Goal: Answer question/provide support: Answer question/provide support

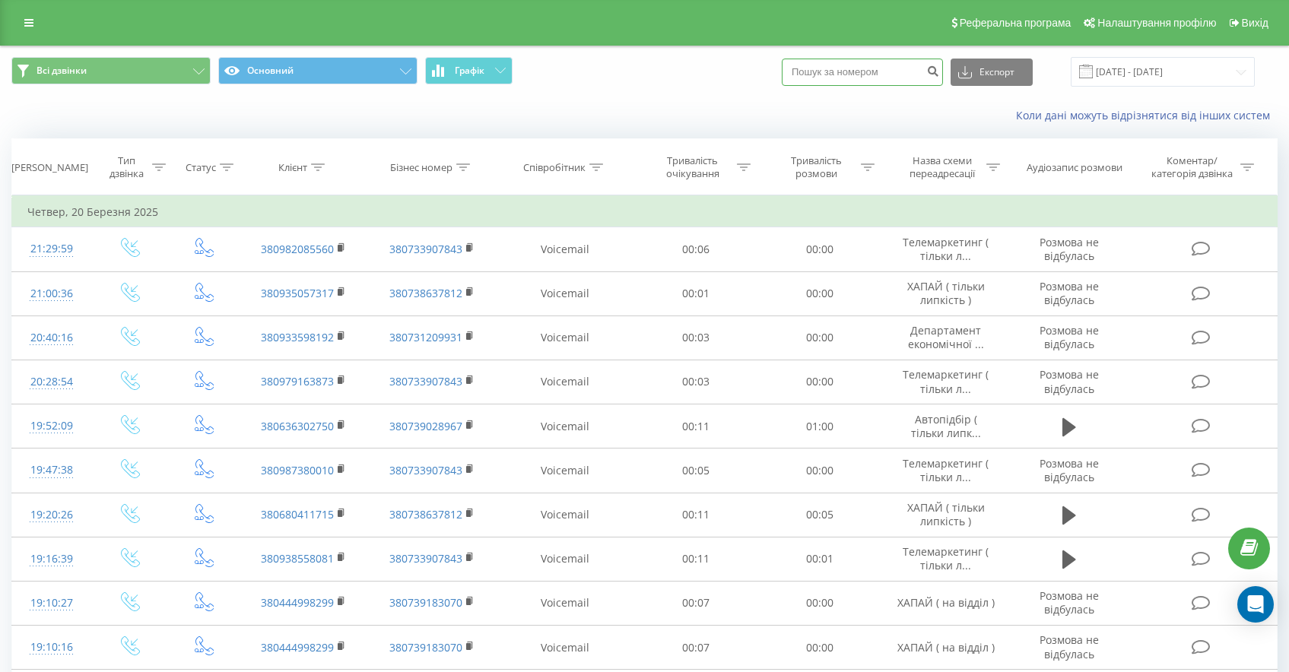
click at [931, 72] on input at bounding box center [862, 72] width 161 height 27
paste input "380986464363"
type input "380986464363"
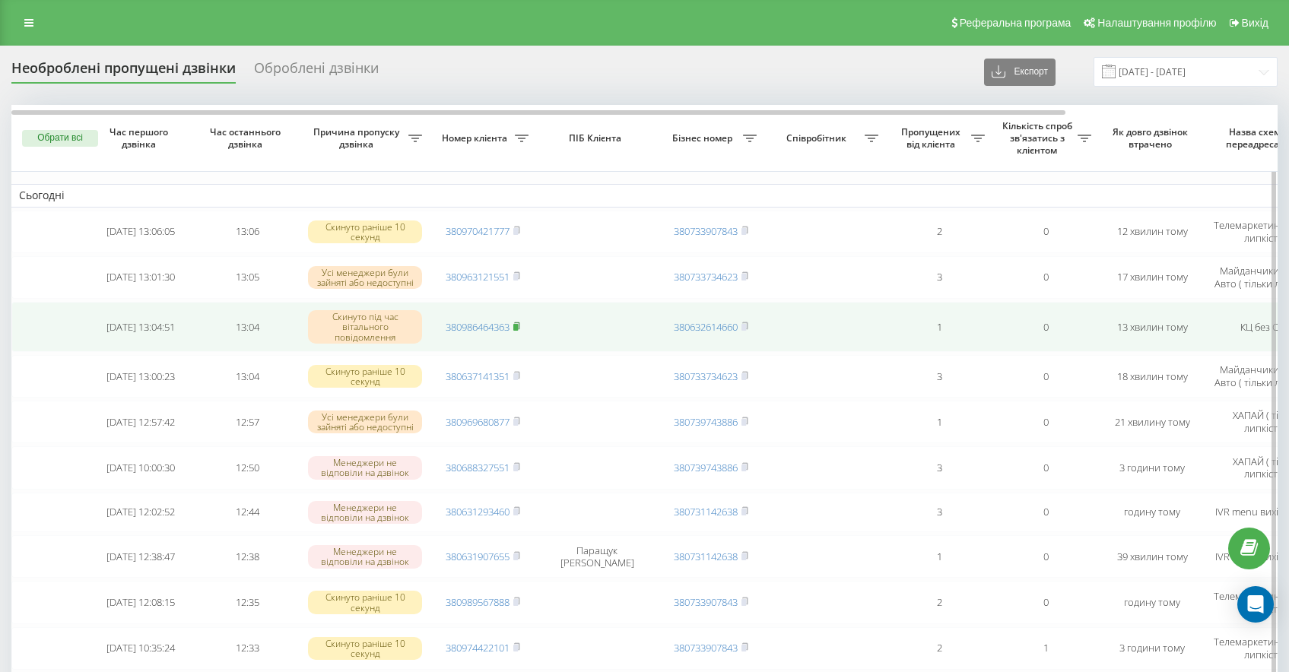
click at [518, 326] on rect at bounding box center [515, 326] width 5 height 7
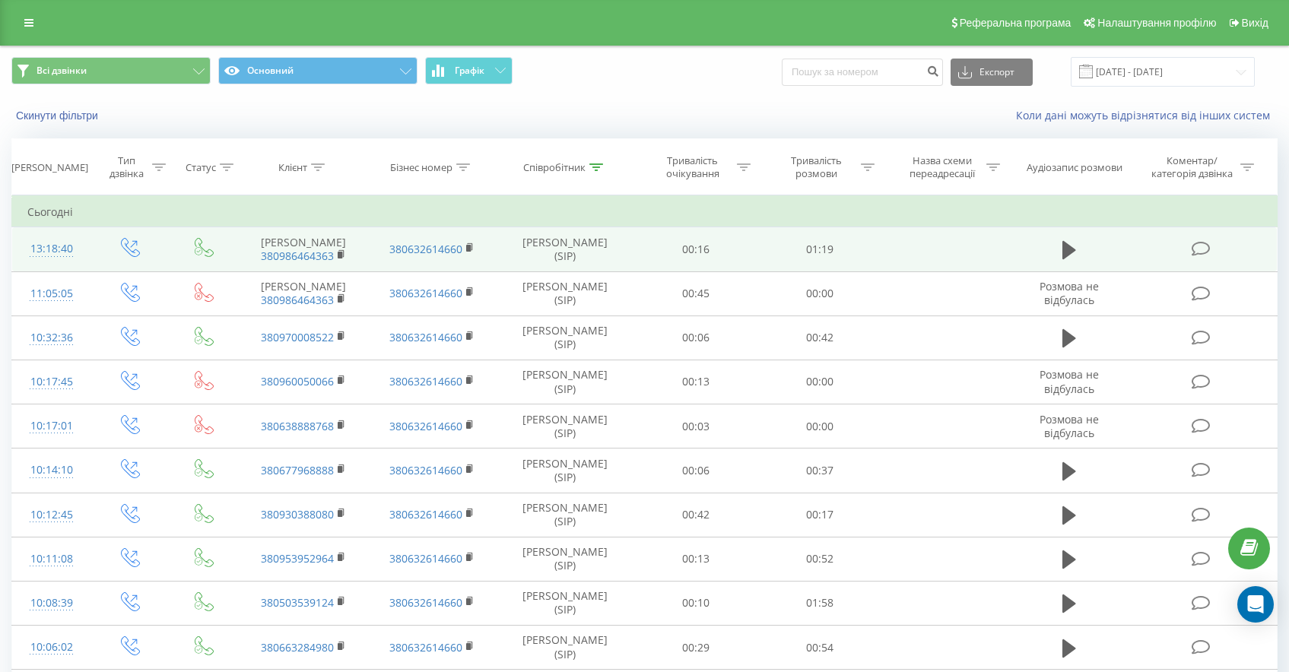
click at [1204, 255] on icon at bounding box center [1201, 249] width 19 height 16
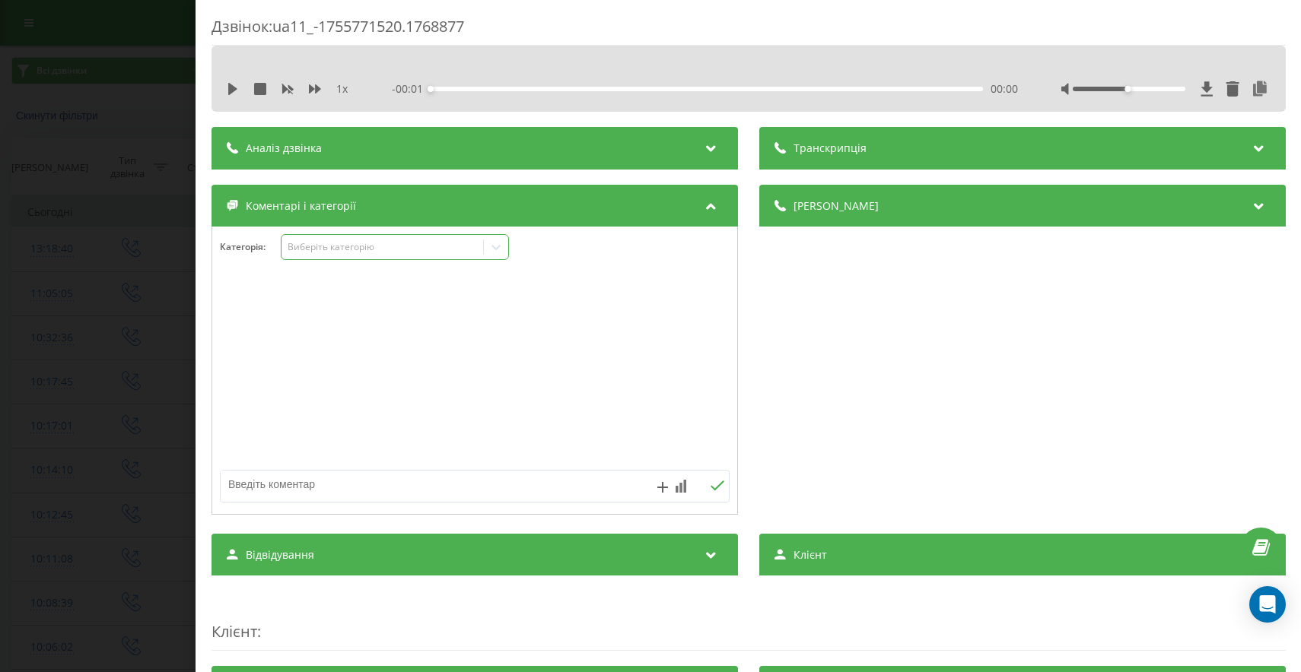
click at [412, 250] on div "Виберіть категорію" at bounding box center [382, 247] width 190 height 12
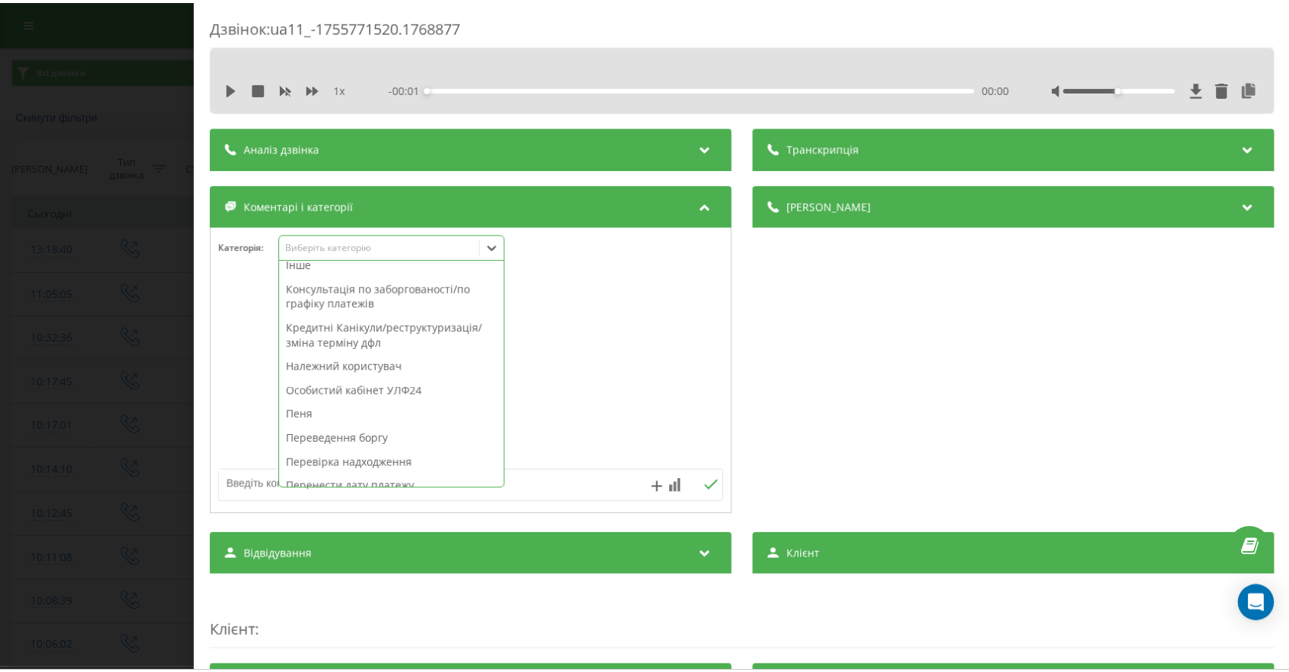
scroll to position [791, 0]
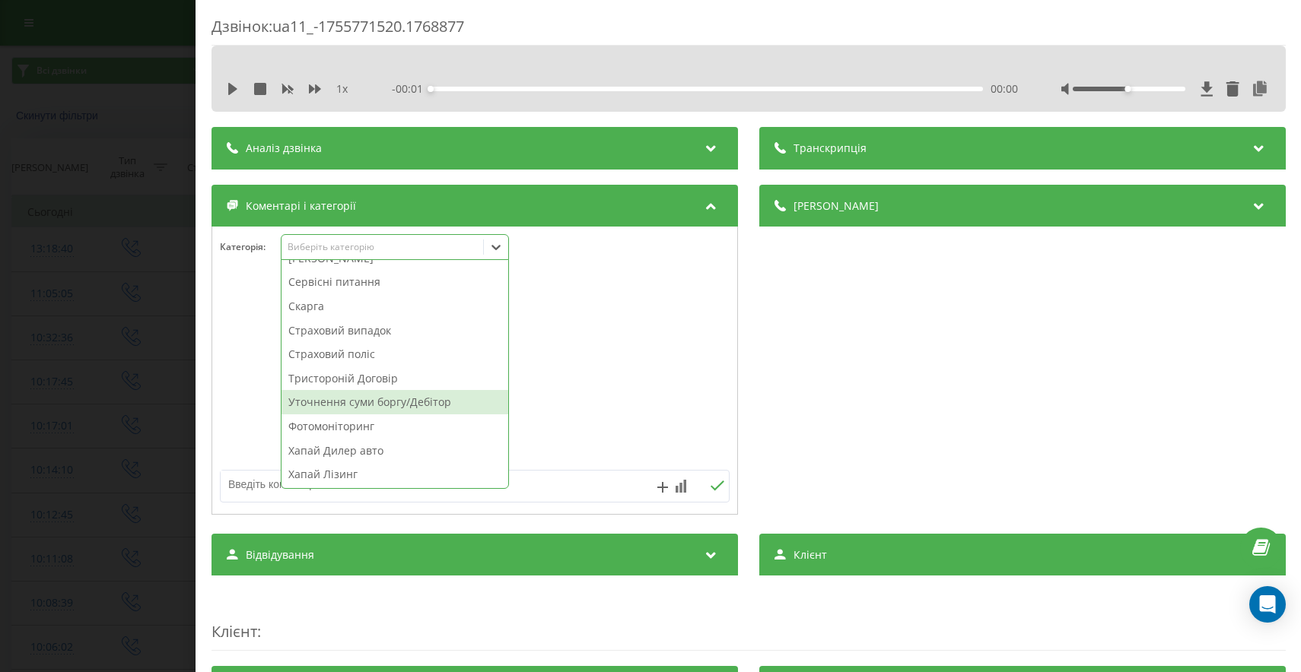
click at [437, 396] on div "Уточнення суми боргу/Дебітор" at bounding box center [394, 402] width 227 height 24
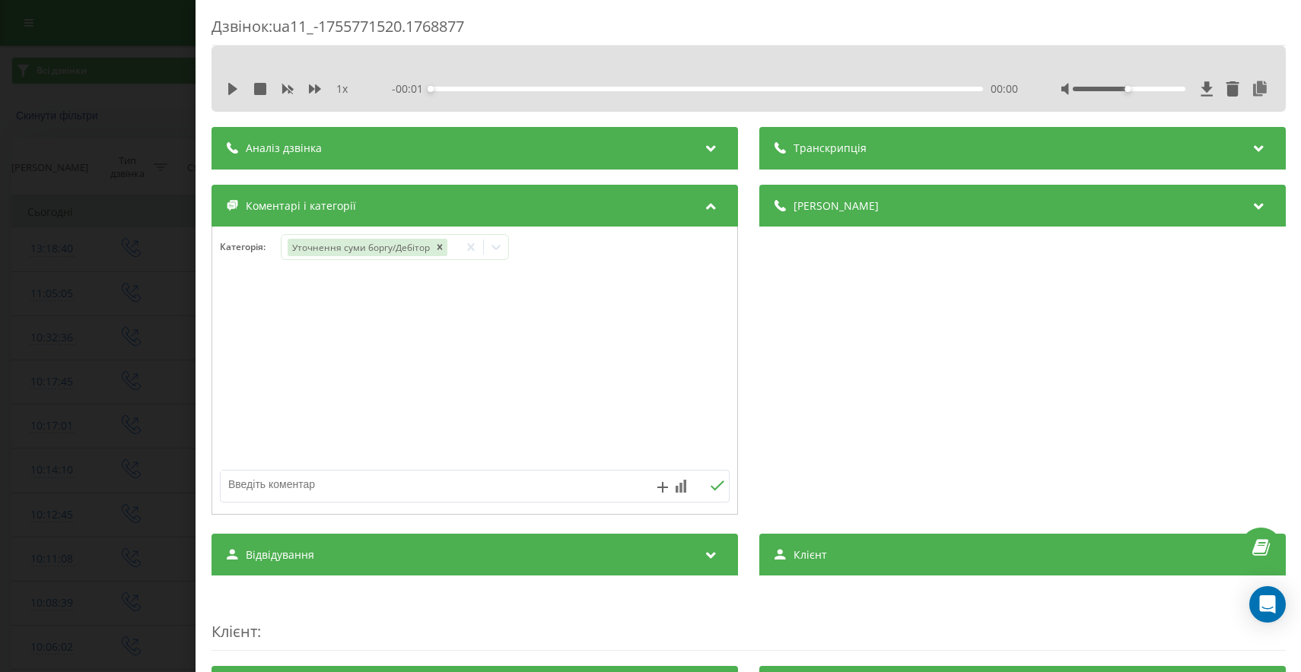
click at [46, 389] on div "Дзвінок : ua11_-1755771520.1768877 1 x - 00:01 00:00 00:00 Транскрипція Для AI-…" at bounding box center [650, 336] width 1301 height 672
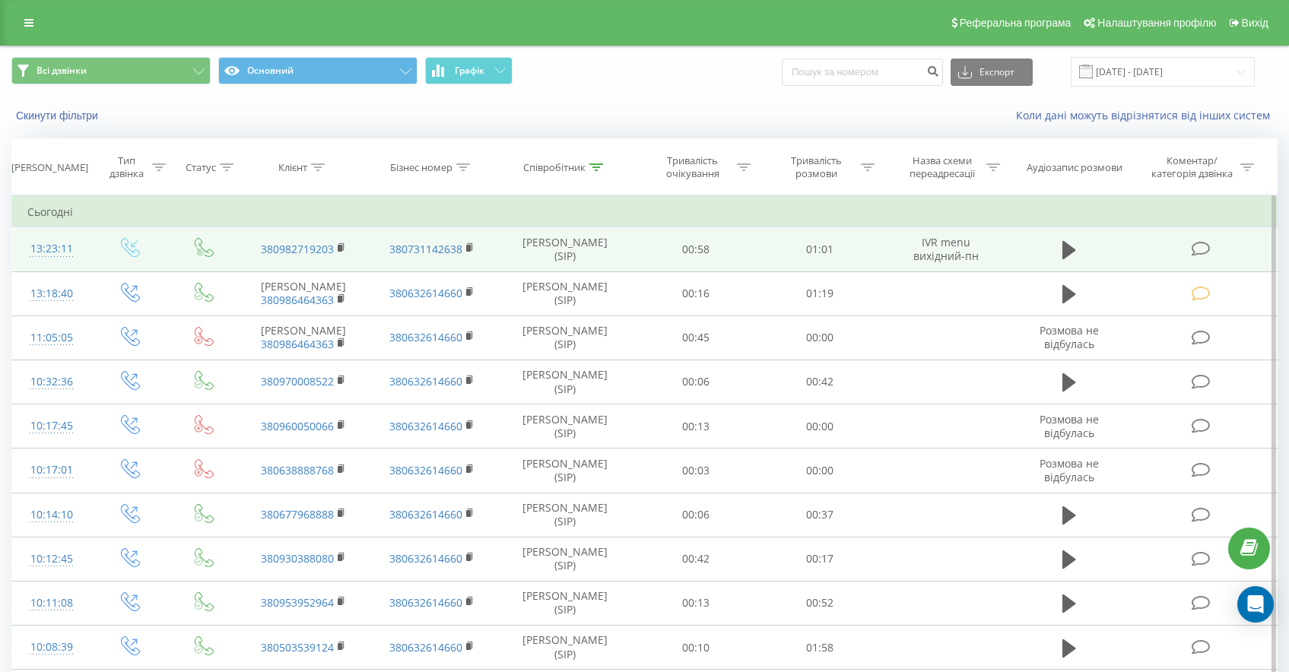
click at [1195, 242] on icon at bounding box center [1201, 249] width 19 height 16
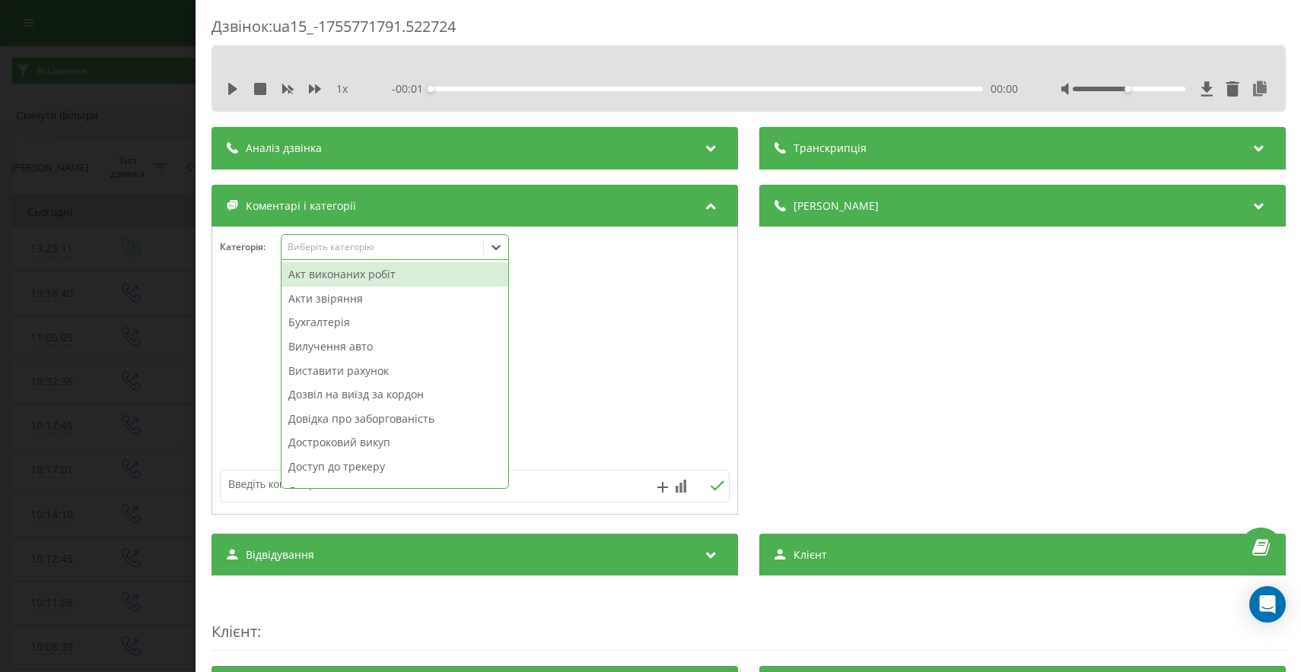
drag, startPoint x: 377, startPoint y: 257, endPoint x: 384, endPoint y: 265, distance: 10.2
click at [377, 257] on div "Виберіть категорію" at bounding box center [395, 247] width 228 height 26
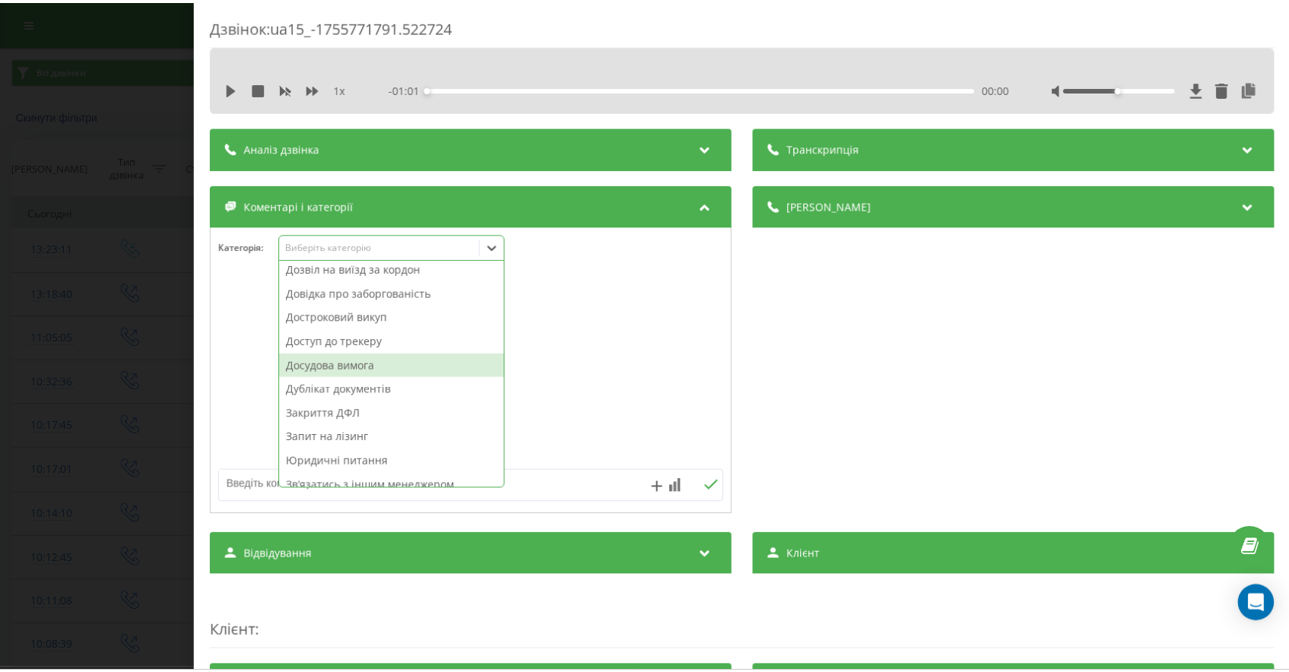
scroll to position [126, 0]
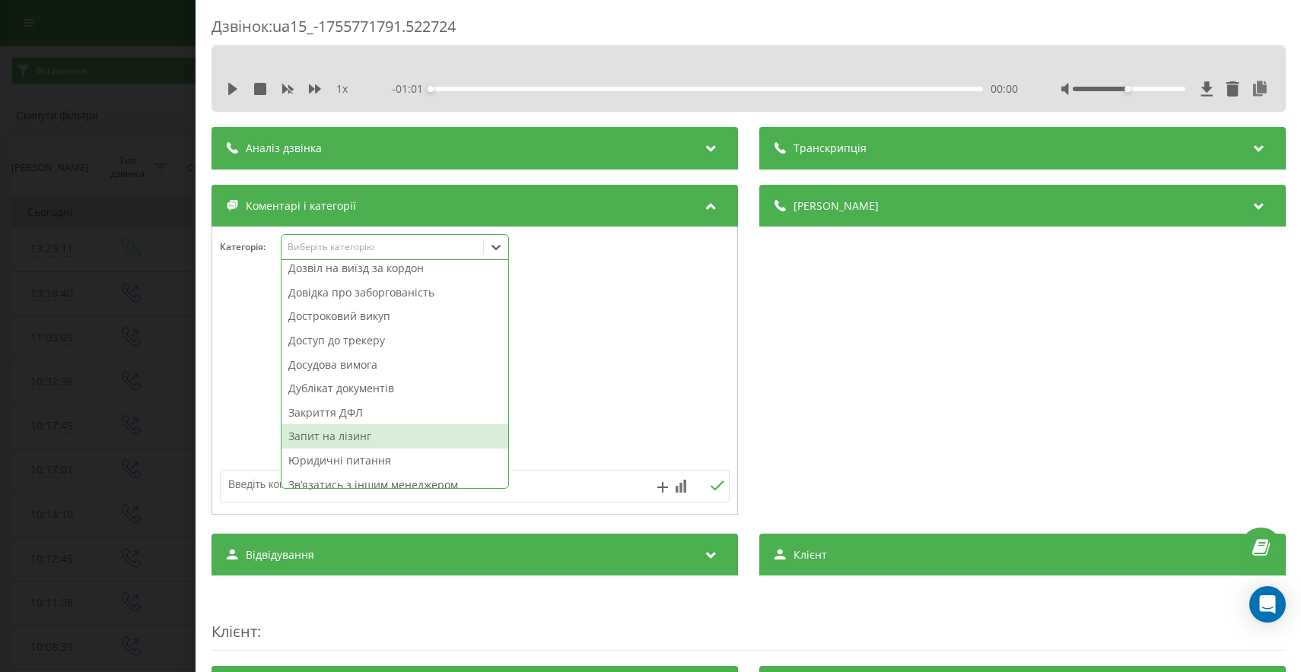
click at [377, 430] on div "Запит на лізинг" at bounding box center [394, 436] width 227 height 24
click at [159, 418] on div "Дзвінок : ua15_-1755771791.522724 1 x - 01:01 00:00 00:00 Транскрипція Для AI-а…" at bounding box center [650, 336] width 1301 height 672
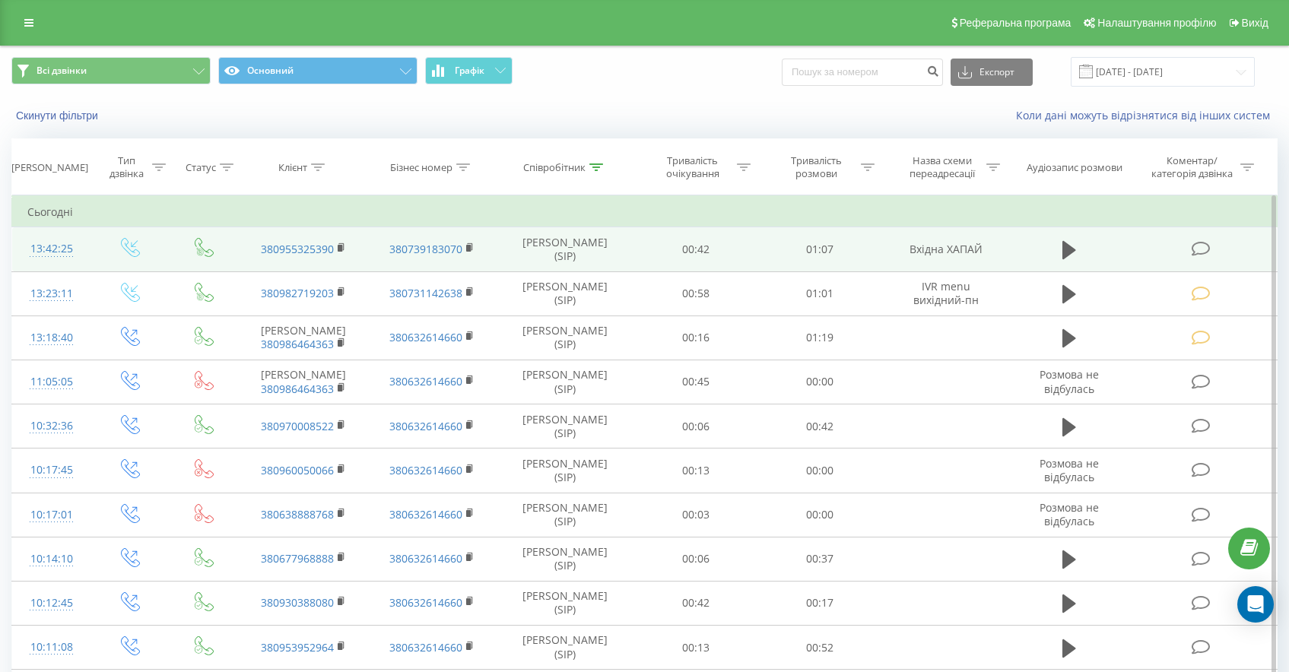
click at [1210, 237] on td at bounding box center [1203, 249] width 148 height 44
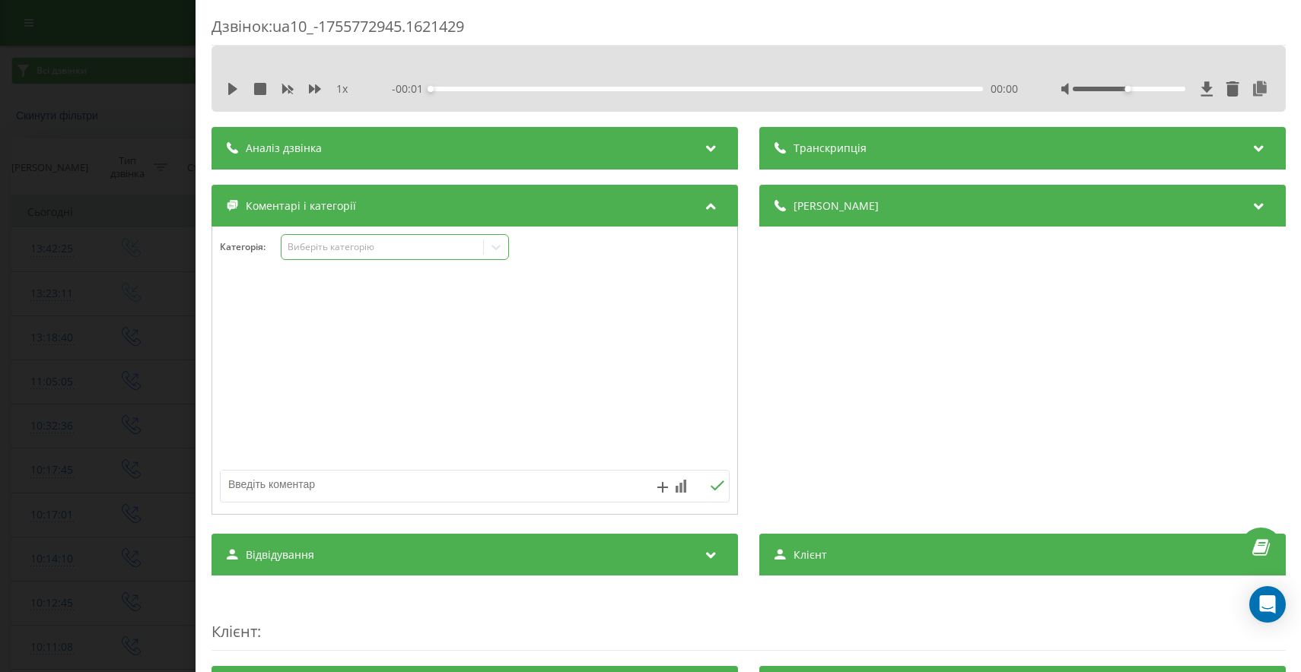
click at [364, 252] on div "Виберіть категорію" at bounding box center [382, 247] width 190 height 12
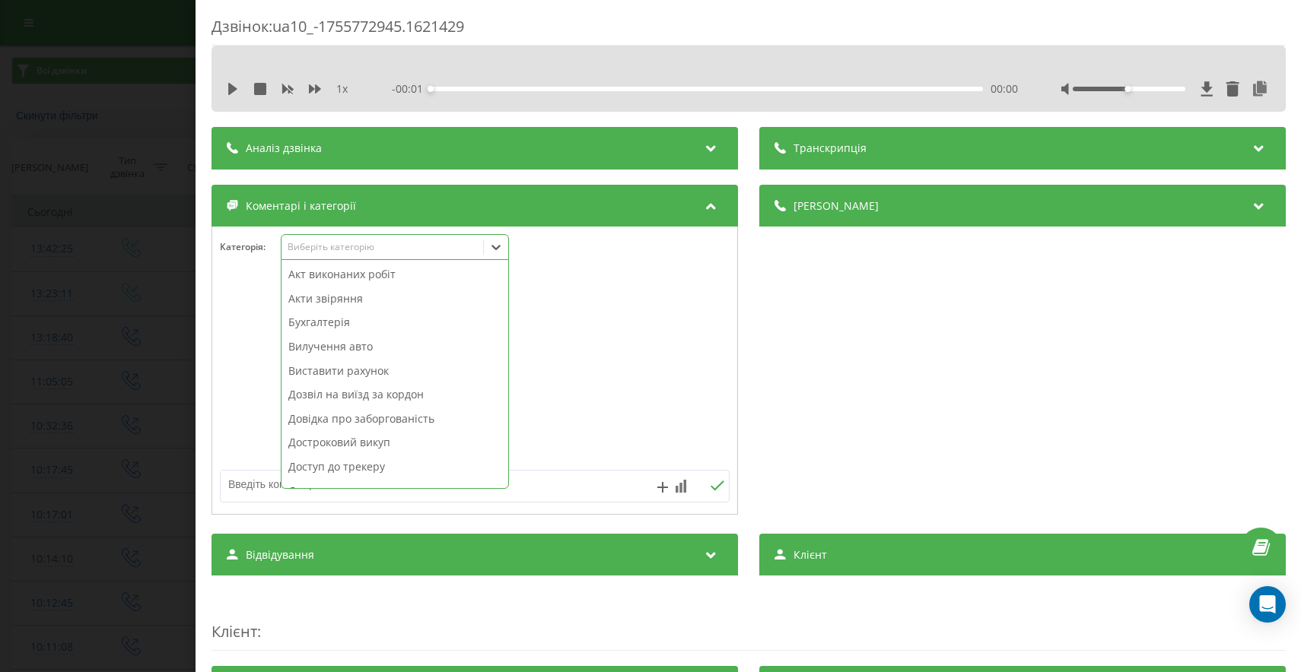
scroll to position [791, 0]
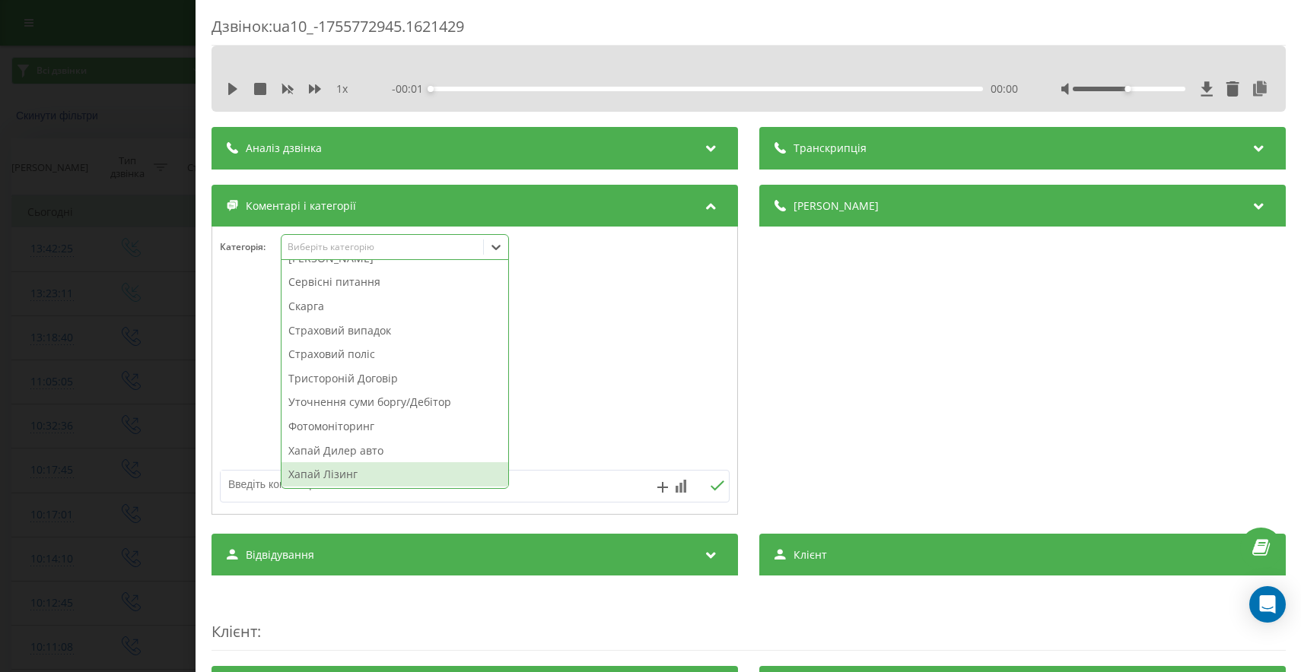
click at [361, 487] on div "Акт виконаних робіт Акти звіряння Бухгалтерія Вилучення авто Виставити рахунок …" at bounding box center [394, 374] width 227 height 228
click at [337, 476] on div "Хапай Лізинг" at bounding box center [394, 474] width 227 height 24
click at [367, 476] on div "Хапай Дилер авто" at bounding box center [394, 474] width 227 height 24
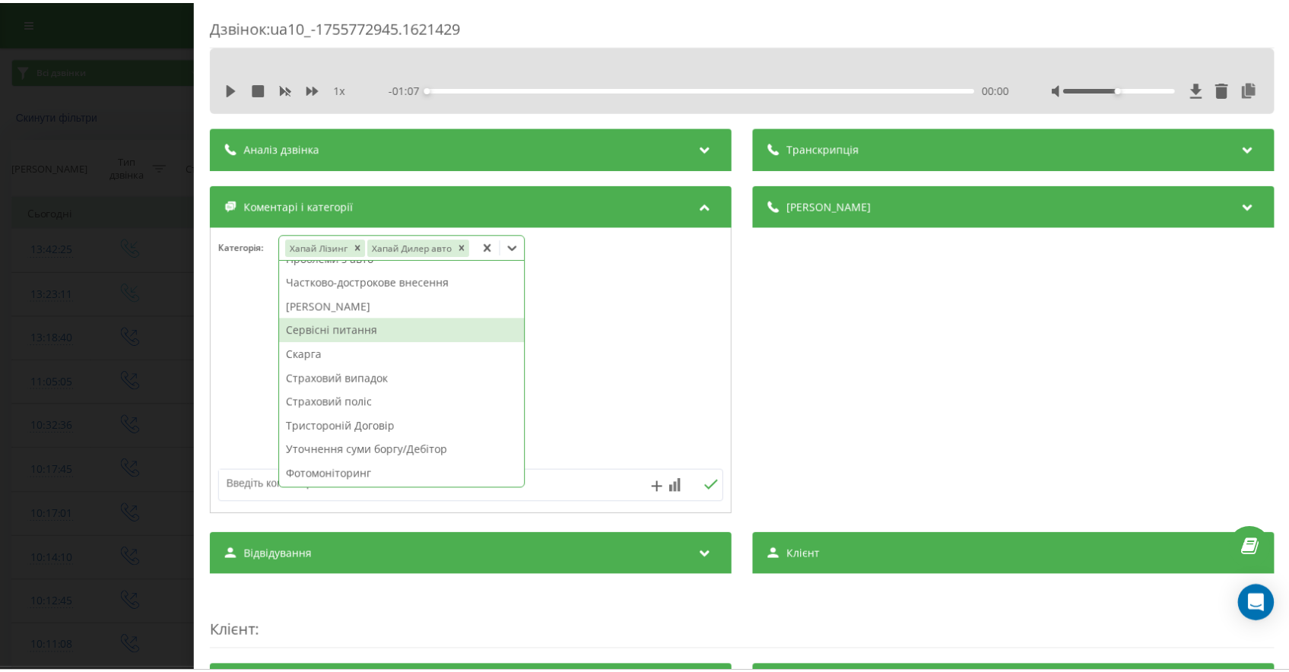
scroll to position [743, 0]
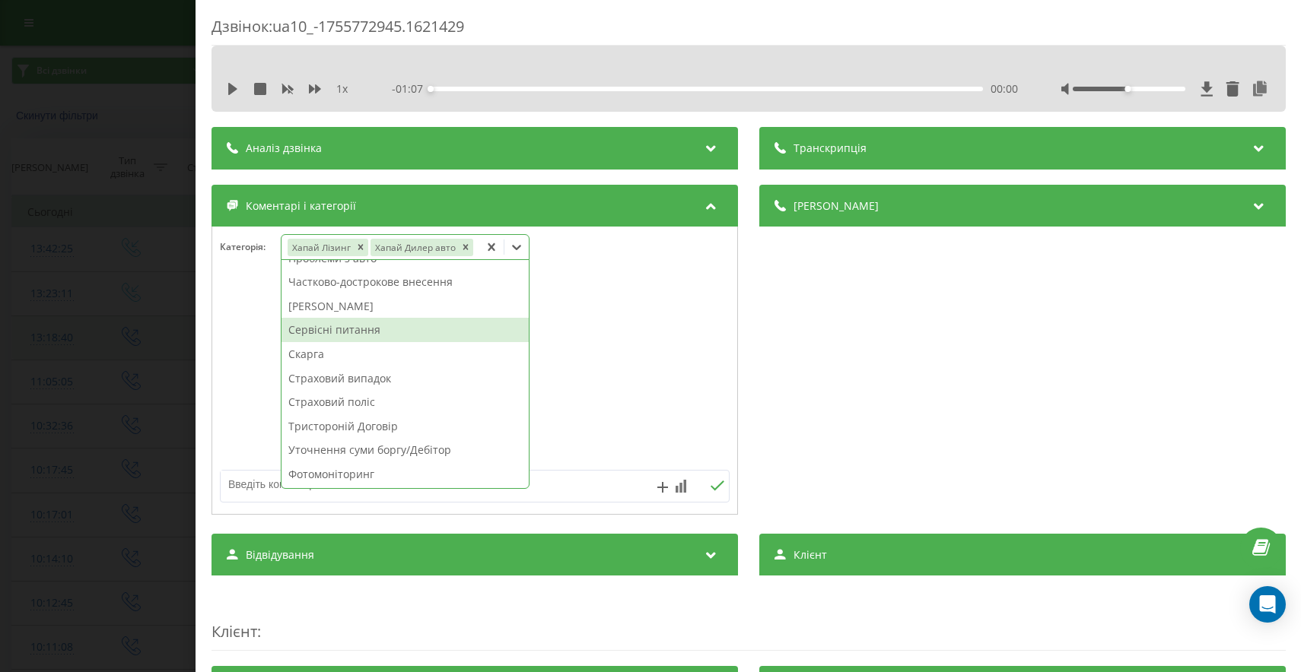
click at [137, 369] on div "Дзвінок : ua10_-1755772945.1621429 1 x - 01:07 00:00 00:00 Транскрипція Для AI-…" at bounding box center [650, 336] width 1301 height 672
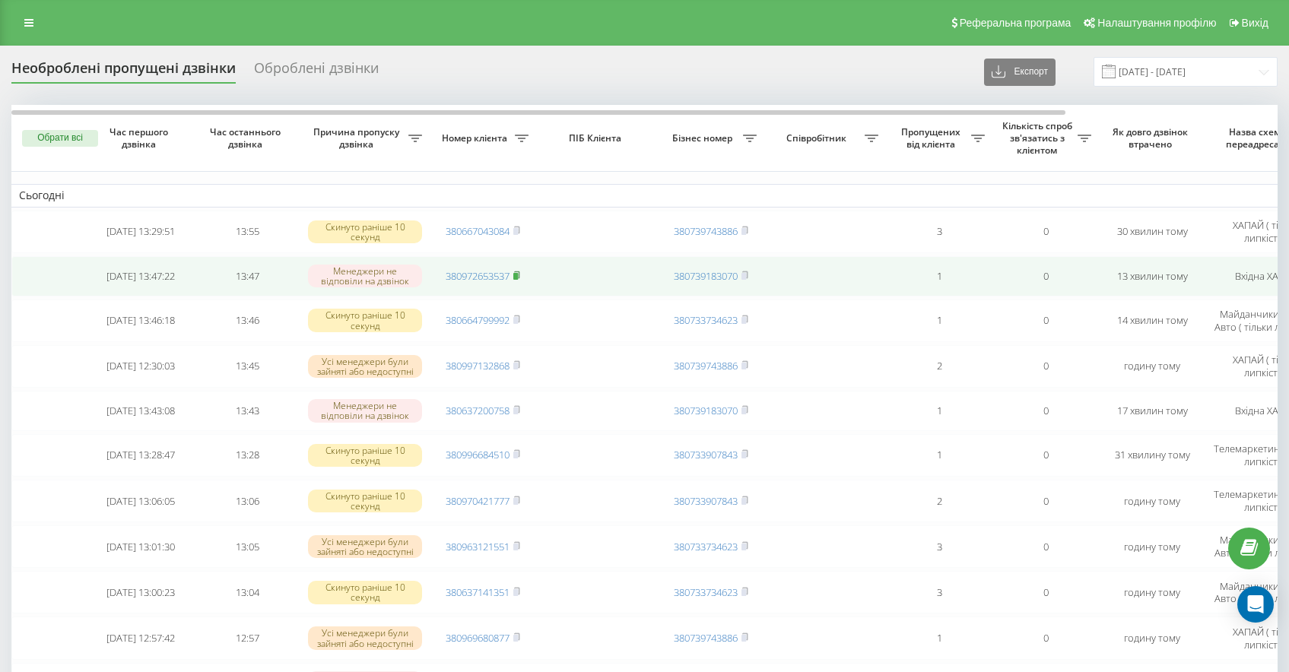
click at [518, 275] on rect at bounding box center [515, 276] width 5 height 7
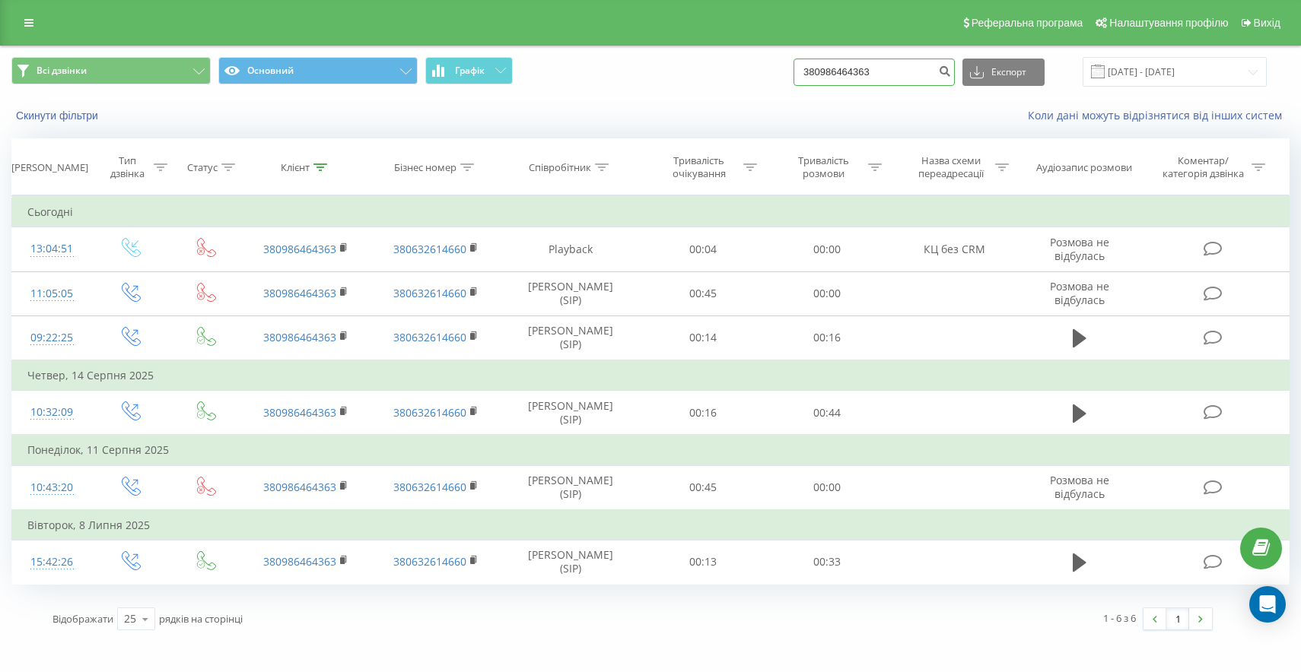
drag, startPoint x: 896, startPoint y: 65, endPoint x: 688, endPoint y: 39, distance: 210.0
click at [739, 45] on div "Реферальна програма Налаштування профілю Вихід Всі дзвінки Основний Графік 3809…" at bounding box center [650, 321] width 1301 height 642
paste input "380972653537"
type input "380972653537"
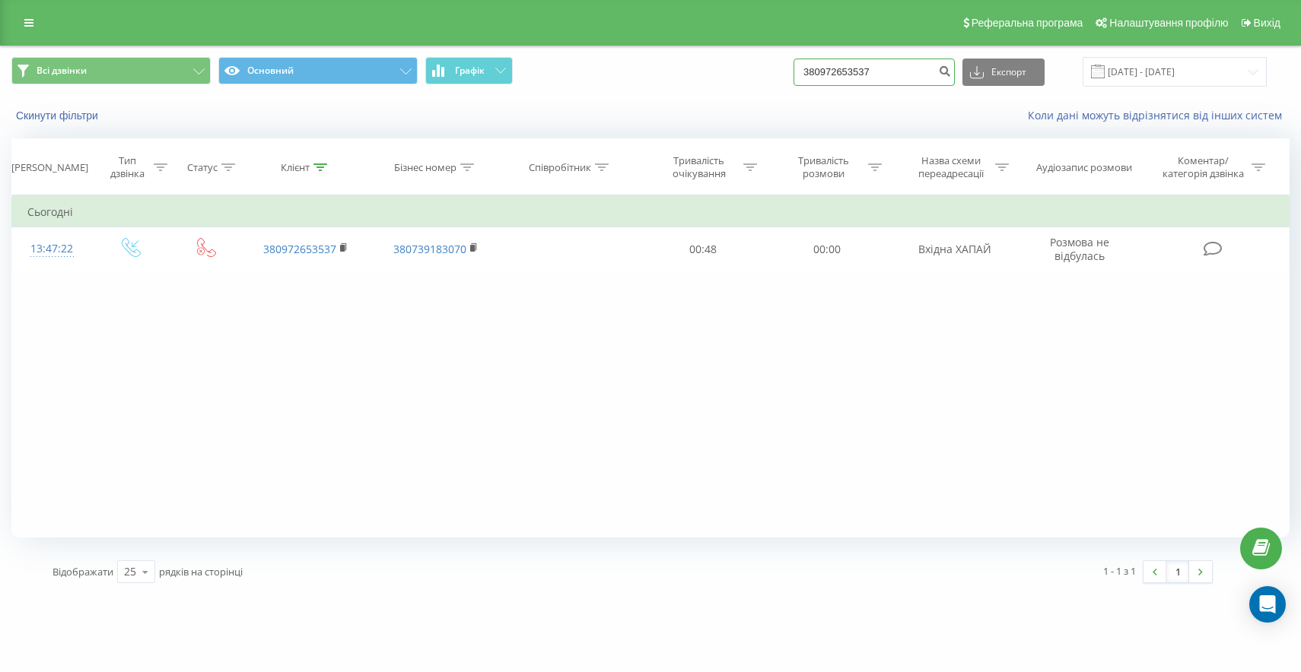
drag, startPoint x: 931, startPoint y: 74, endPoint x: 711, endPoint y: 54, distance: 220.7
click at [711, 54] on div "Всі дзвінки Основний Графік 380972653537 Експорт .csv .xls .xlsx [DATE] - [DATE]" at bounding box center [650, 71] width 1299 height 51
type input "0934040997"
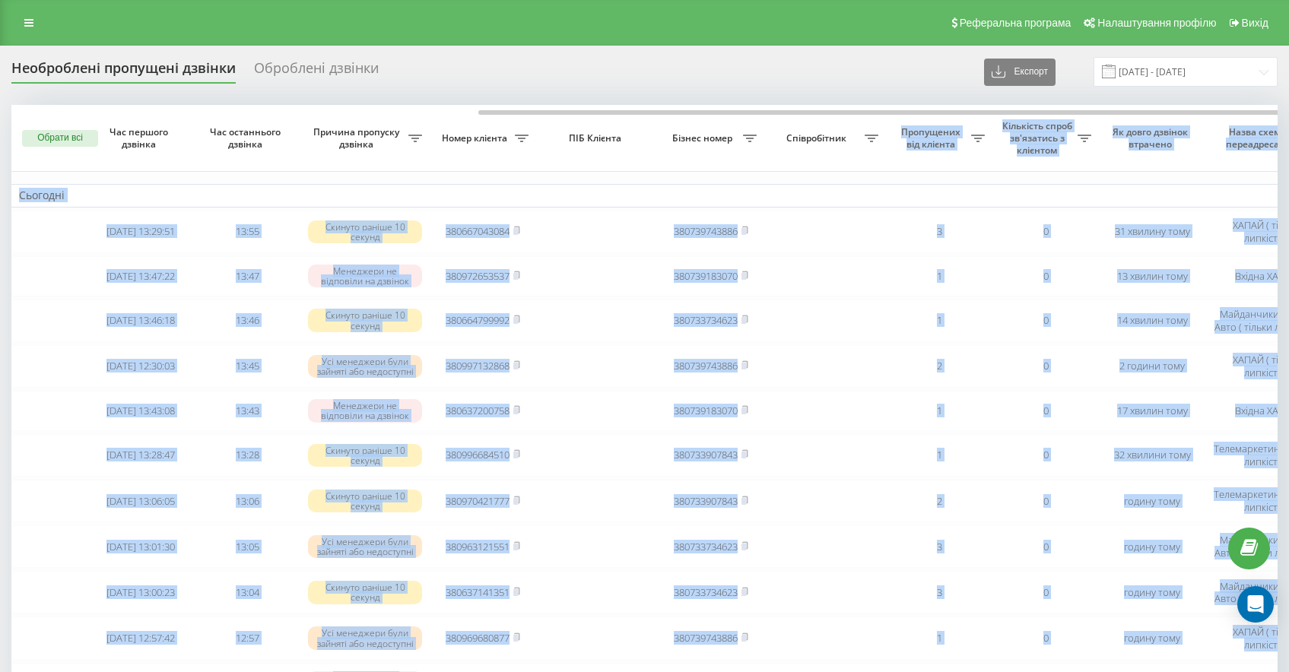
scroll to position [0, 255]
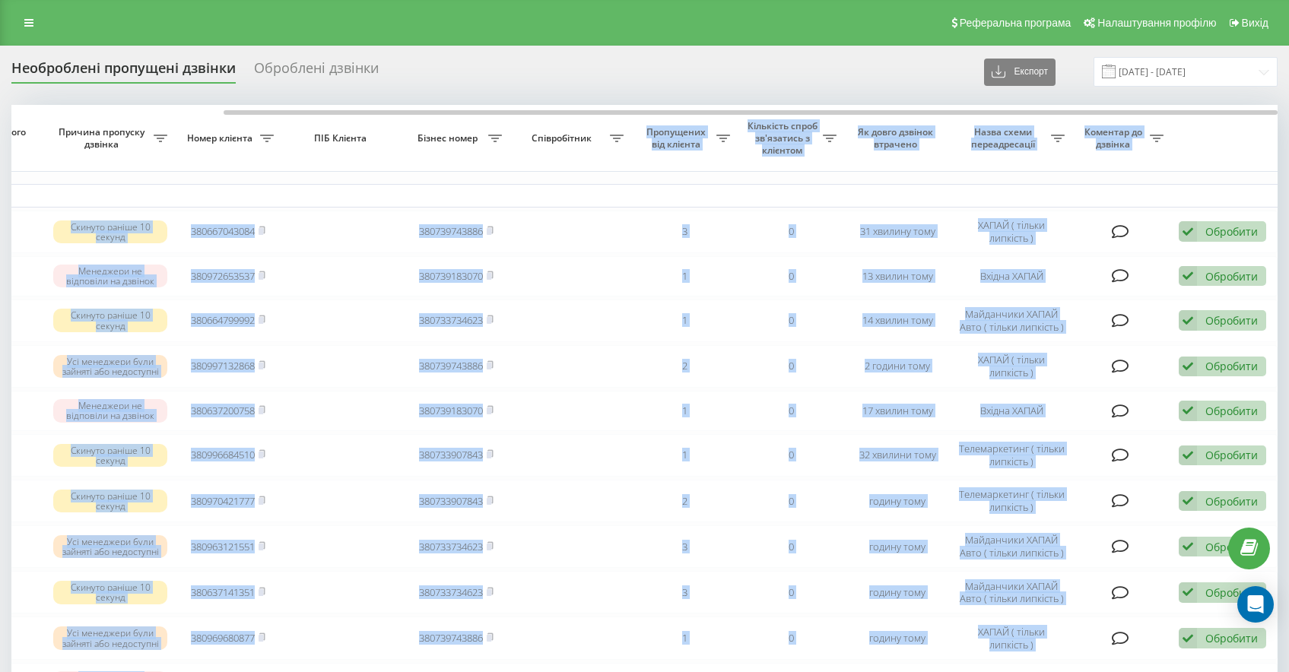
drag, startPoint x: 681, startPoint y: 116, endPoint x: 722, endPoint y: 122, distance: 41.5
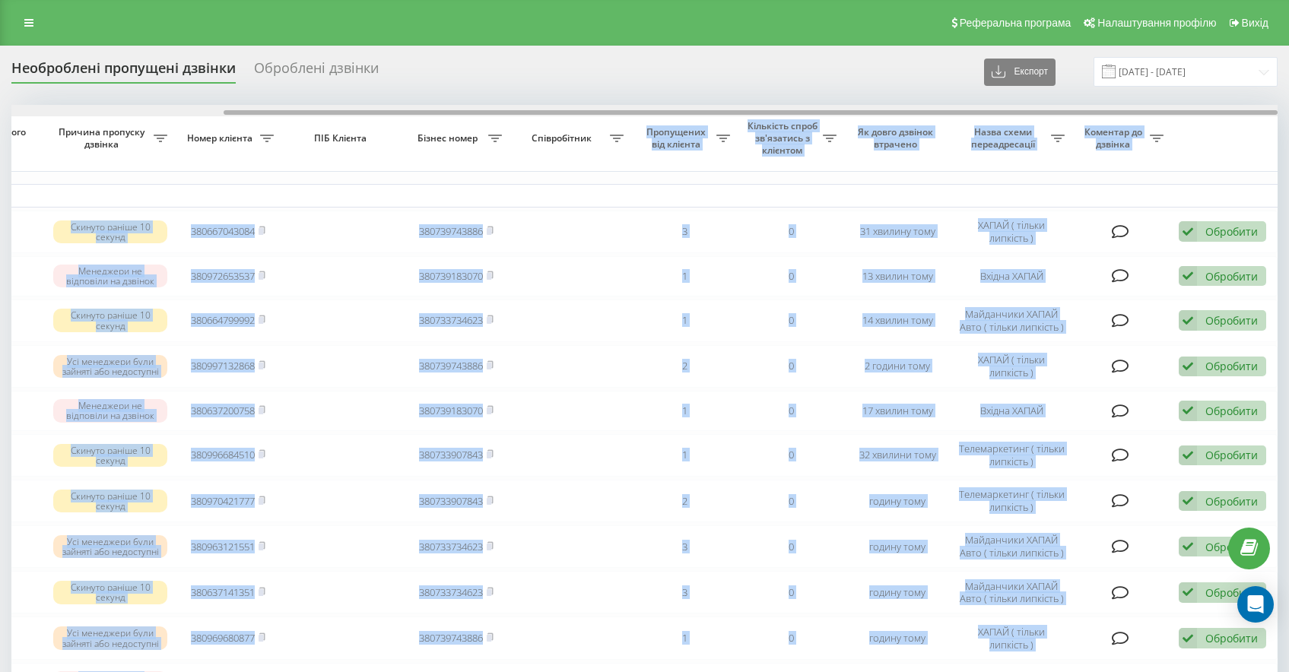
click at [696, 106] on div at bounding box center [644, 110] width 1266 height 11
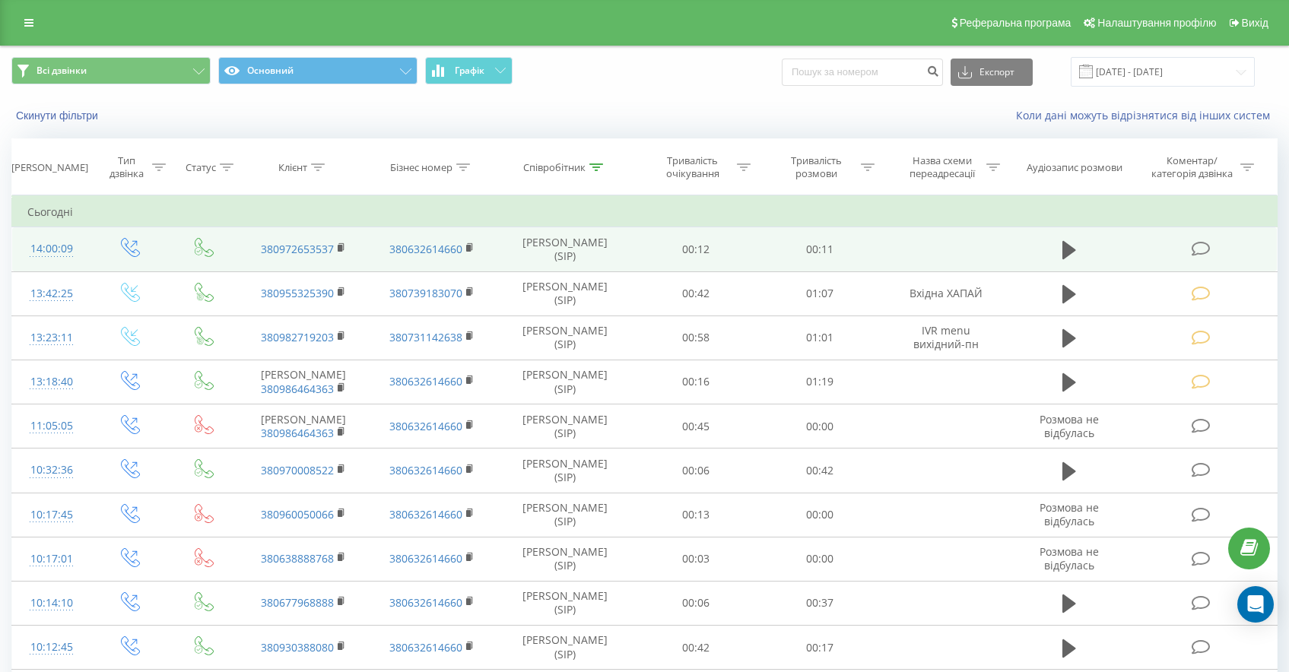
click at [1209, 240] on td at bounding box center [1203, 249] width 148 height 44
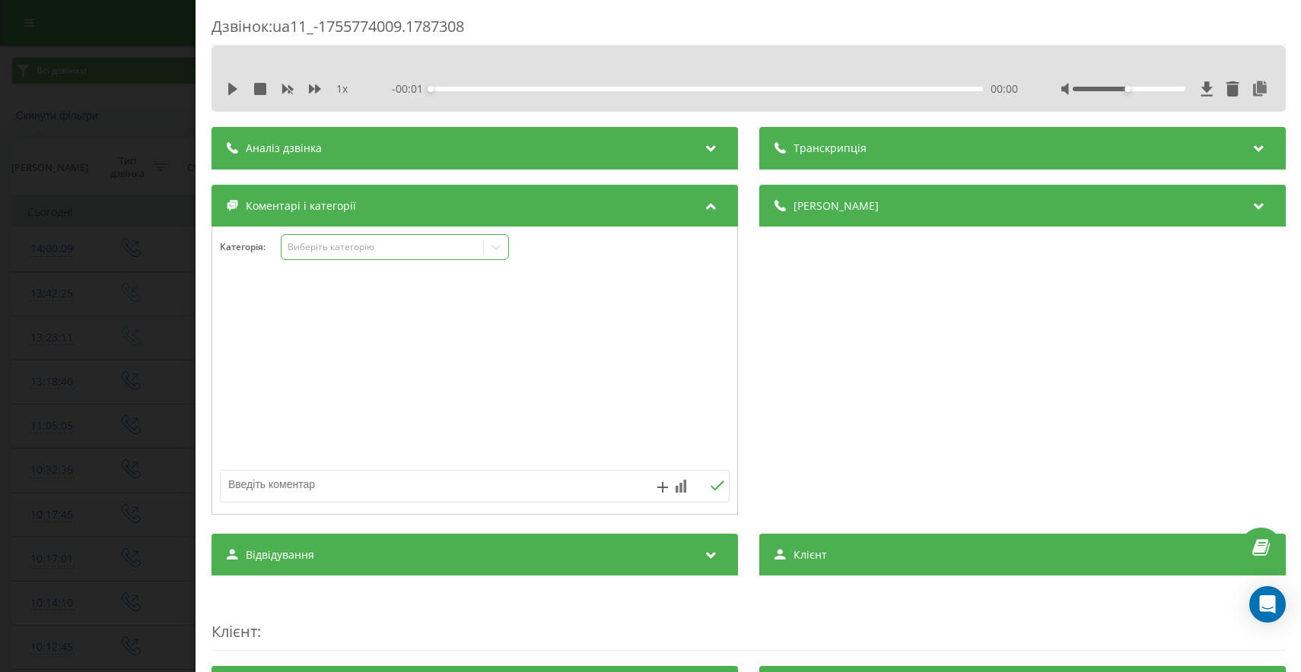
click at [389, 254] on div "Виберіть категорію" at bounding box center [382, 247] width 202 height 14
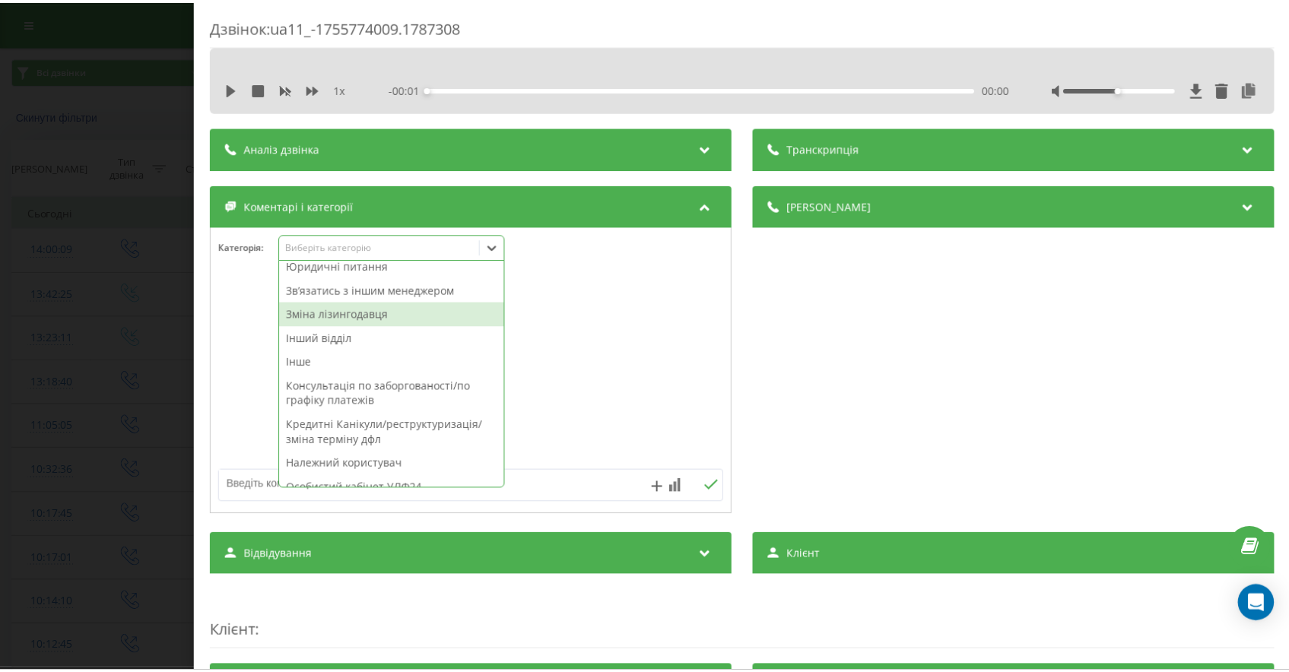
scroll to position [364, 0]
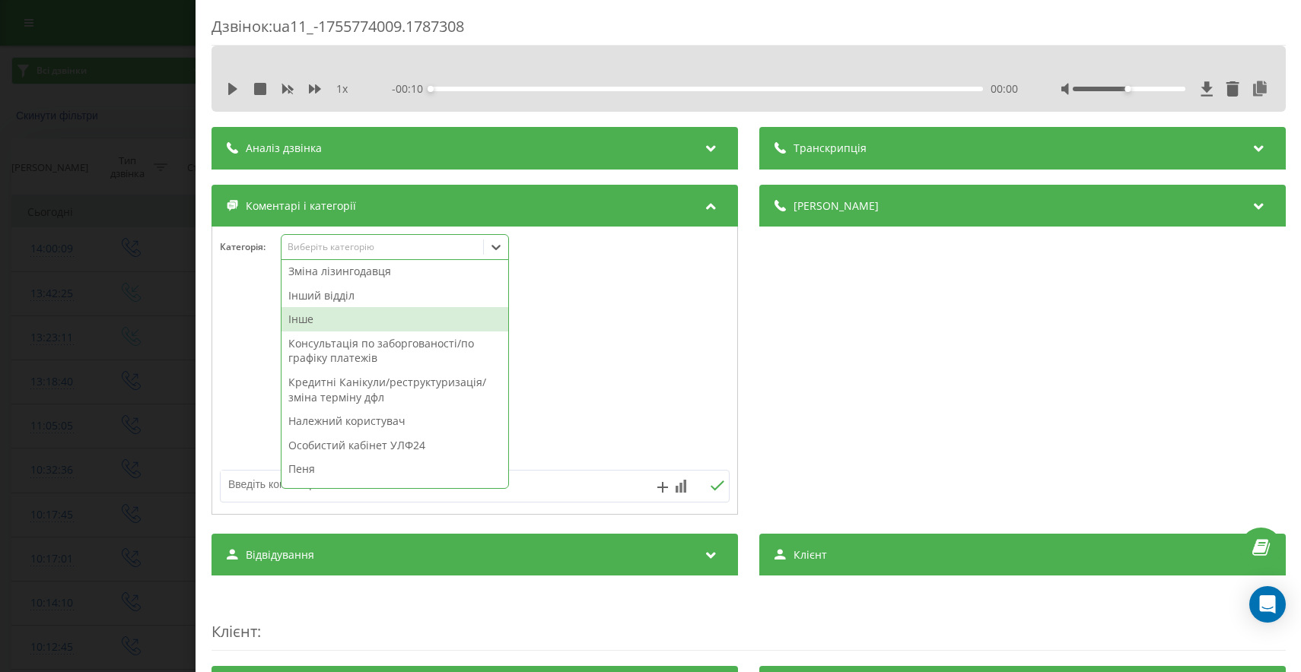
click at [313, 323] on div "Інше" at bounding box center [394, 319] width 227 height 24
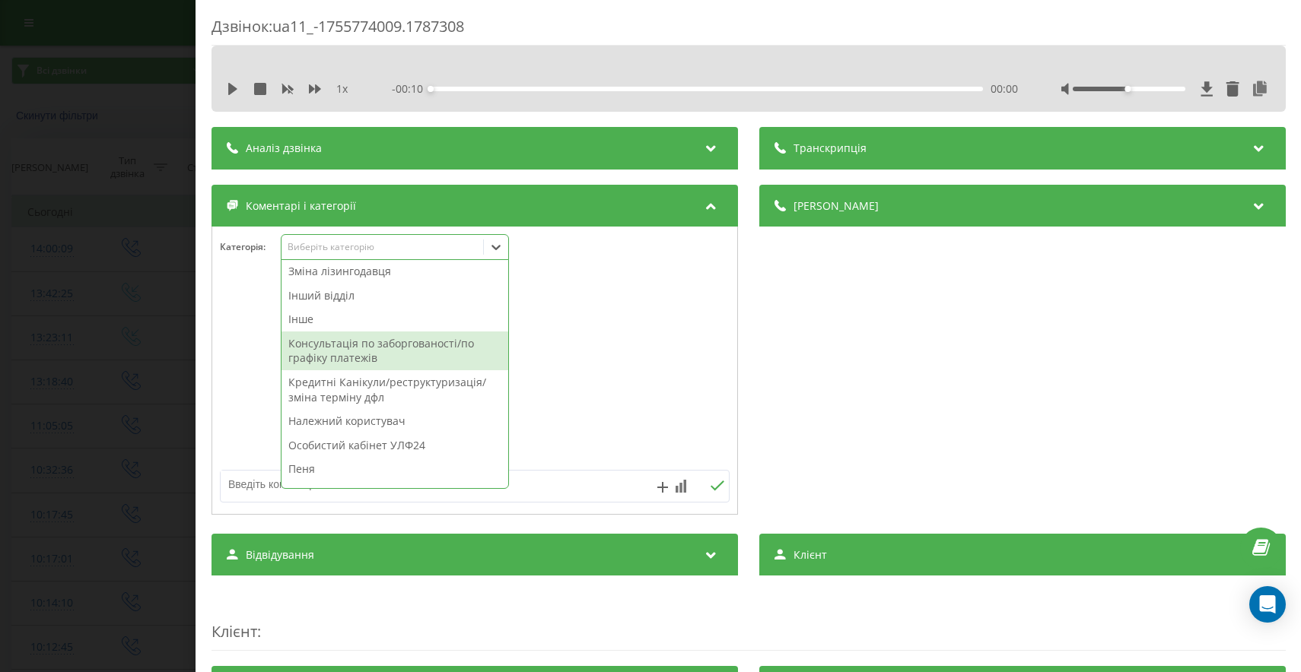
click at [6, 454] on div "Дзвінок : ua11_-1755774009.1787308 1 x - 00:10 00:00 00:00 Транскрипція Для AI-…" at bounding box center [650, 336] width 1301 height 672
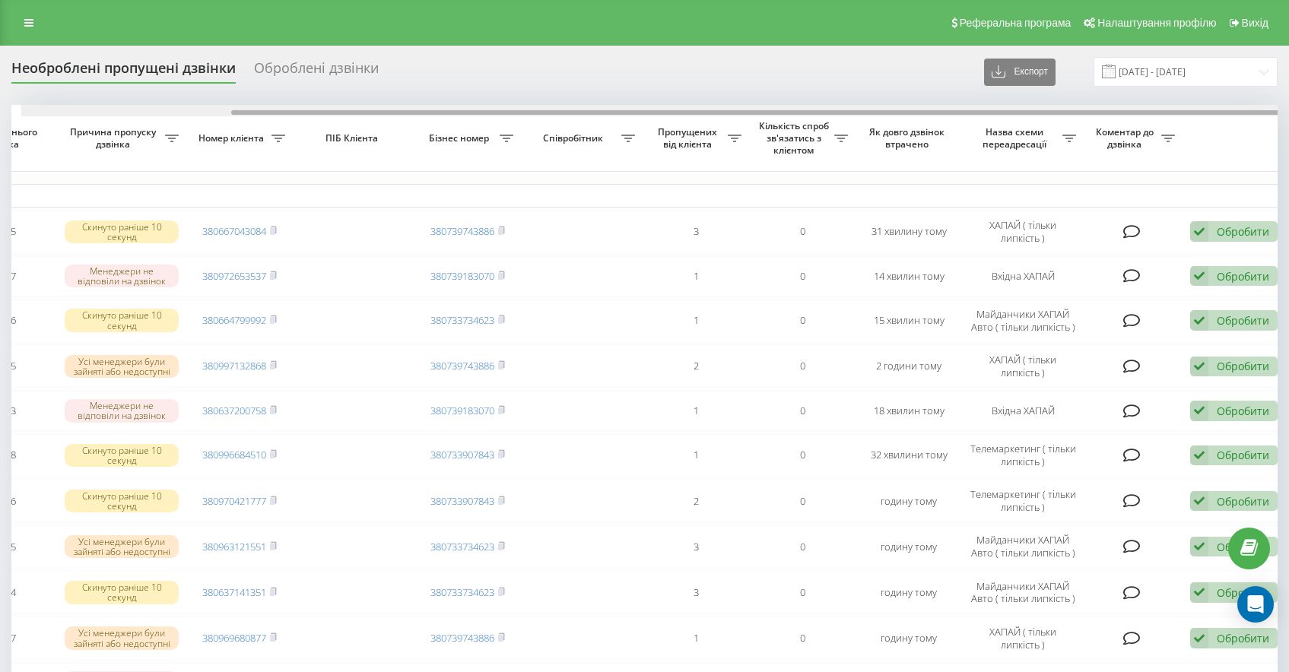
drag, startPoint x: 594, startPoint y: 112, endPoint x: 808, endPoint y: 144, distance: 216.1
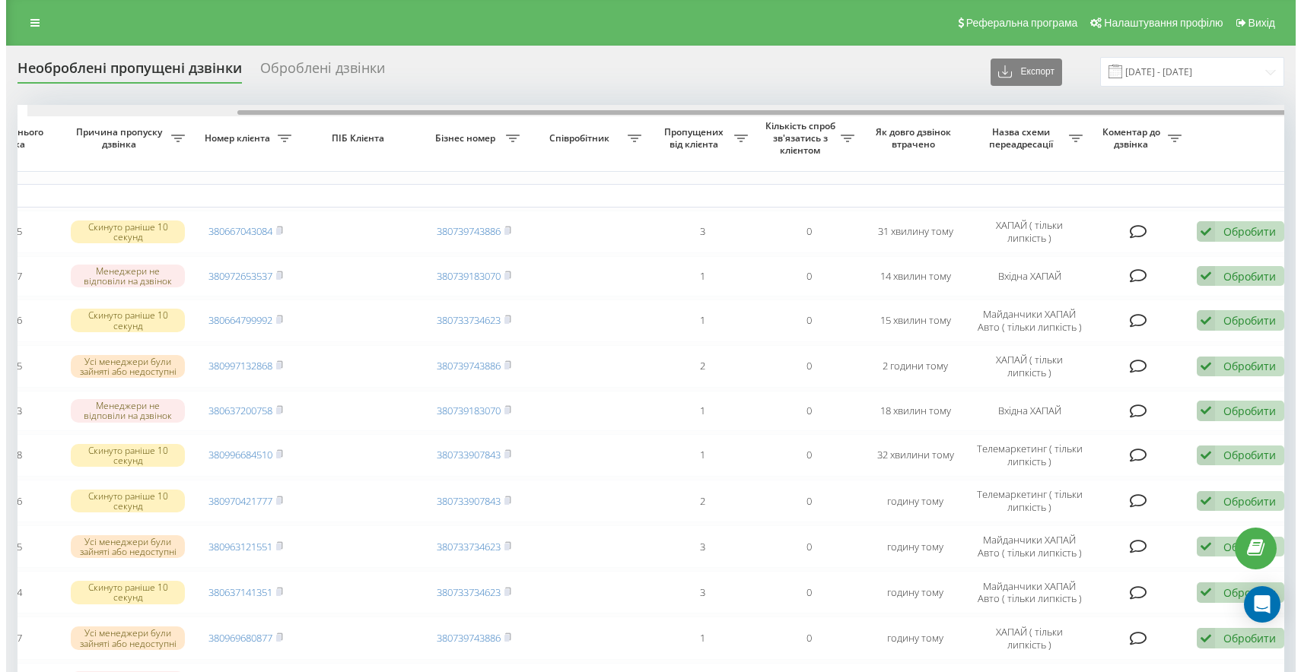
scroll to position [0, 255]
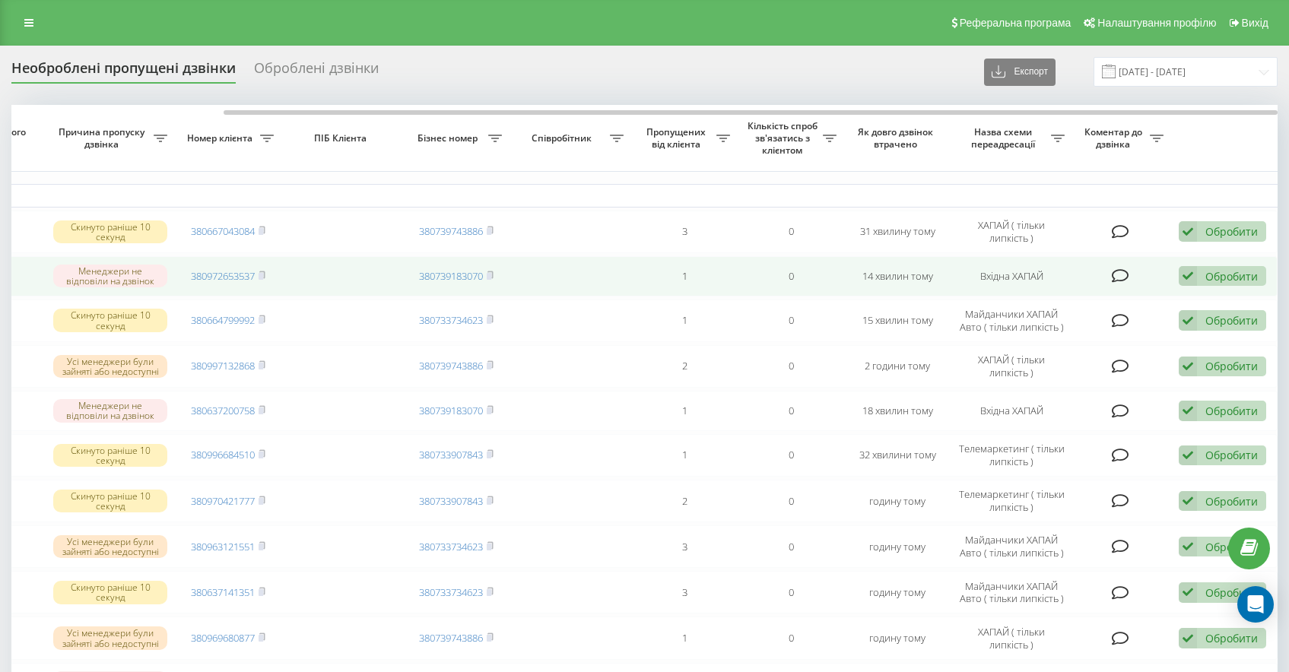
click at [1232, 281] on div "Обробити" at bounding box center [1232, 276] width 52 height 14
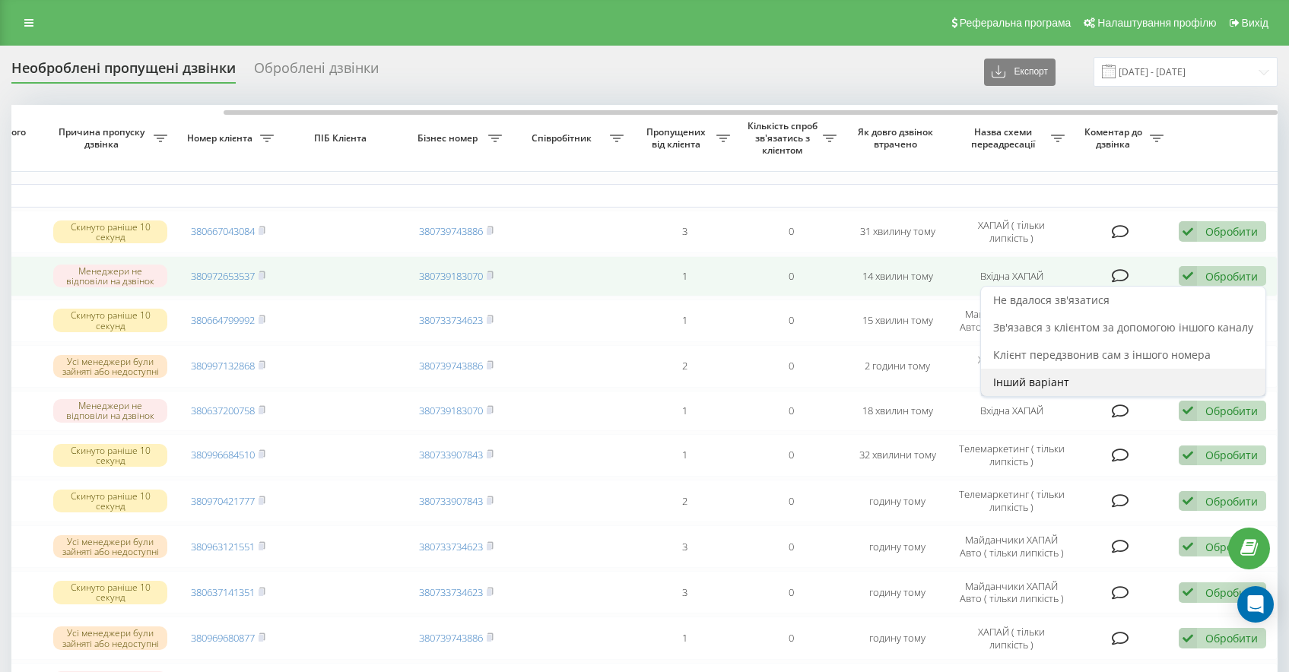
click at [1034, 383] on span "Інший варіант" at bounding box center [1031, 382] width 76 height 14
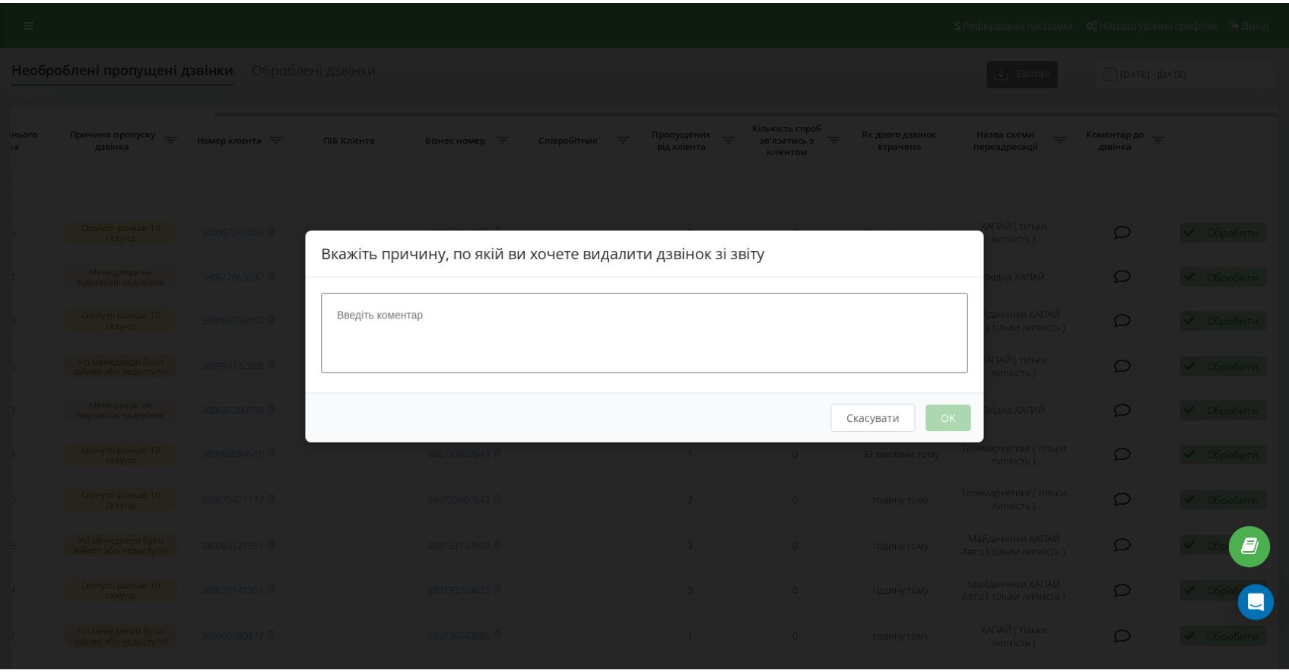
scroll to position [0, 243]
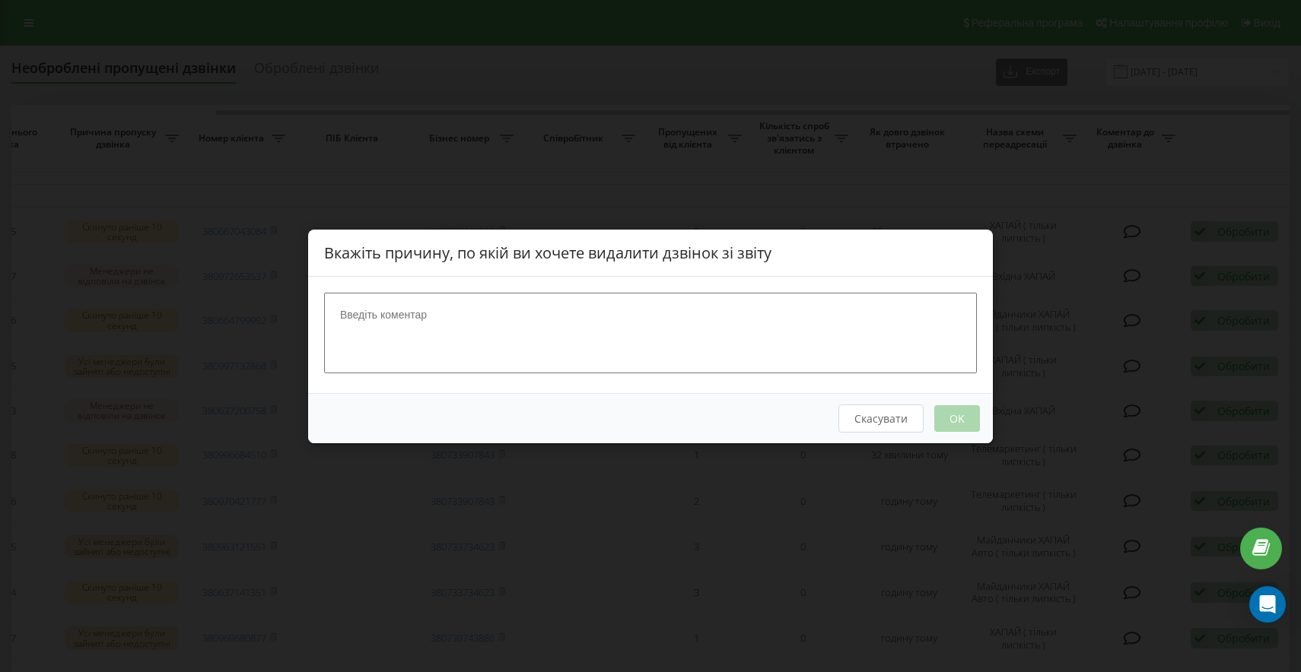
click at [682, 356] on textarea at bounding box center [650, 332] width 653 height 81
type textarea "+"
click at [965, 421] on button "OK" at bounding box center [957, 418] width 46 height 27
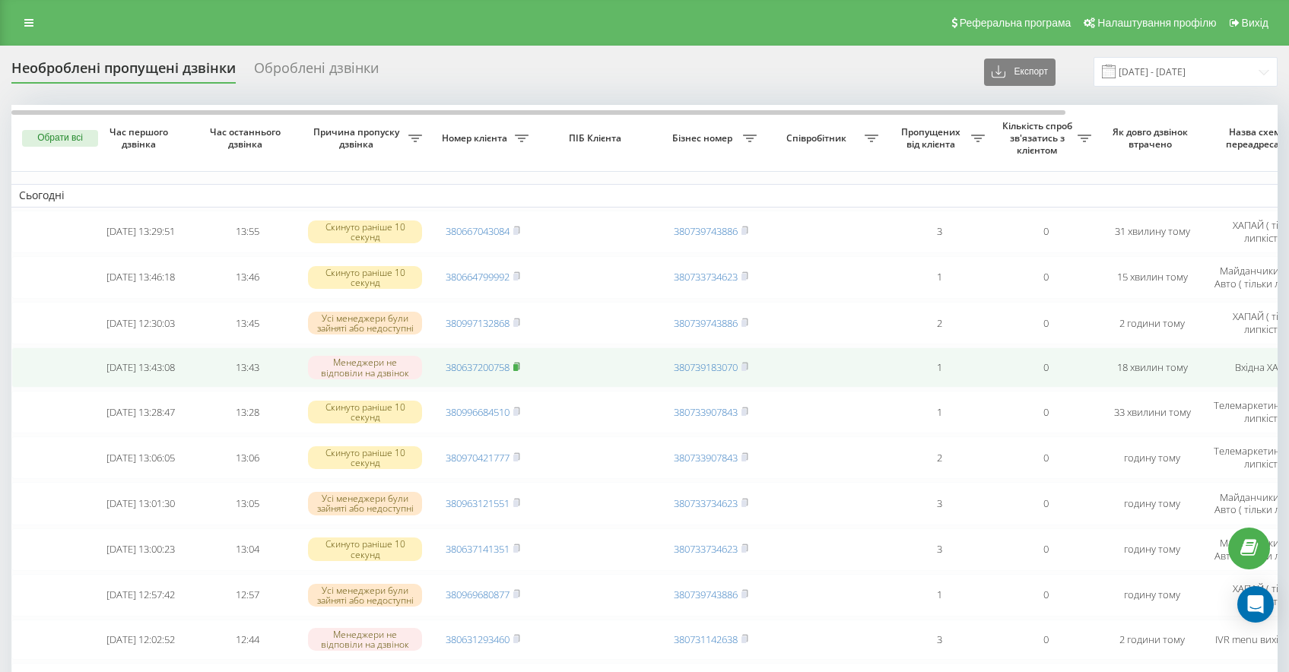
click at [518, 367] on rect at bounding box center [515, 367] width 5 height 7
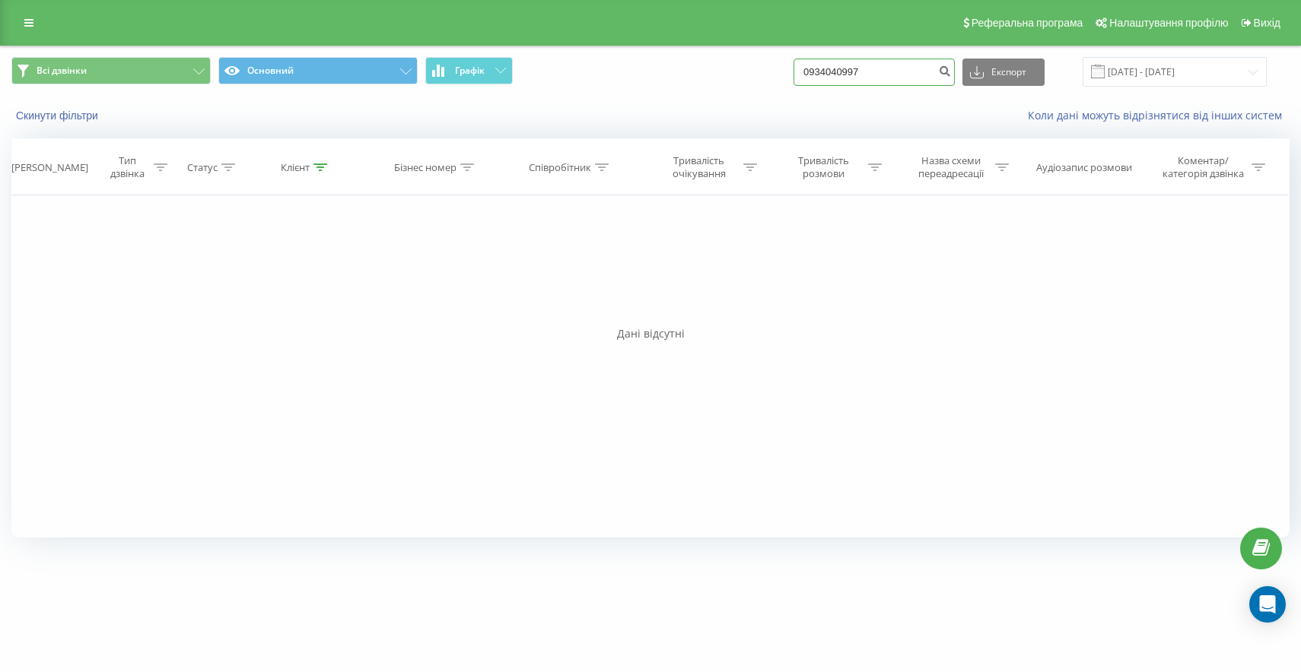
click at [916, 78] on input "0934040997" at bounding box center [873, 72] width 161 height 27
drag, startPoint x: 914, startPoint y: 74, endPoint x: 783, endPoint y: 68, distance: 131.0
click at [783, 68] on div "Всі дзвінки Основний Графік 0934040997 Експорт .csv .xls .xlsx 21.05.2025 - 21.…" at bounding box center [650, 72] width 1278 height 30
click at [764, 432] on div "Фільтрувати за умовою Дорівнює Введіть значення Скасувати OK Фільтрувати за умо…" at bounding box center [650, 366] width 1278 height 342
drag, startPoint x: 817, startPoint y: 77, endPoint x: 736, endPoint y: 75, distance: 80.7
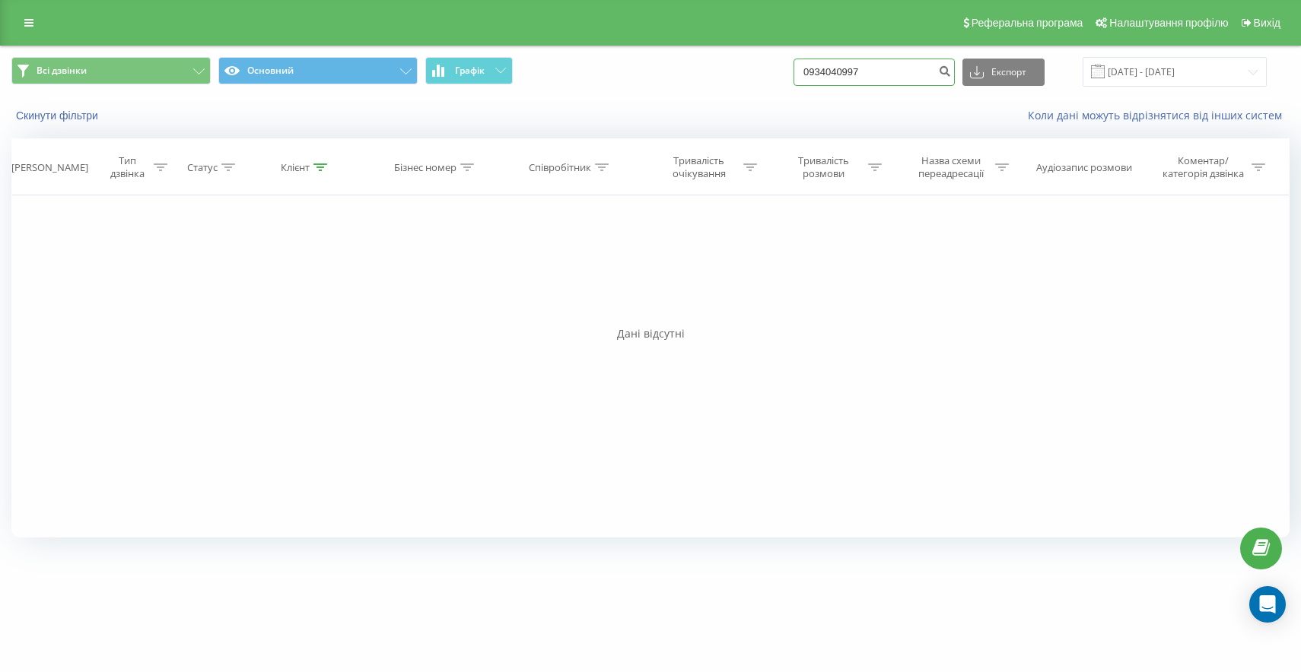
click at [749, 76] on div "Всі дзвінки Основний Графік 0934040997 Експорт .csv .xls .xlsx 21.05.2025 - 21.…" at bounding box center [650, 72] width 1278 height 30
paste input "380503078087"
type input "380503078087"
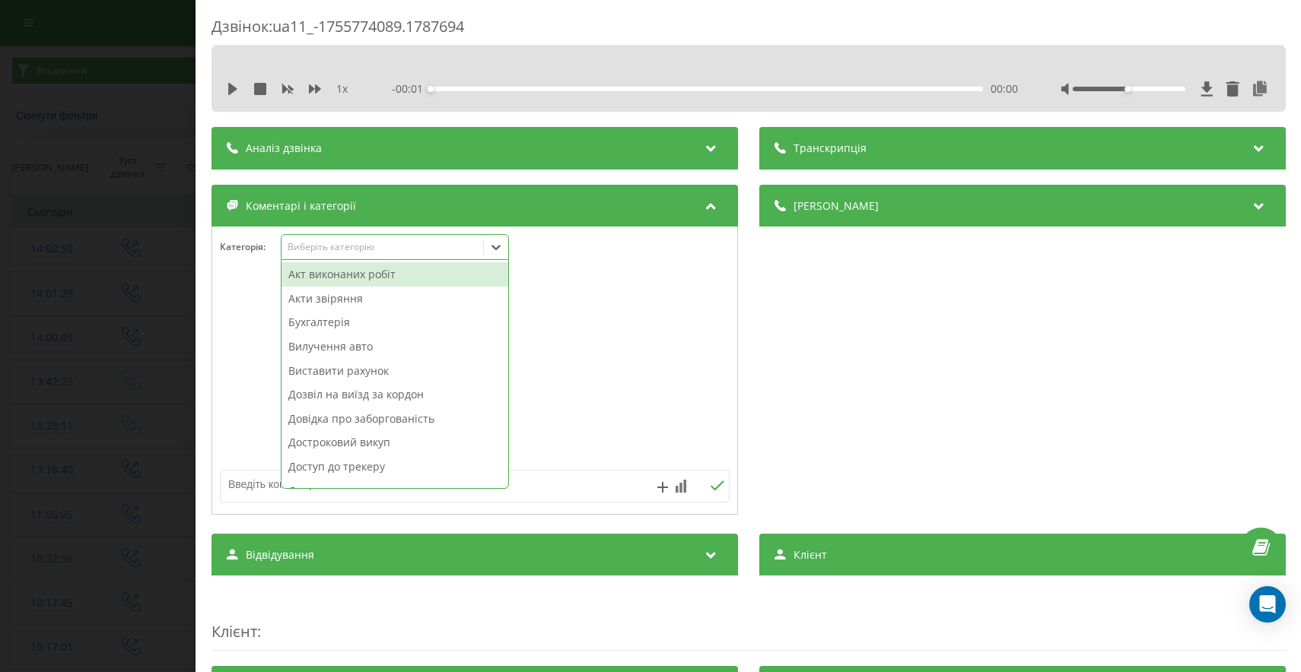
click at [381, 245] on div "Виберіть категорію" at bounding box center [382, 247] width 190 height 12
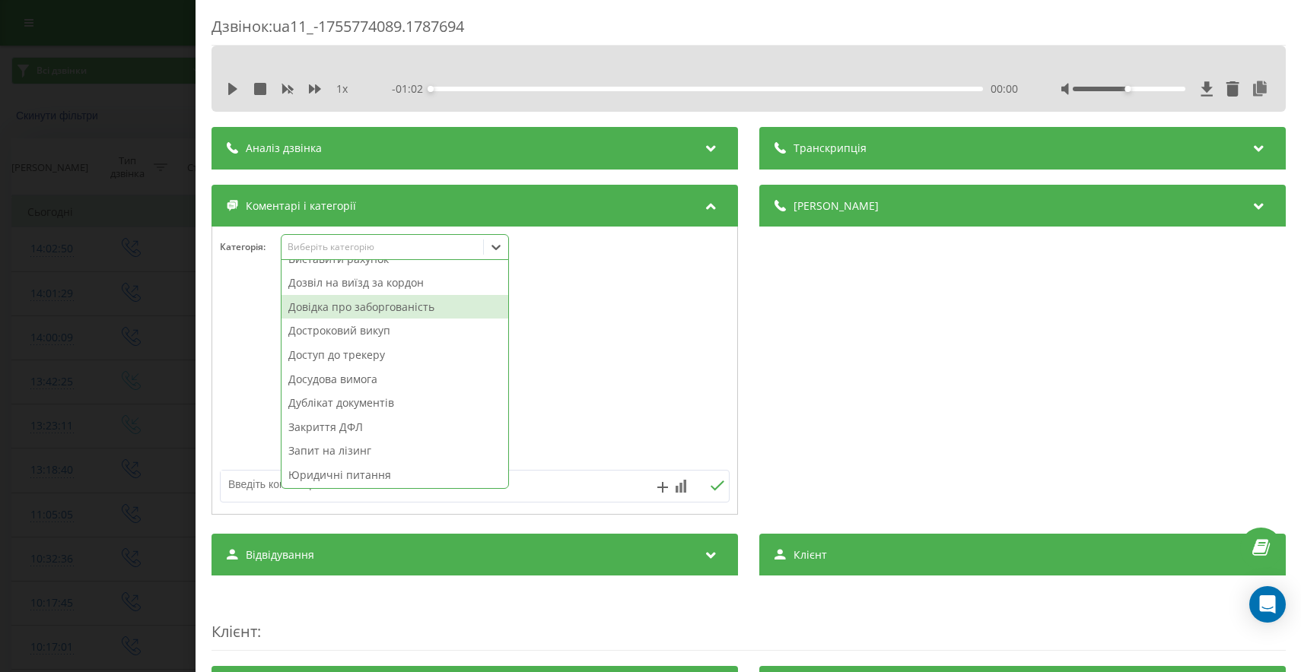
scroll to position [141, 0]
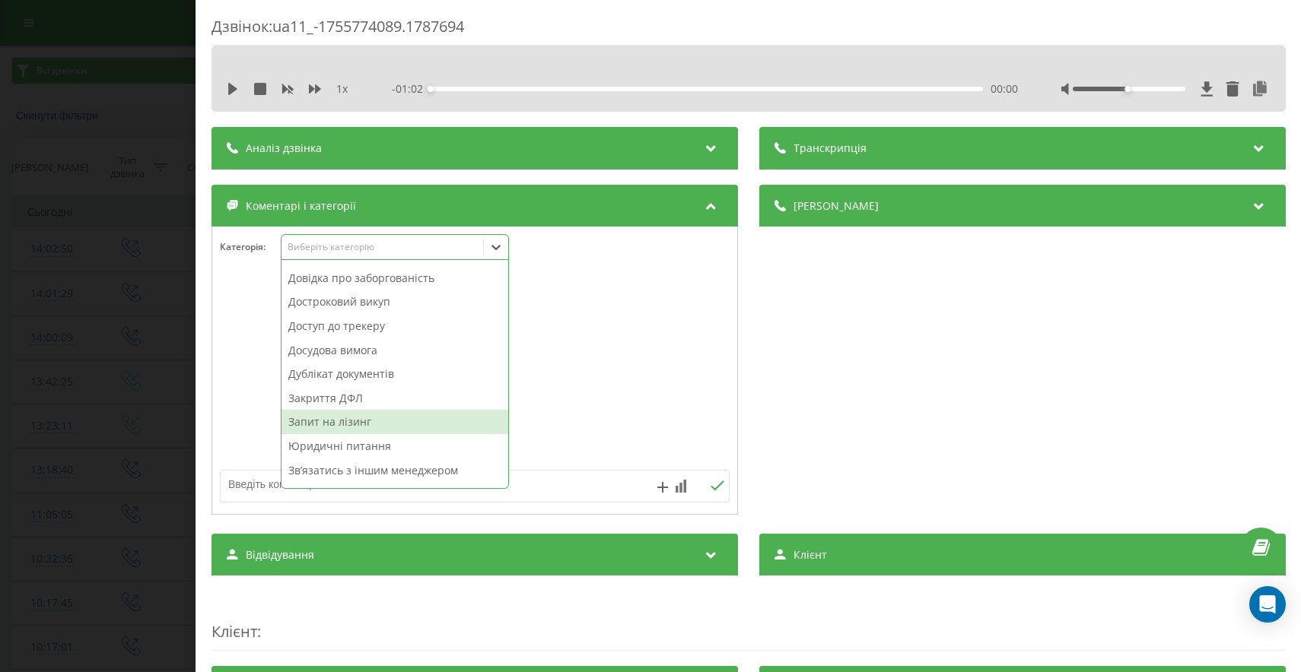
click at [357, 422] on div "Запит на лізинг" at bounding box center [394, 422] width 227 height 24
click at [65, 428] on div "Дзвінок : ua11_-1755774089.1787694 1 x - 01:02 00:00 00:00 Транскрипція Для AI-…" at bounding box center [650, 336] width 1301 height 672
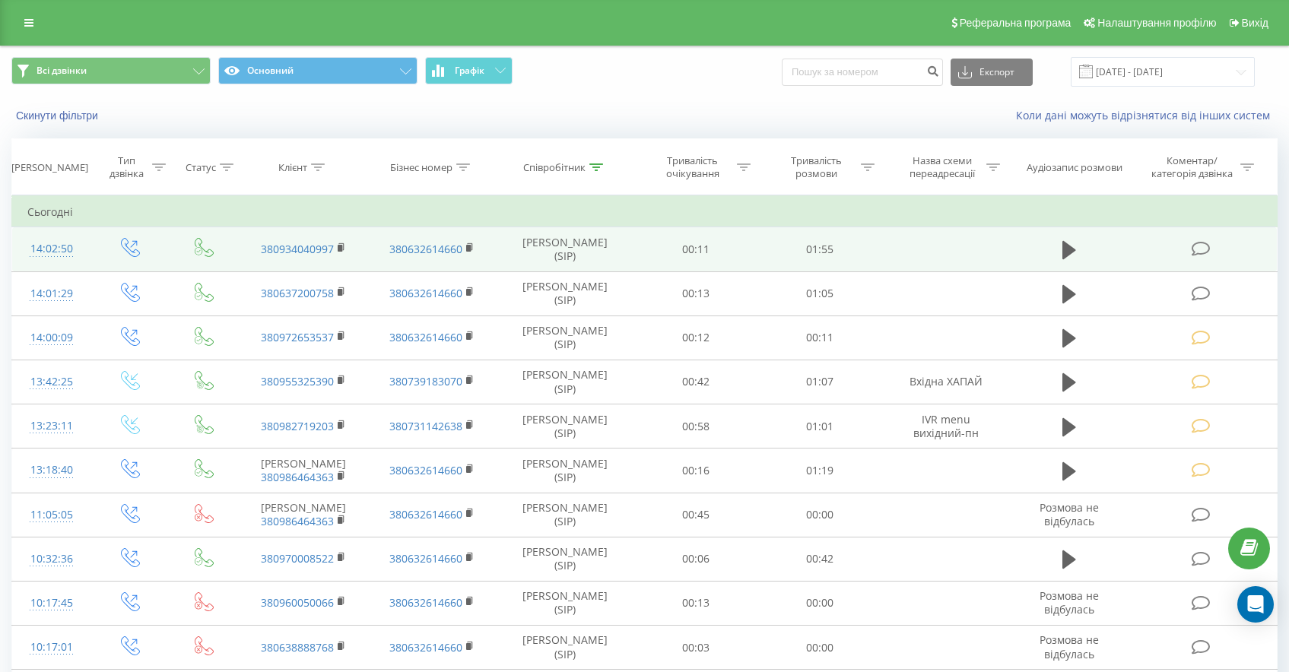
click at [1202, 246] on icon at bounding box center [1201, 249] width 19 height 16
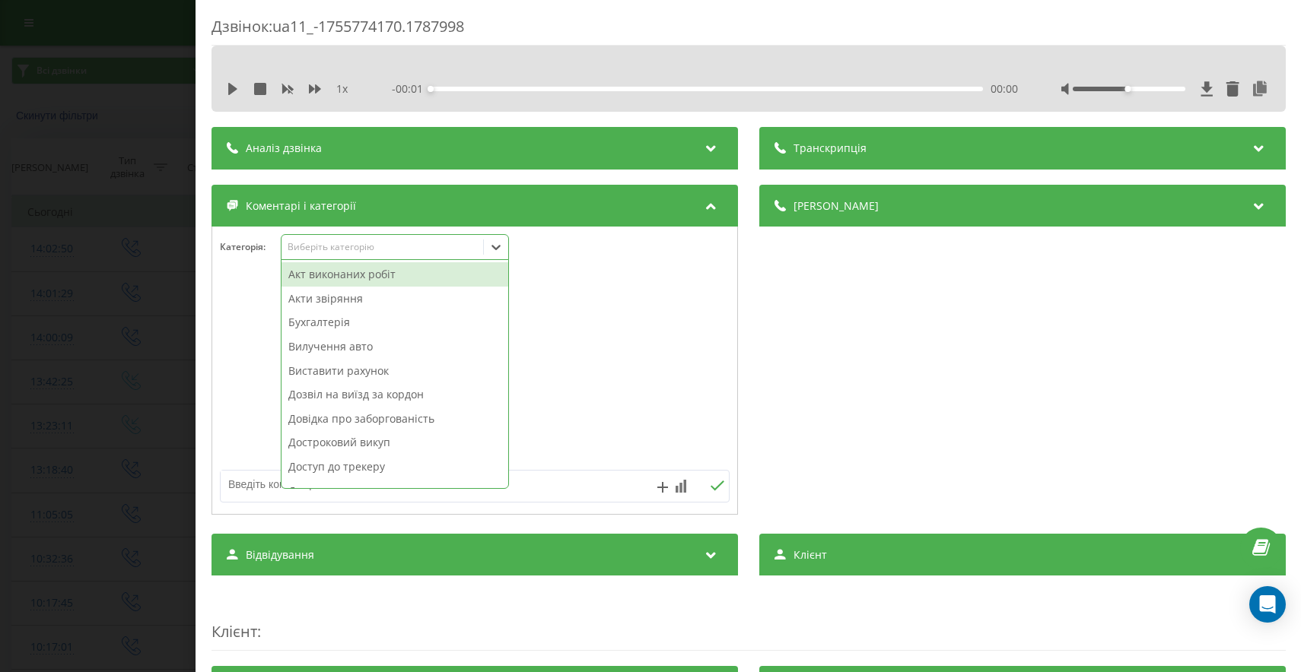
click at [392, 243] on div "Виберіть категорію" at bounding box center [382, 247] width 190 height 12
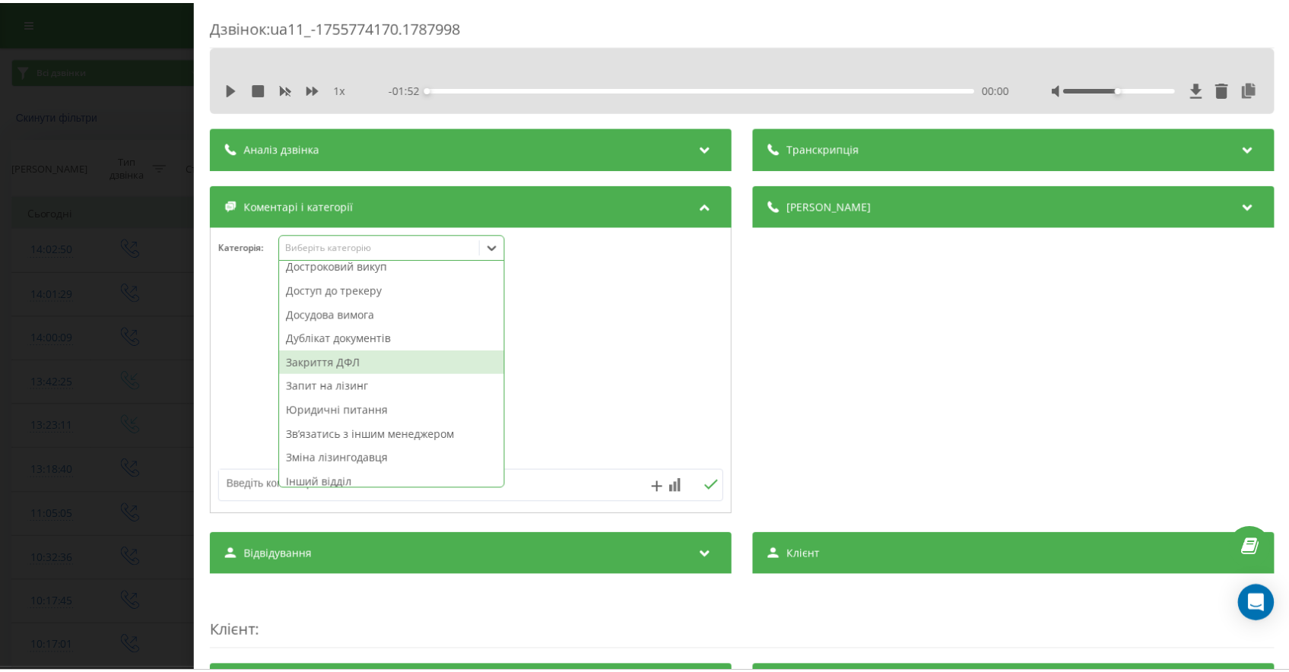
scroll to position [209, 0]
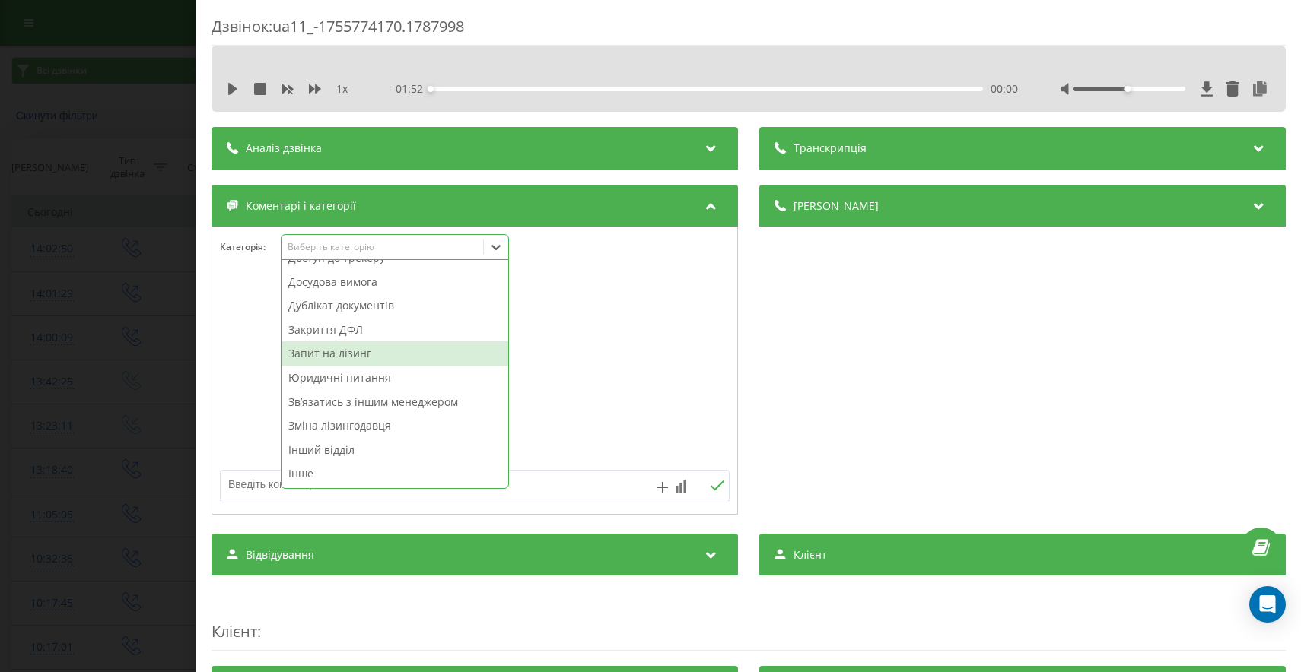
click at [346, 355] on div "Запит на лізинг" at bounding box center [394, 354] width 227 height 24
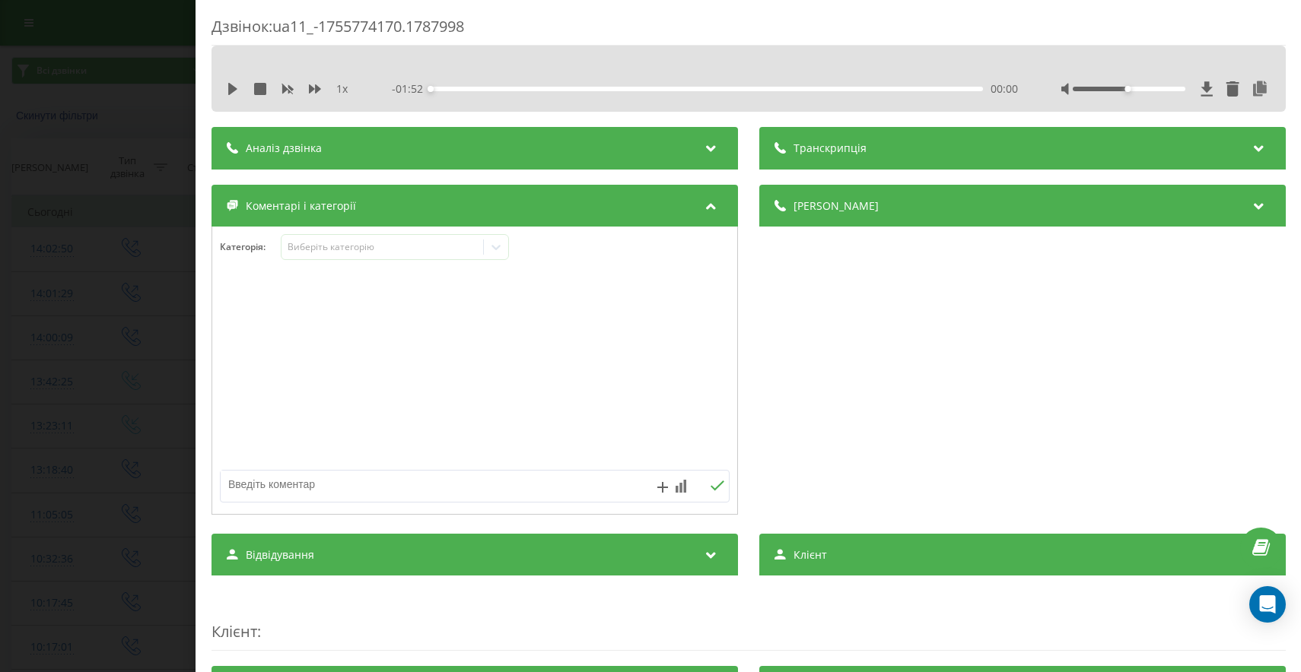
click at [66, 389] on div "Дзвінок : ua11_-1755774170.1787998 1 x - 01:52 00:00 00:00 Транскрипція Для AI-…" at bounding box center [650, 336] width 1301 height 672
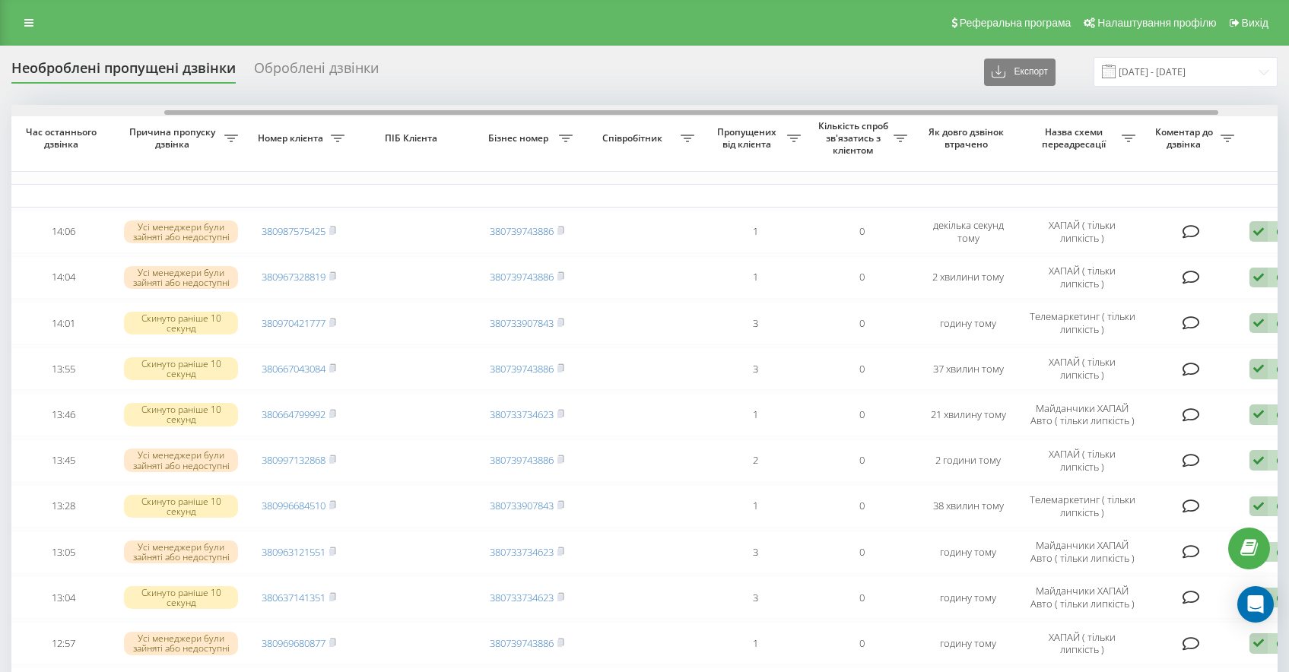
scroll to position [0, 183]
drag, startPoint x: 614, startPoint y: 111, endPoint x: 767, endPoint y: 147, distance: 157.0
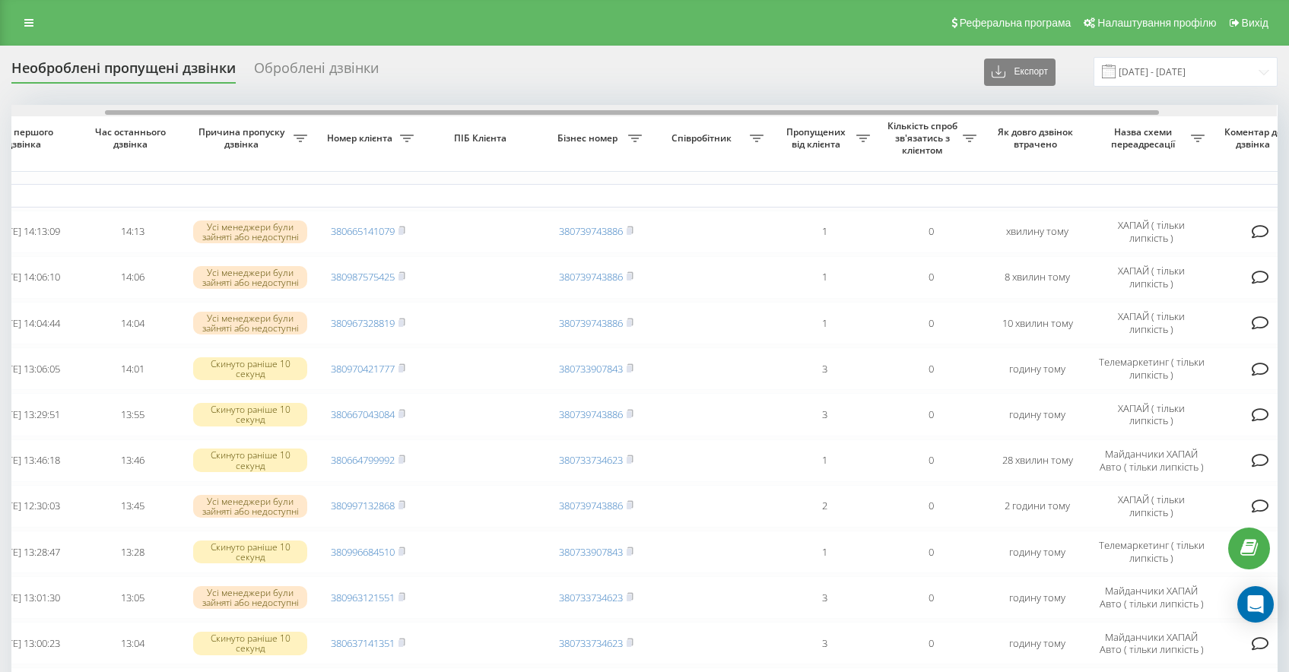
scroll to position [0, 110]
drag, startPoint x: 423, startPoint y: 112, endPoint x: 515, endPoint y: 132, distance: 94.1
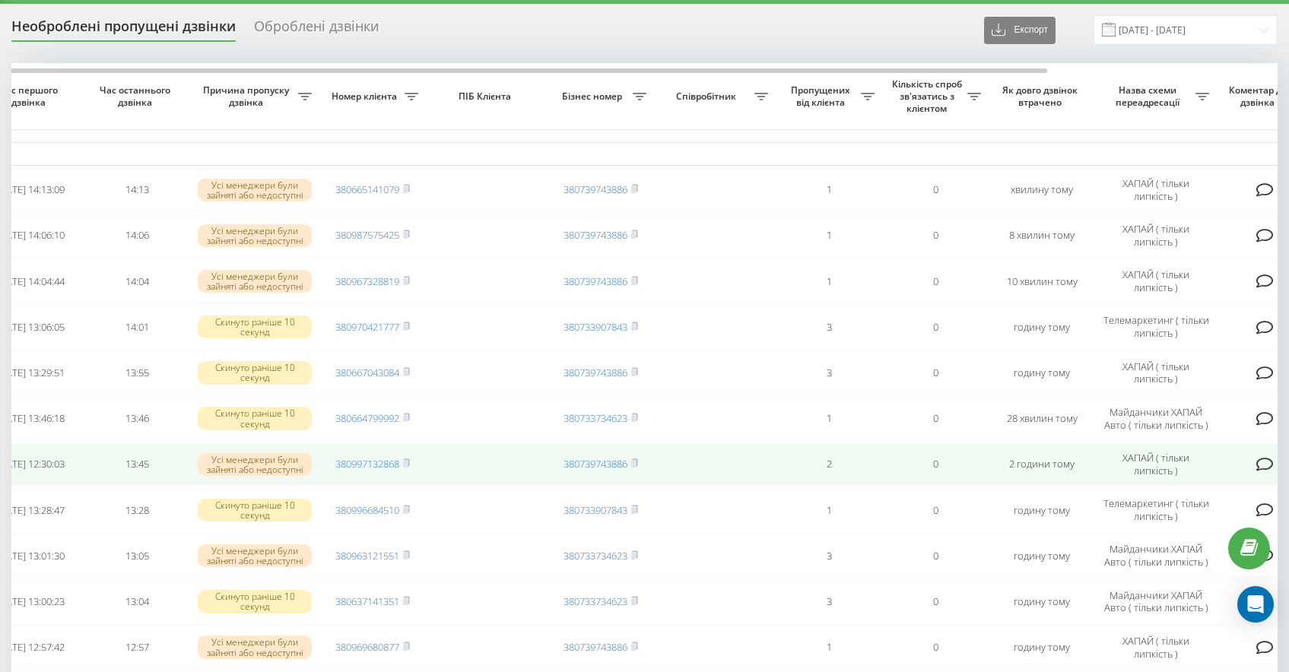
scroll to position [82, 0]
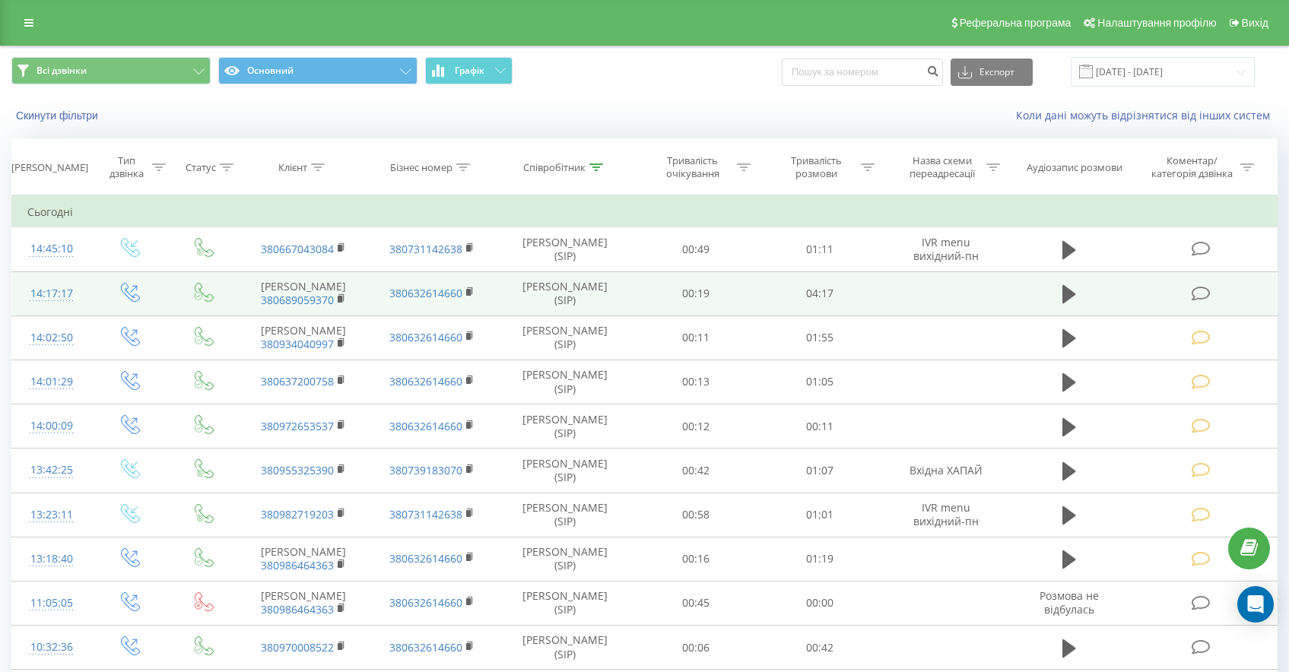
click at [1211, 310] on td at bounding box center [1203, 294] width 148 height 44
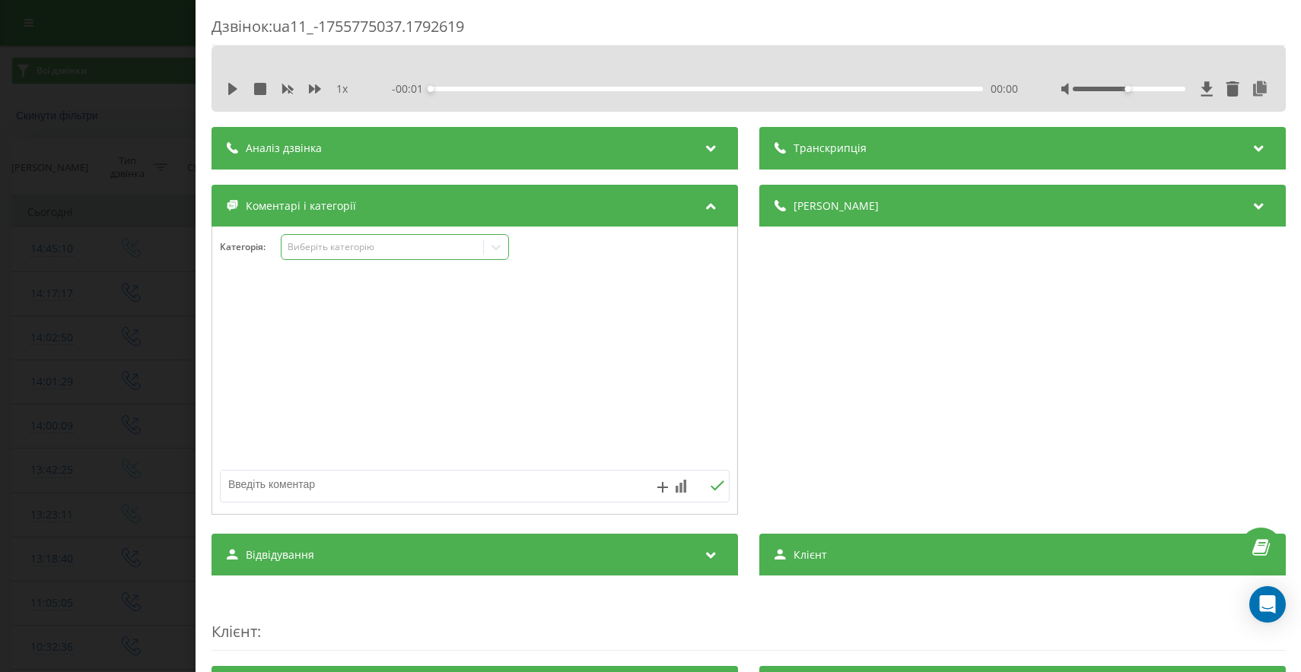
click at [341, 248] on div "Виберіть категорію" at bounding box center [382, 247] width 190 height 12
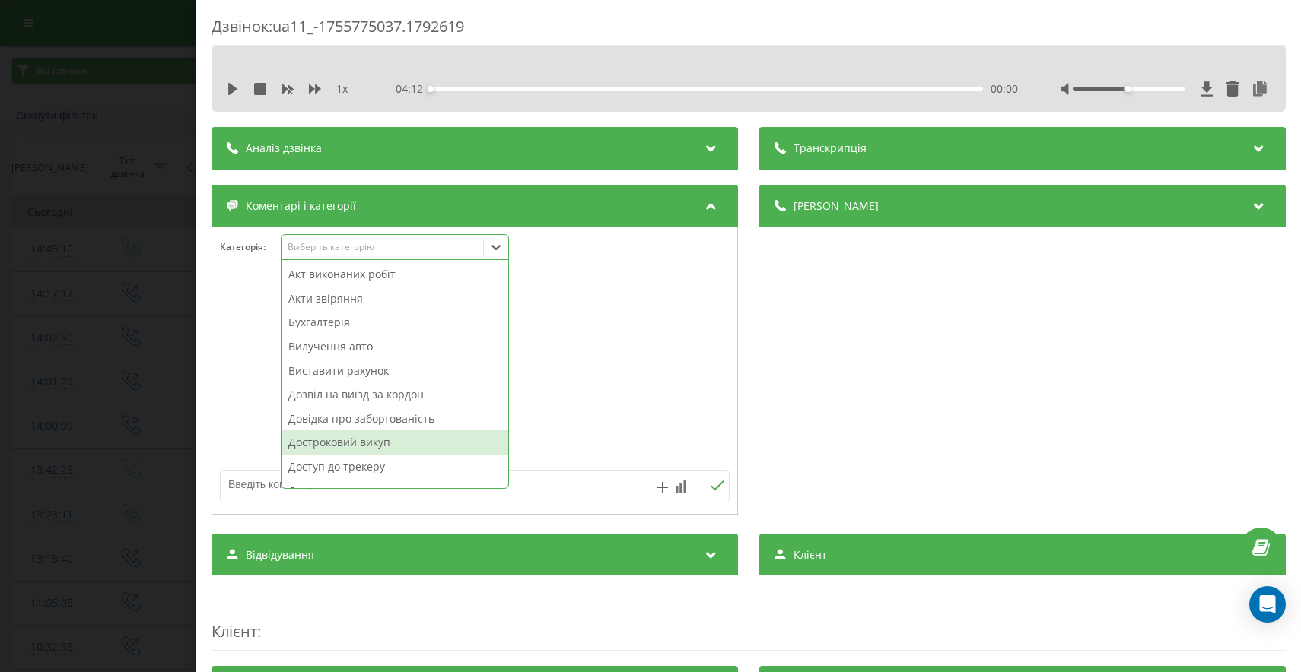
click at [369, 443] on div "Достроковий викуп" at bounding box center [394, 443] width 227 height 24
click at [117, 430] on div "Дзвінок : ua11_-1755775037.1792619 1 x - 04:12 00:00 00:00 Транскрипція Для AI-…" at bounding box center [650, 336] width 1301 height 672
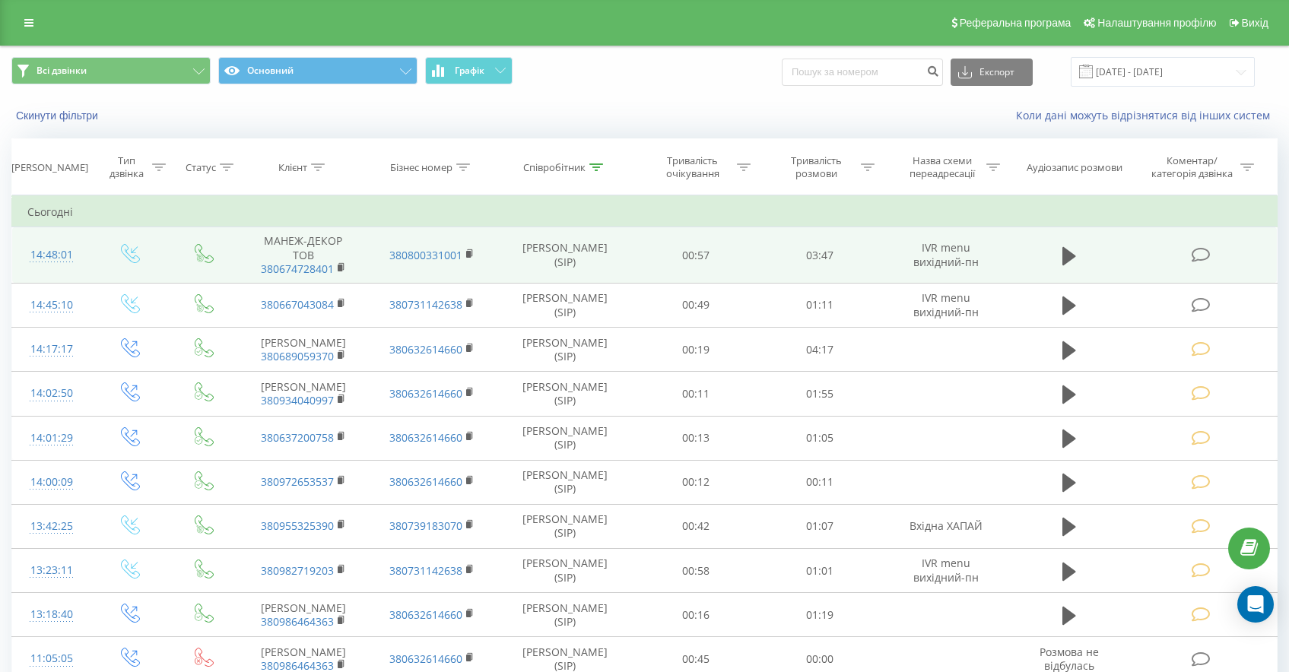
click at [1201, 250] on icon at bounding box center [1201, 255] width 19 height 16
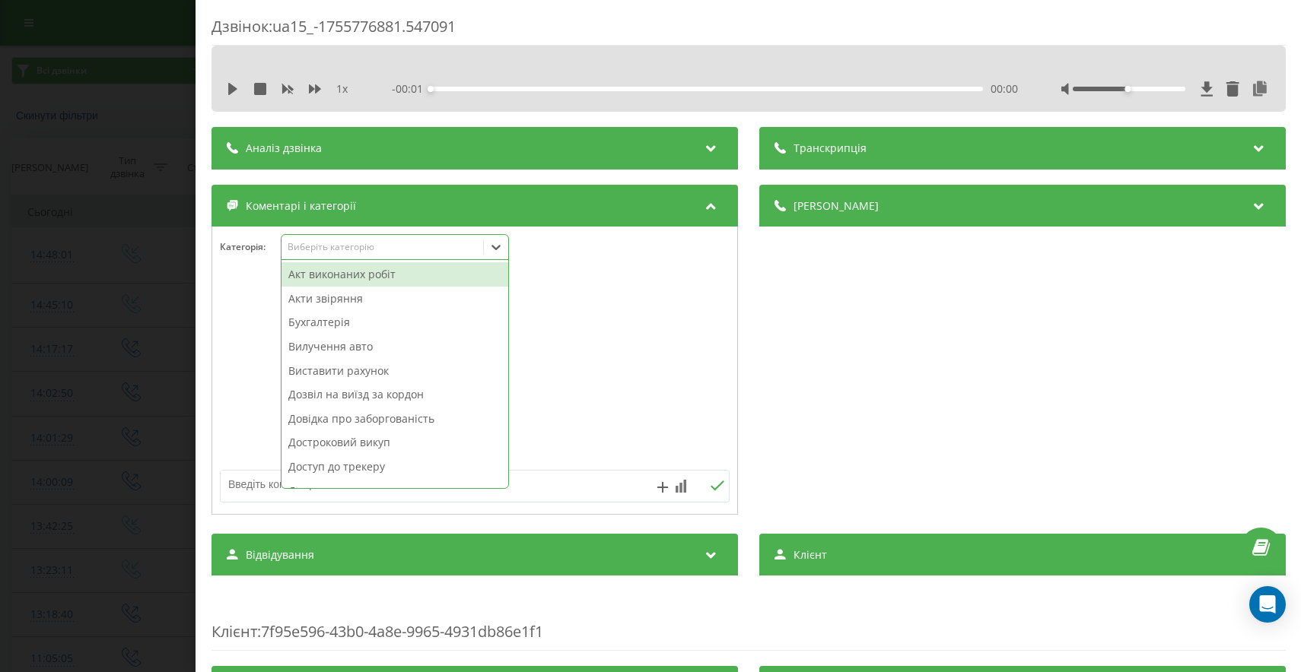
click at [348, 247] on div "Виберіть категорію" at bounding box center [382, 247] width 190 height 12
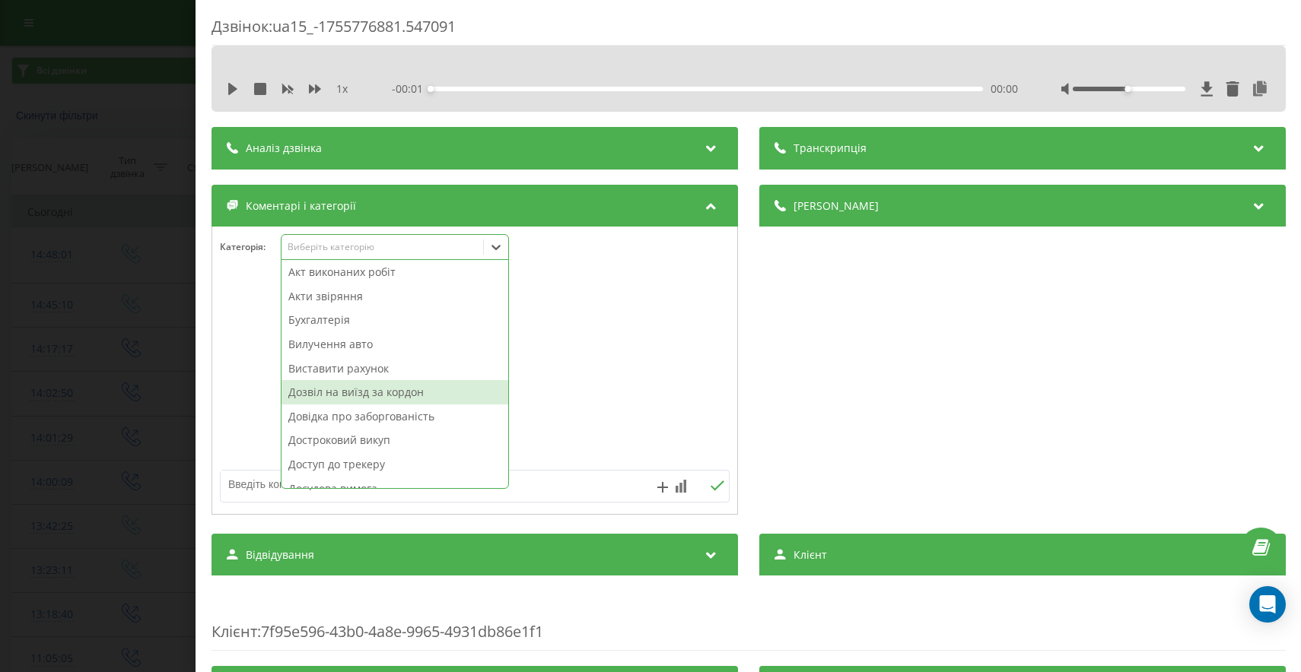
scroll to position [3, 0]
click at [415, 393] on div "Дозвіл на виїзд за кордон" at bounding box center [394, 392] width 227 height 24
click at [43, 394] on div "Дзвінок : ua15_-1755776881.547091 1 x - 00:01 00:00 00:00 Транскрипція Для AI-а…" at bounding box center [650, 336] width 1301 height 672
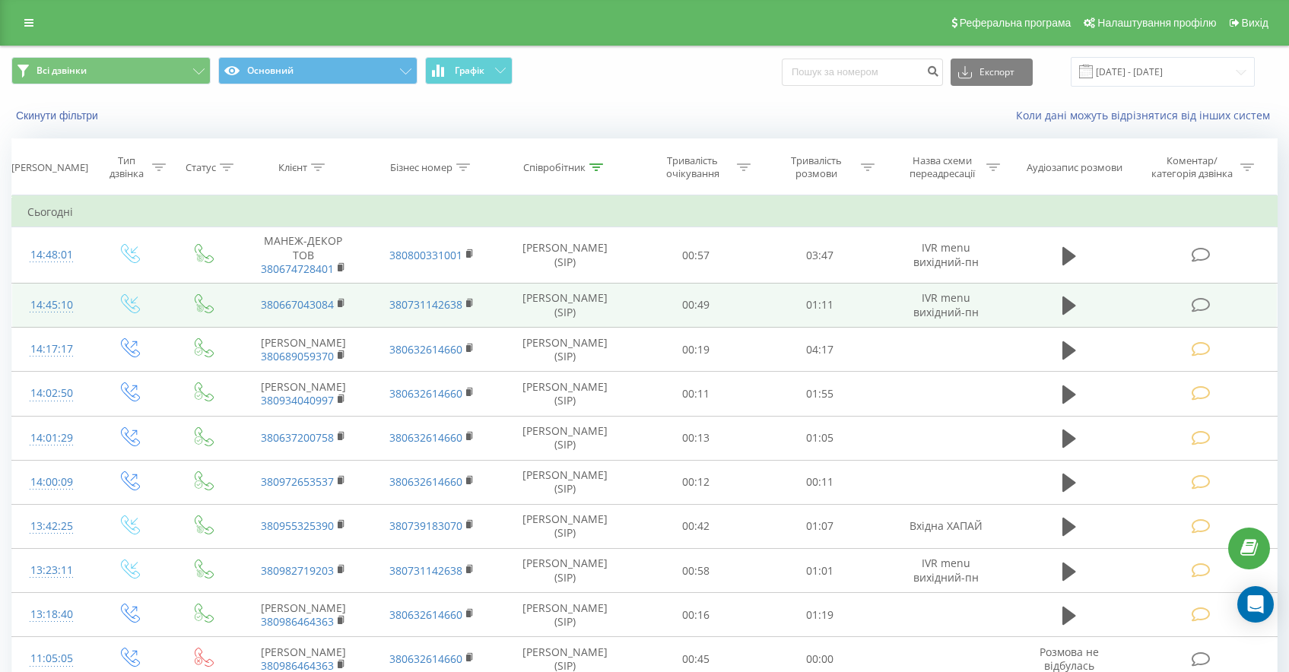
click at [1204, 303] on icon at bounding box center [1201, 305] width 19 height 16
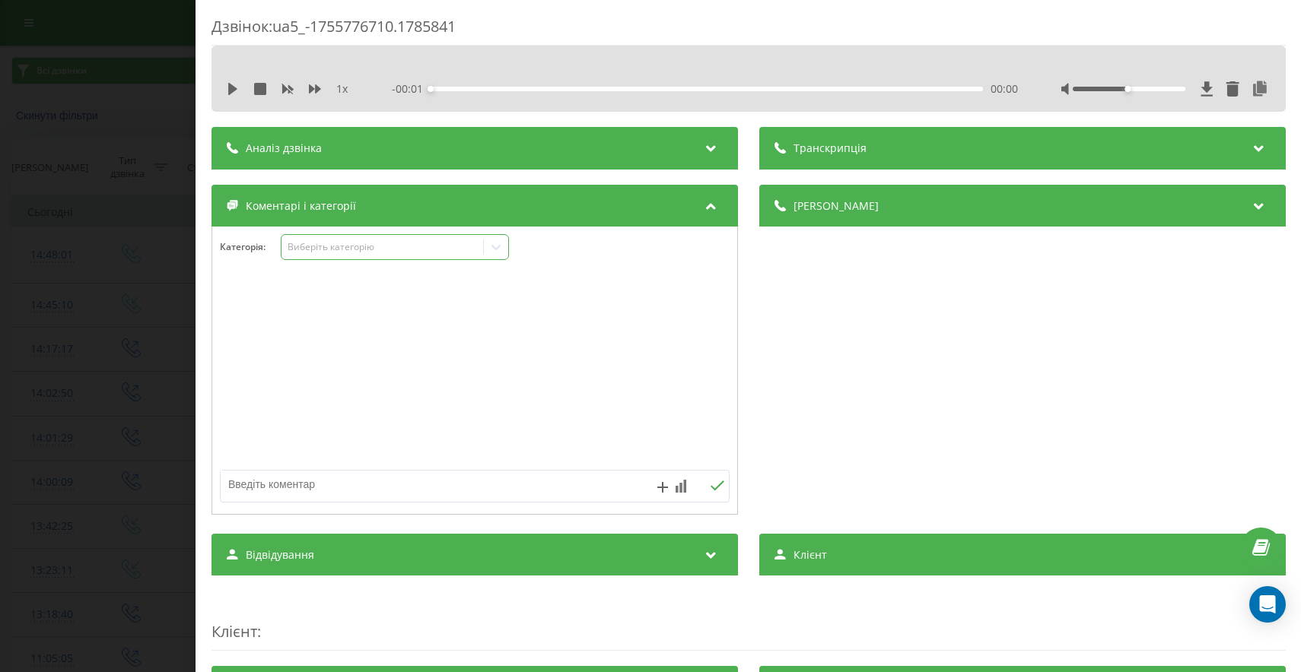
click at [358, 243] on div "Виберіть категорію" at bounding box center [382, 247] width 190 height 12
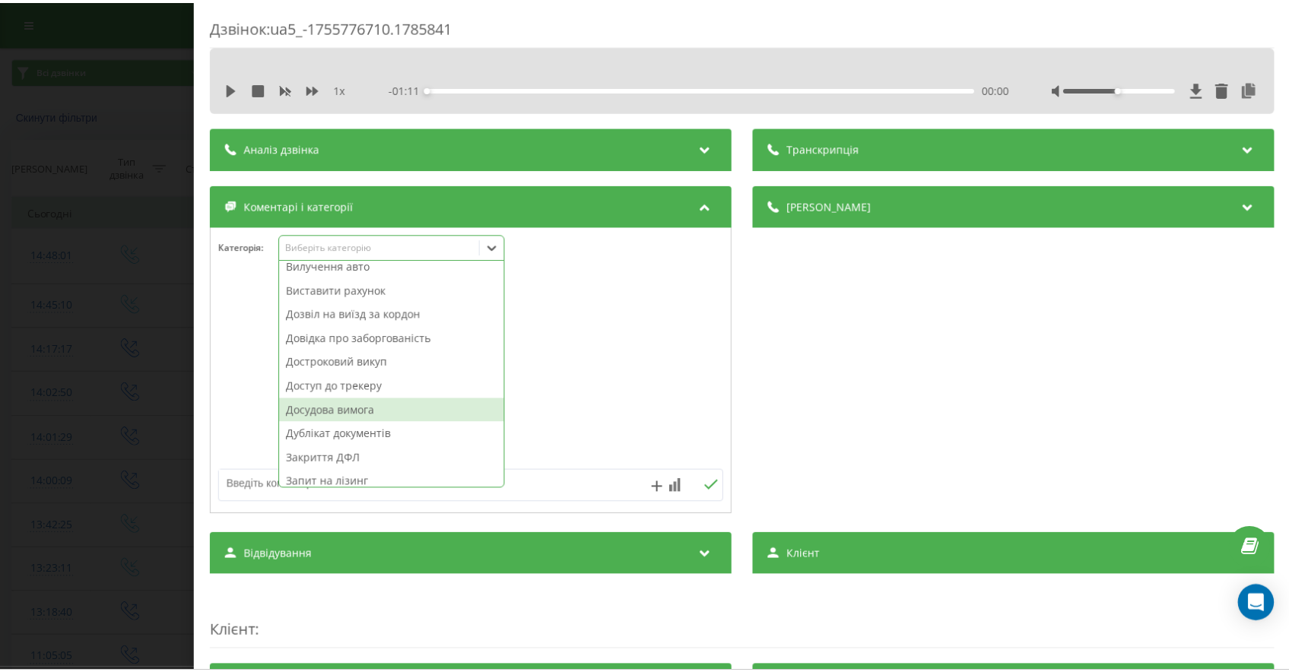
scroll to position [84, 0]
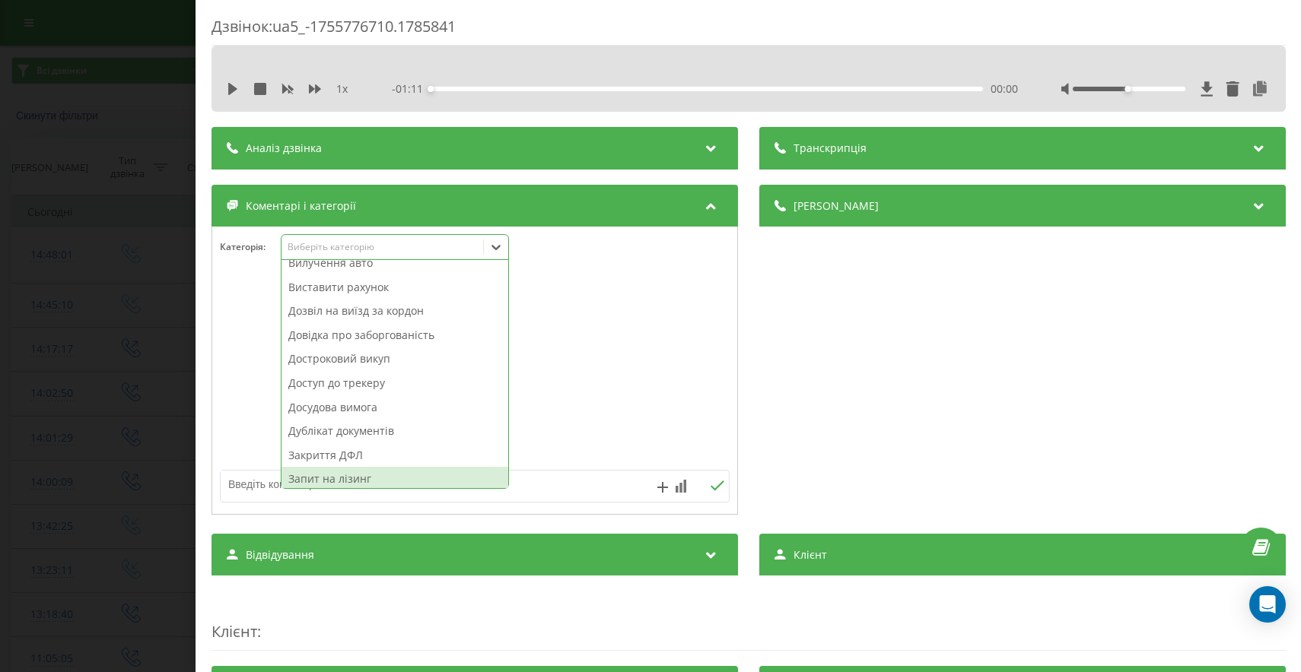
click at [333, 477] on div "Запит на лізинг" at bounding box center [394, 479] width 227 height 24
click at [31, 396] on div "Дзвінок : ua5_-1755776710.1785841 1 x - 01:11 00:00 00:00 Транскрипція Для AI-а…" at bounding box center [650, 336] width 1301 height 672
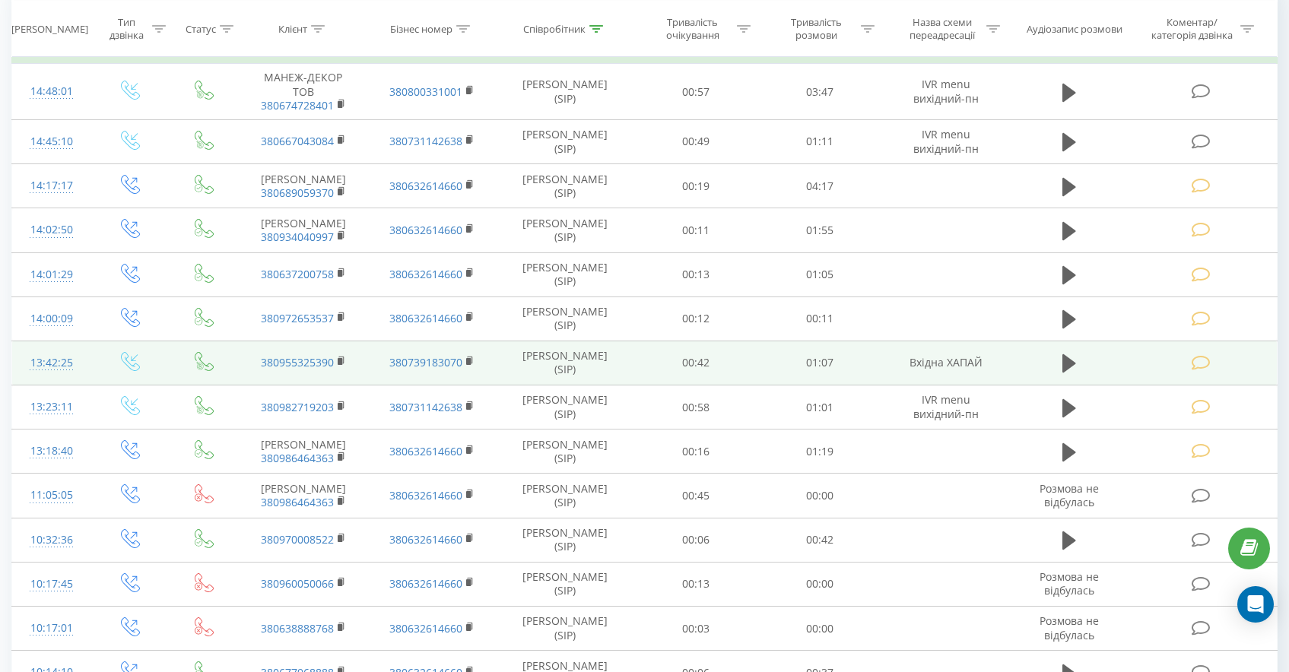
scroll to position [166, 0]
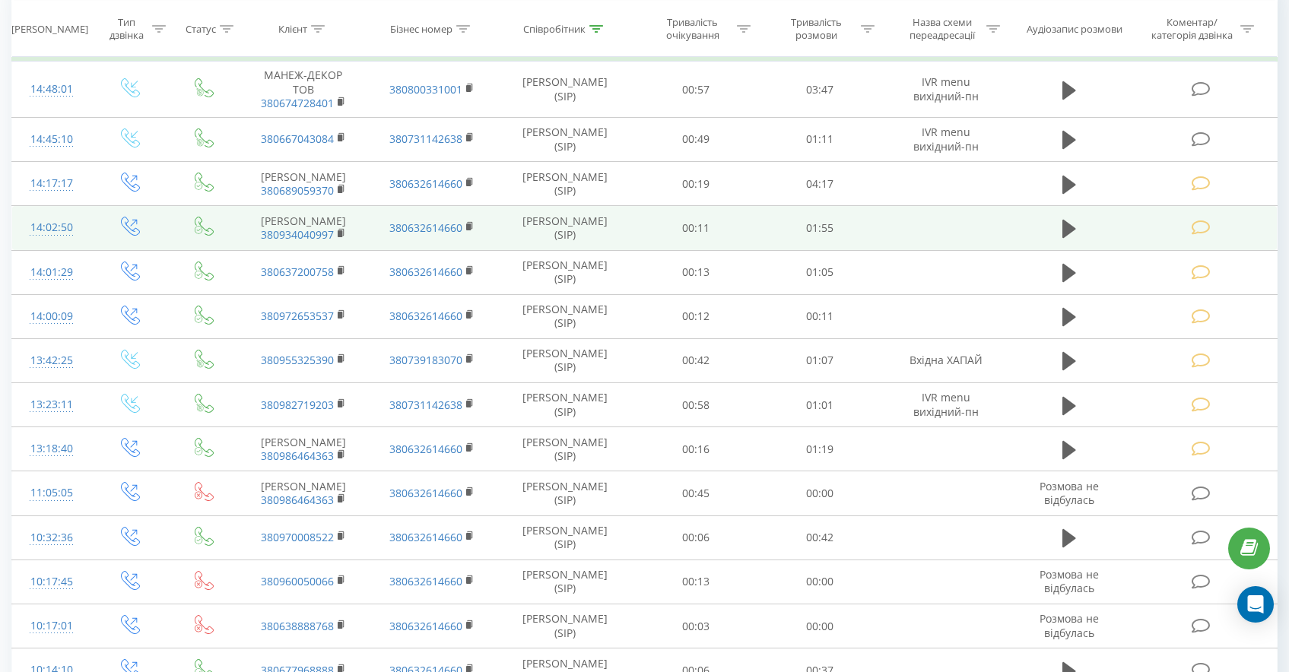
drag, startPoint x: 1065, startPoint y: 243, endPoint x: 1053, endPoint y: 256, distance: 17.2
click at [1065, 238] on icon at bounding box center [1070, 229] width 14 height 18
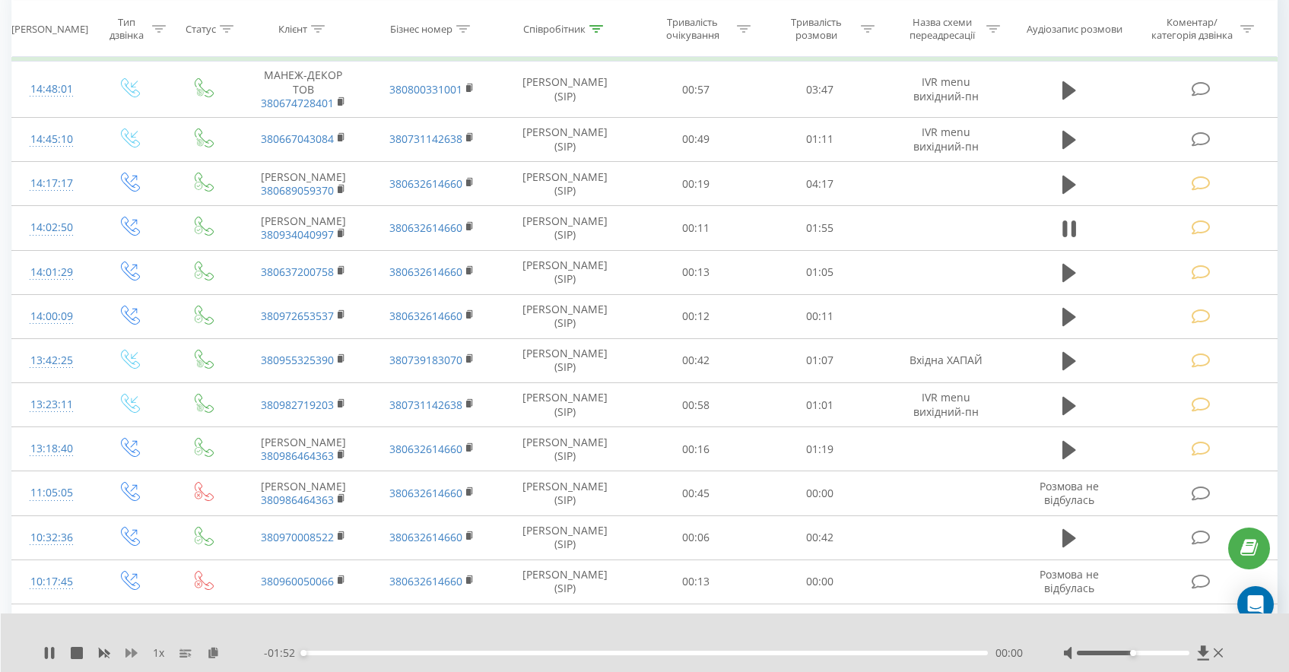
click at [130, 649] on icon at bounding box center [132, 653] width 12 height 12
click at [367, 654] on div "00:01" at bounding box center [645, 653] width 685 height 5
click at [51, 651] on icon at bounding box center [52, 653] width 3 height 12
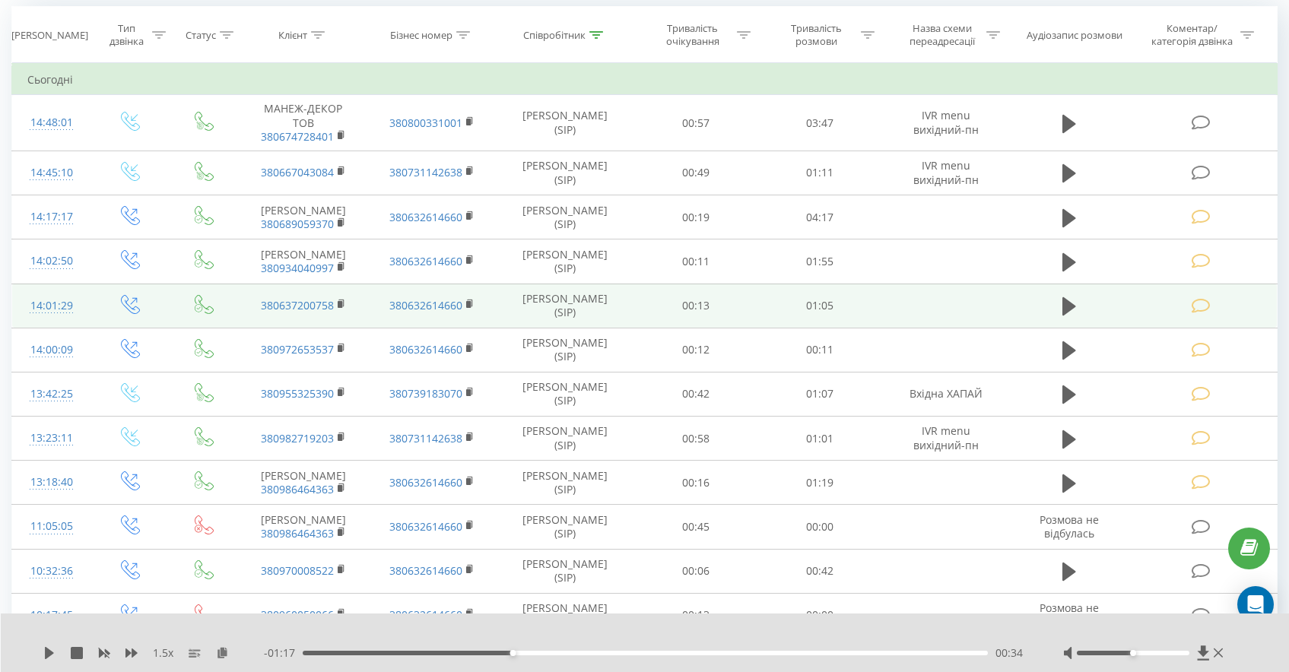
scroll to position [118, 0]
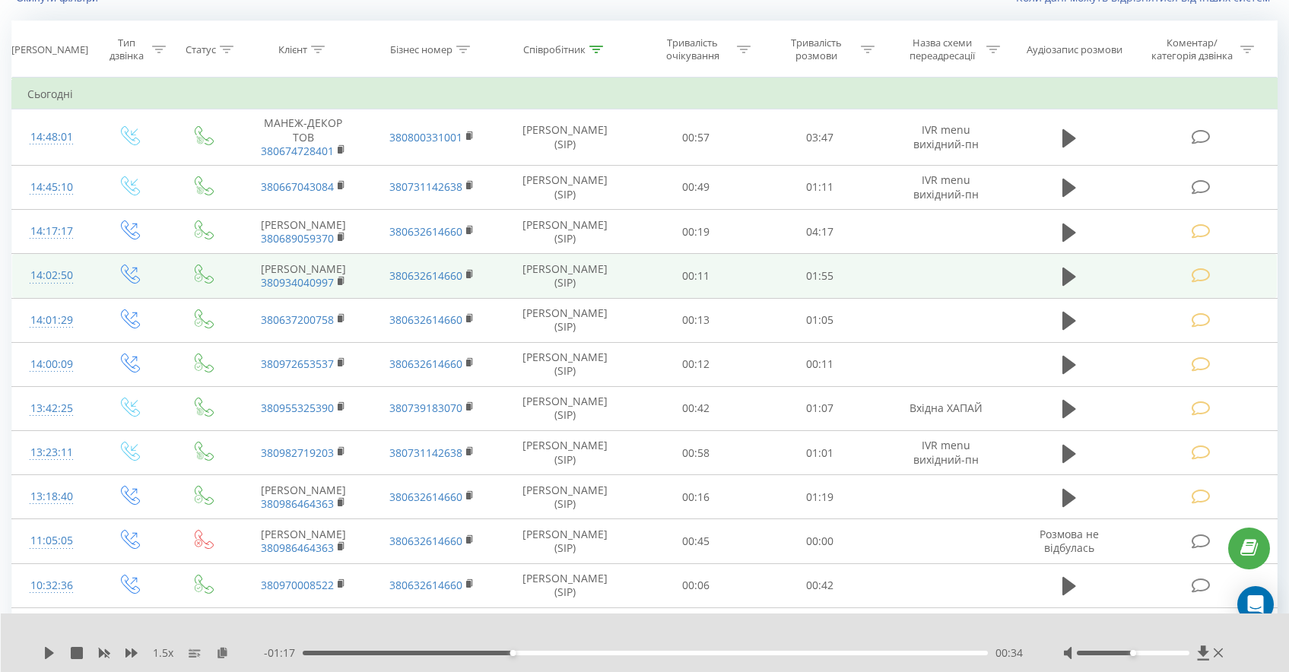
click at [1200, 284] on icon at bounding box center [1201, 276] width 19 height 16
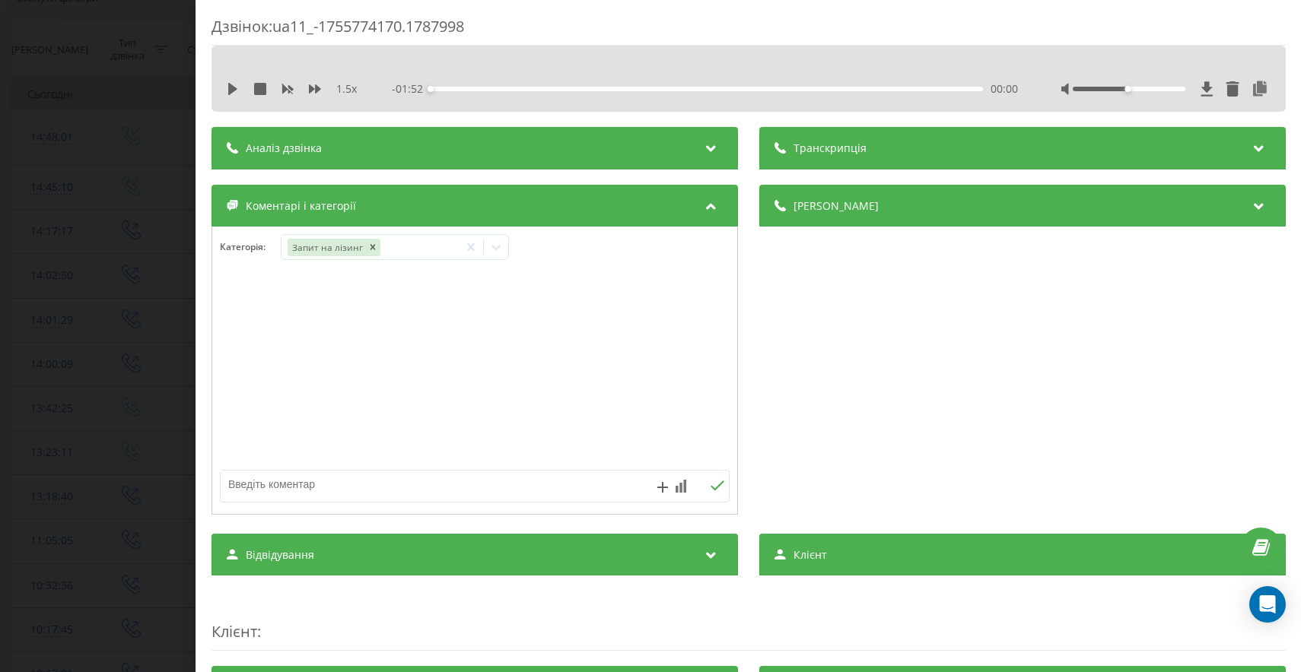
click at [130, 421] on div "Дзвінок : ua11_-1755774170.1787998 1.5 x - 01:52 00:00 00:00 Транскрипція Для A…" at bounding box center [650, 336] width 1301 height 672
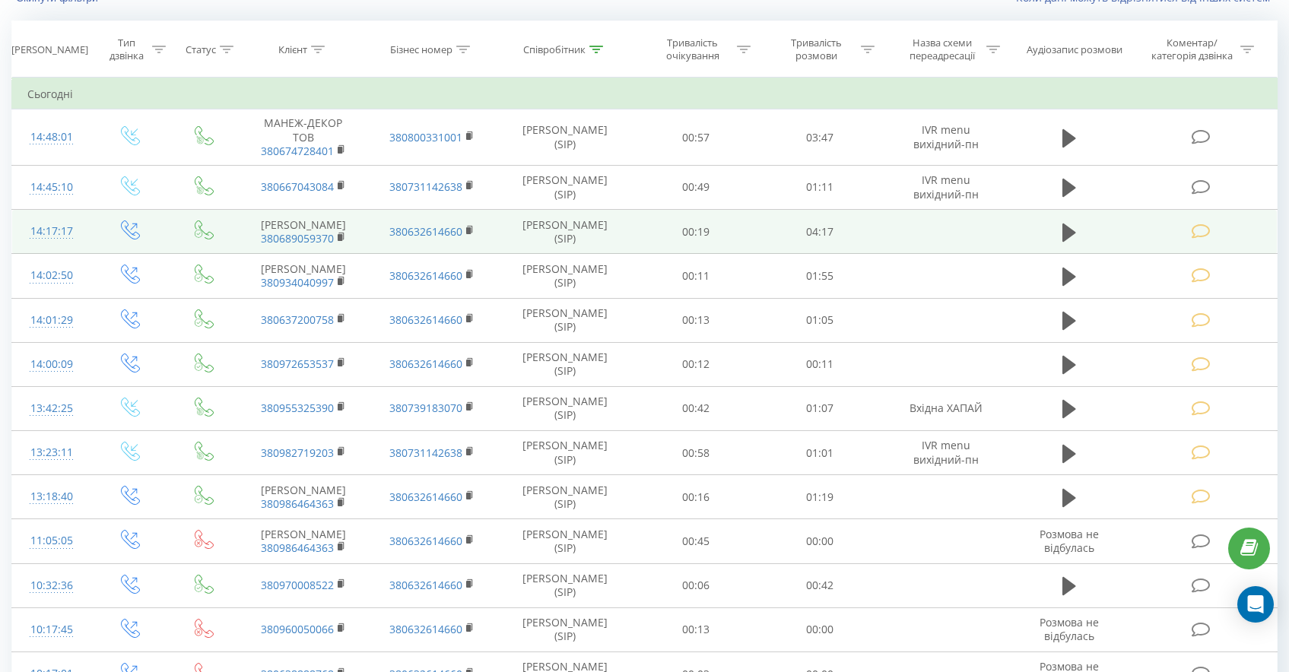
click at [1208, 240] on icon at bounding box center [1201, 232] width 19 height 16
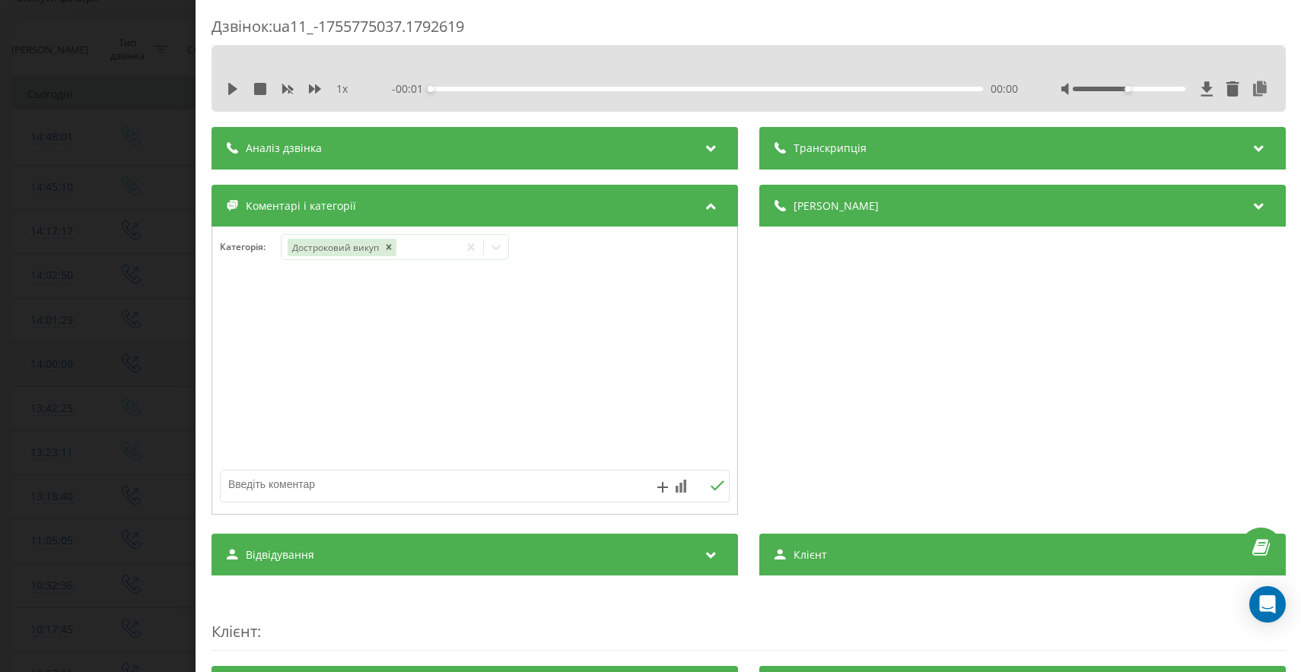
click at [90, 478] on div "Дзвінок : ua11_-1755775037.1792619 1 x - 00:01 00:00 00:00 Транскрипція Для AI-…" at bounding box center [650, 336] width 1301 height 672
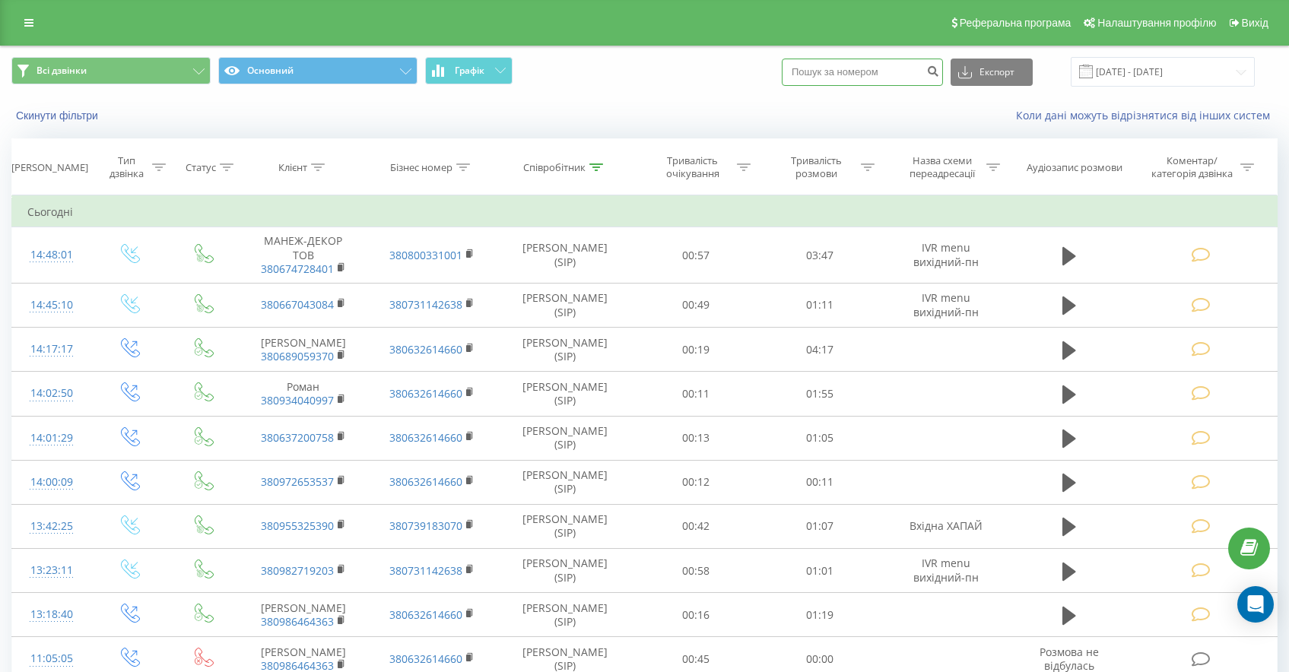
click at [923, 72] on input at bounding box center [862, 72] width 161 height 27
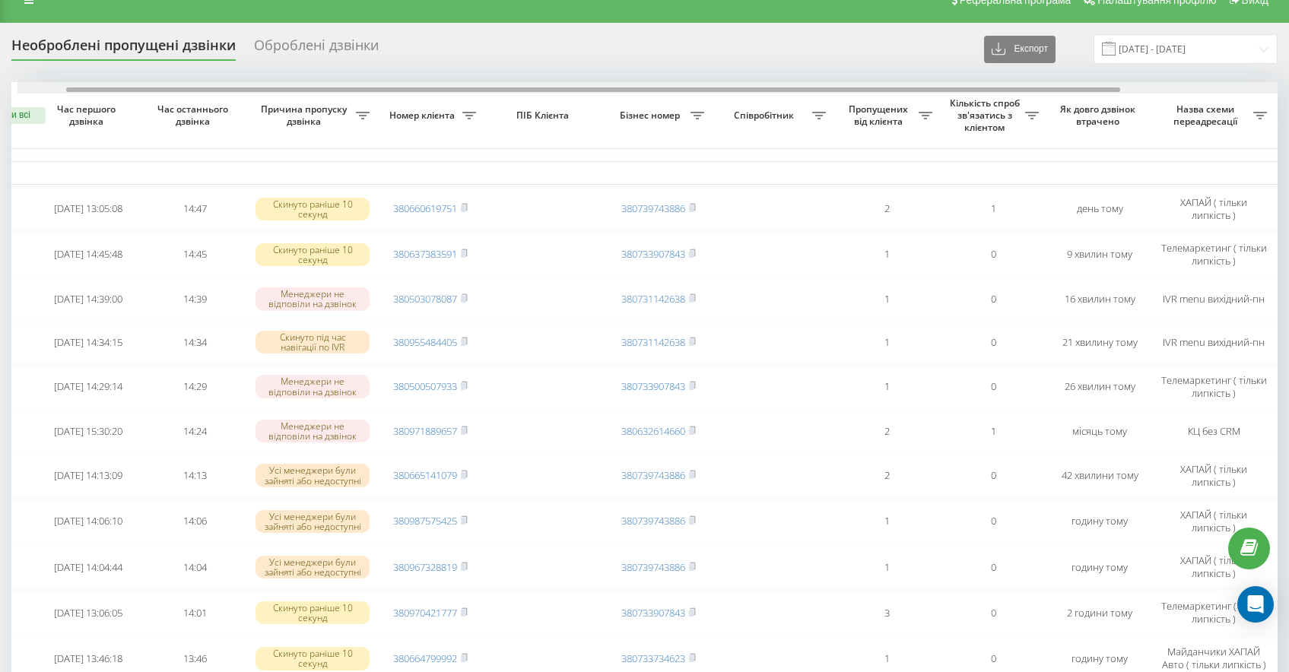
scroll to position [0, 59]
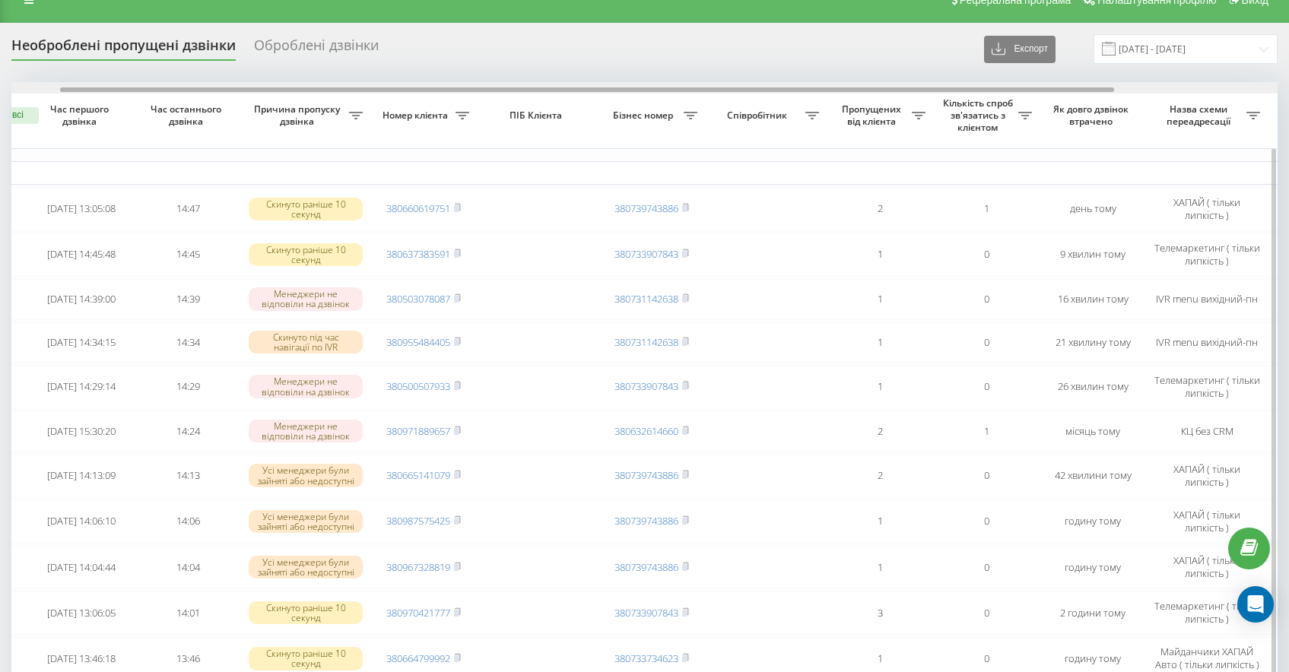
drag, startPoint x: 671, startPoint y: 89, endPoint x: 711, endPoint y: 91, distance: 40.3
click at [711, 91] on div at bounding box center [587, 89] width 1054 height 5
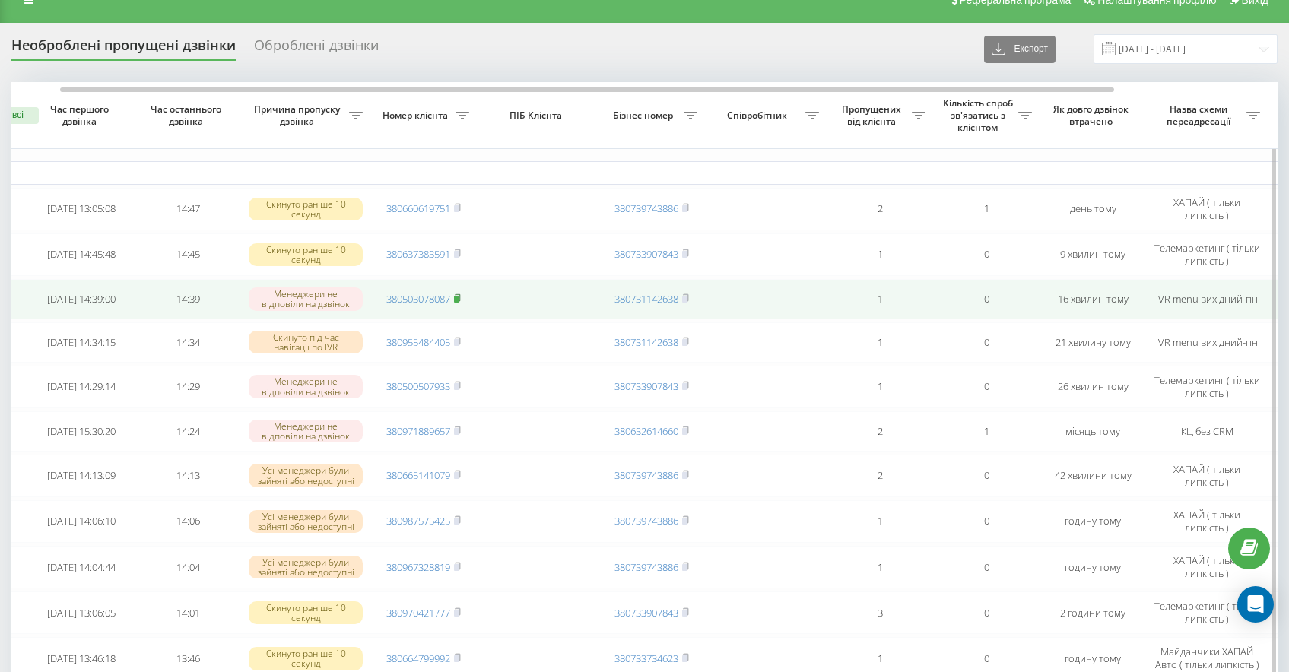
click at [459, 296] on icon at bounding box center [457, 297] width 5 height 7
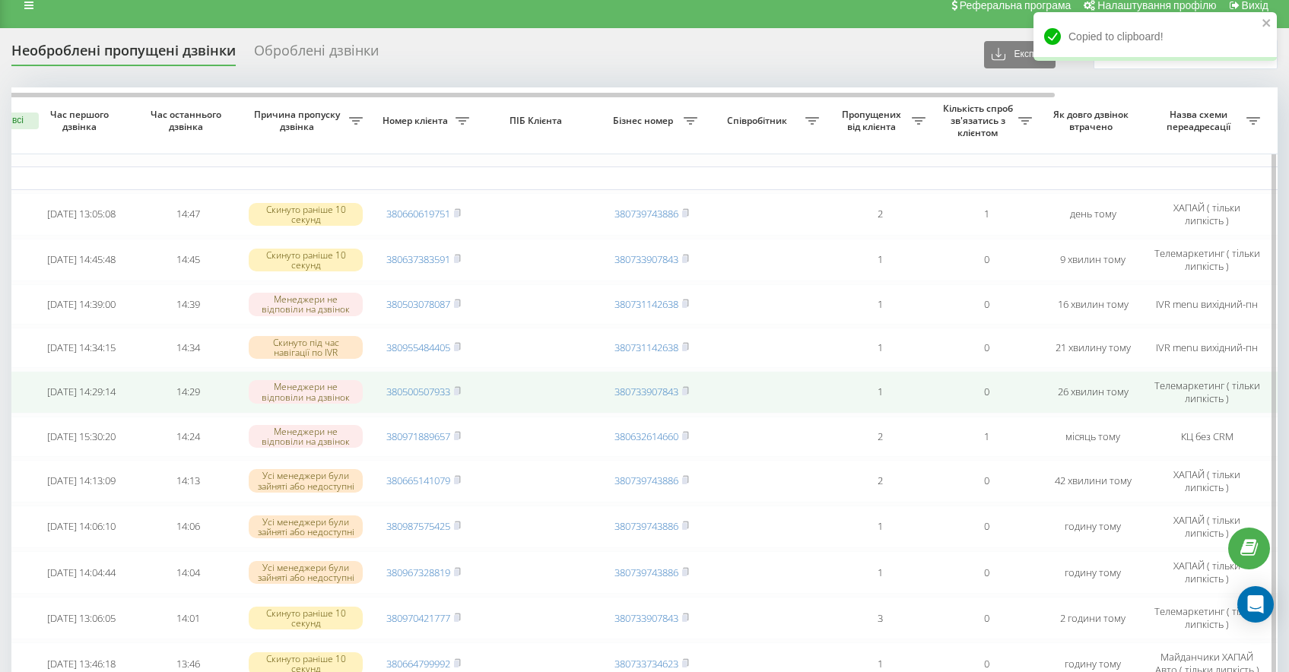
scroll to position [17, 0]
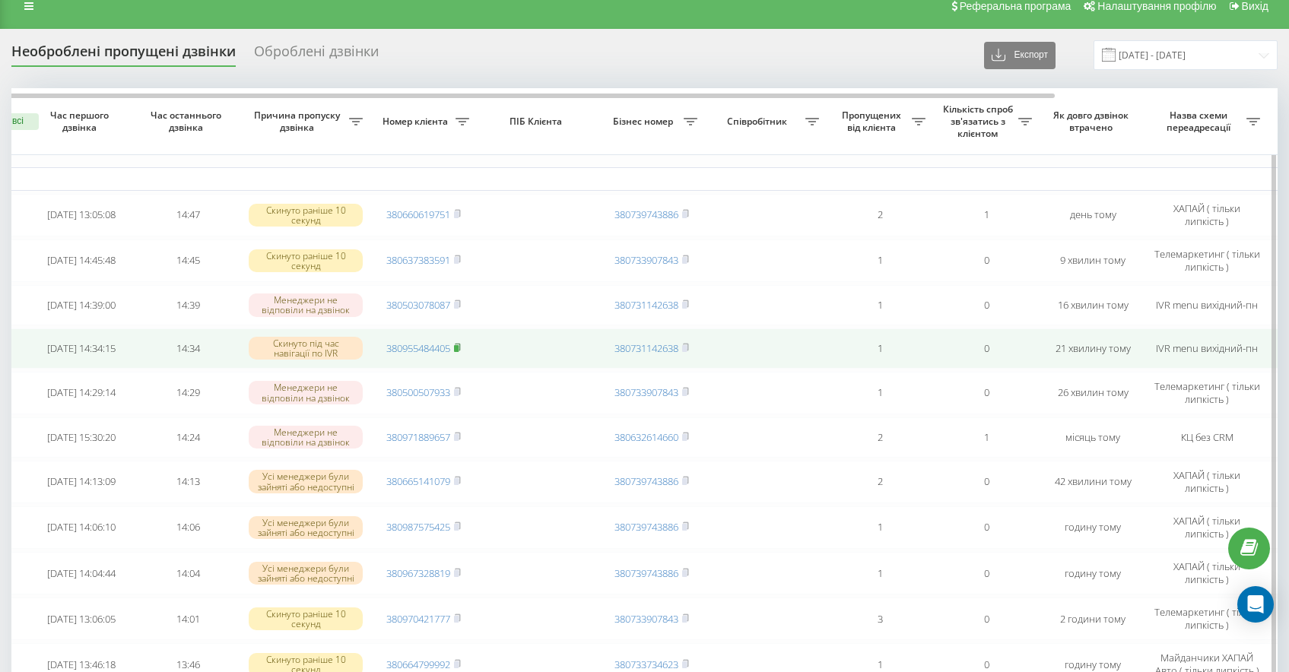
click at [460, 351] on icon at bounding box center [457, 347] width 7 height 9
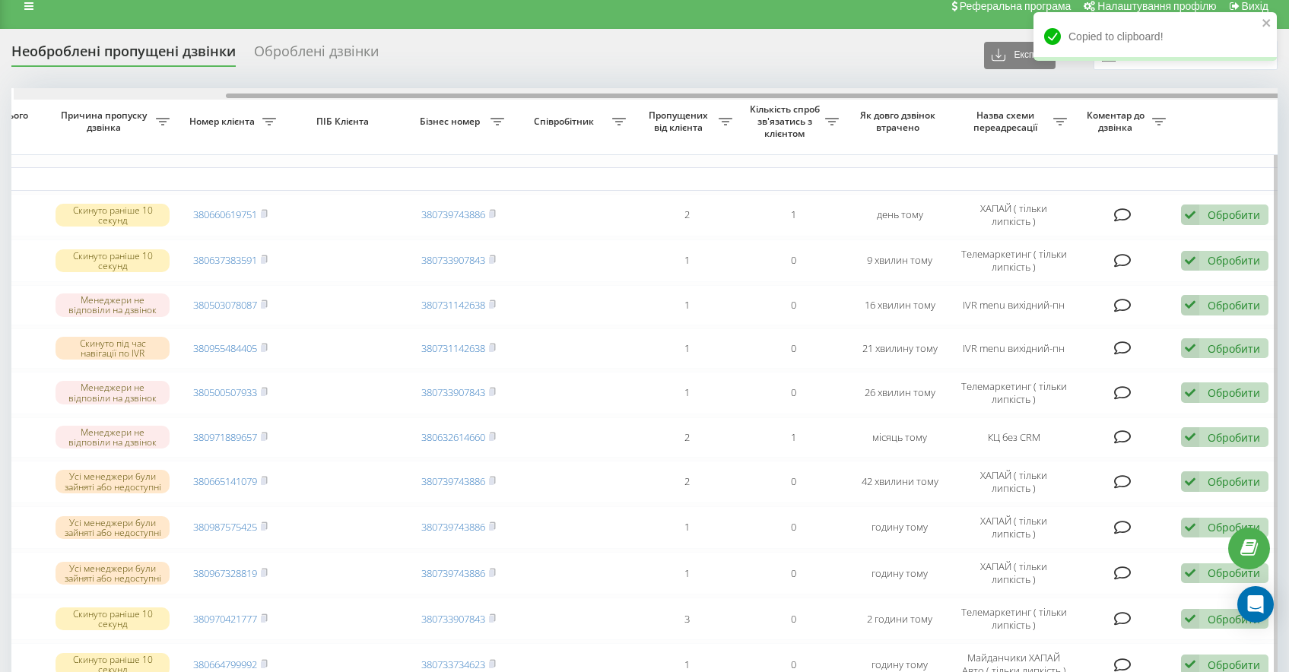
scroll to position [0, 255]
drag, startPoint x: 443, startPoint y: 94, endPoint x: 716, endPoint y: 110, distance: 273.5
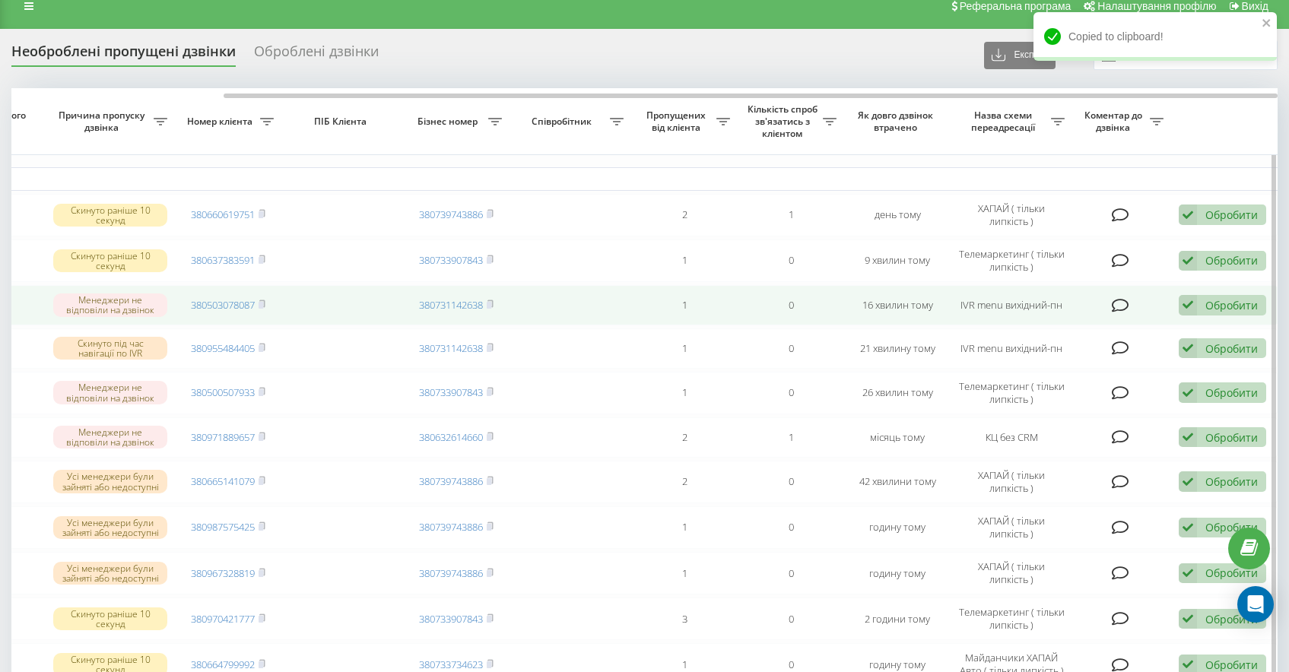
click at [1216, 305] on div "Обробити" at bounding box center [1232, 305] width 52 height 14
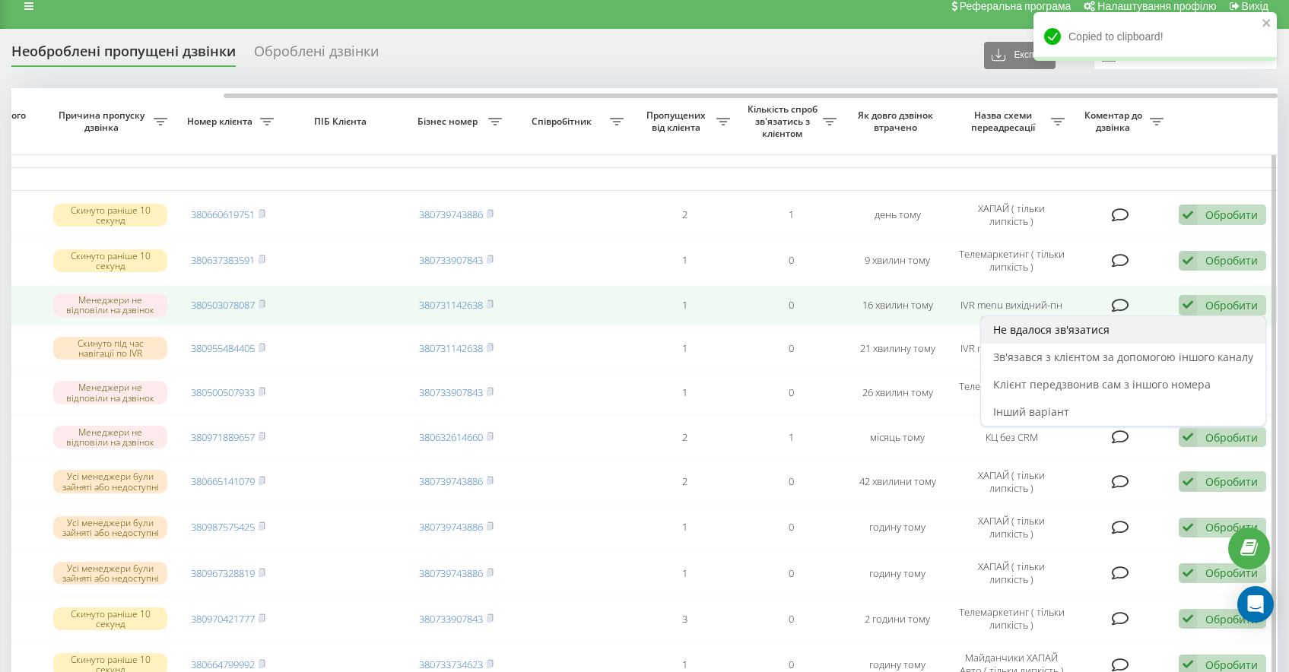
click at [1191, 321] on div "Не вдалося зв'язатися" at bounding box center [1123, 329] width 284 height 27
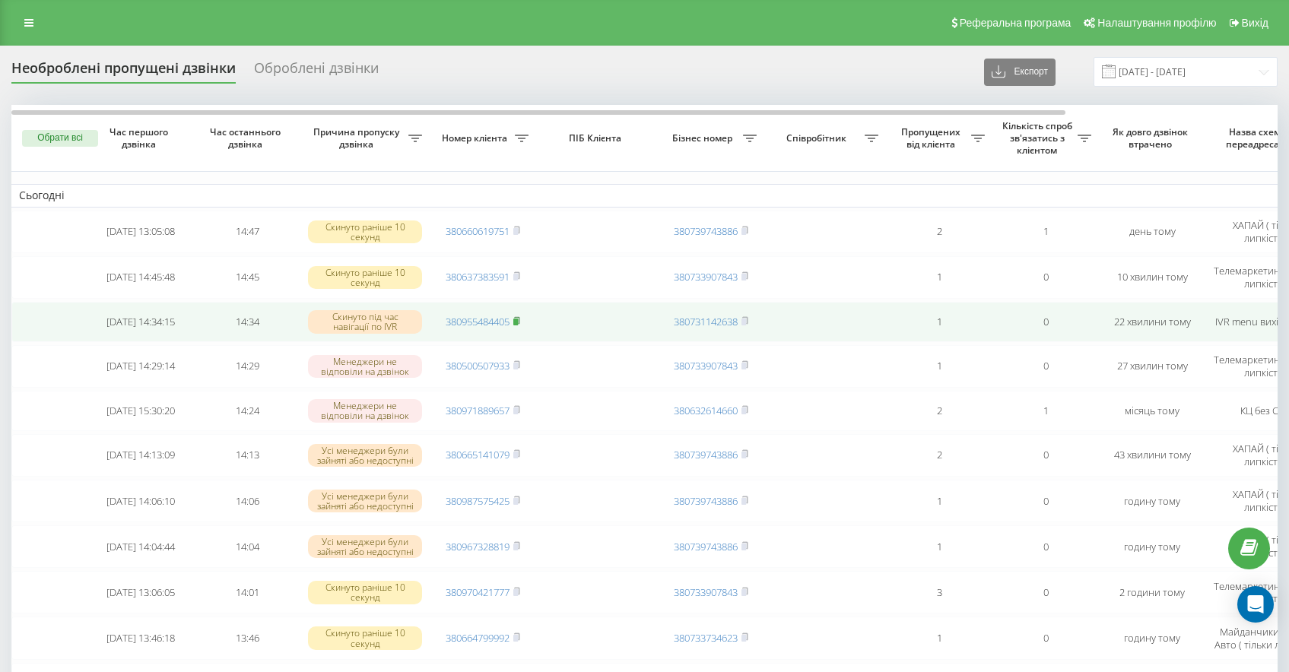
click at [517, 324] on rect at bounding box center [515, 322] width 5 height 7
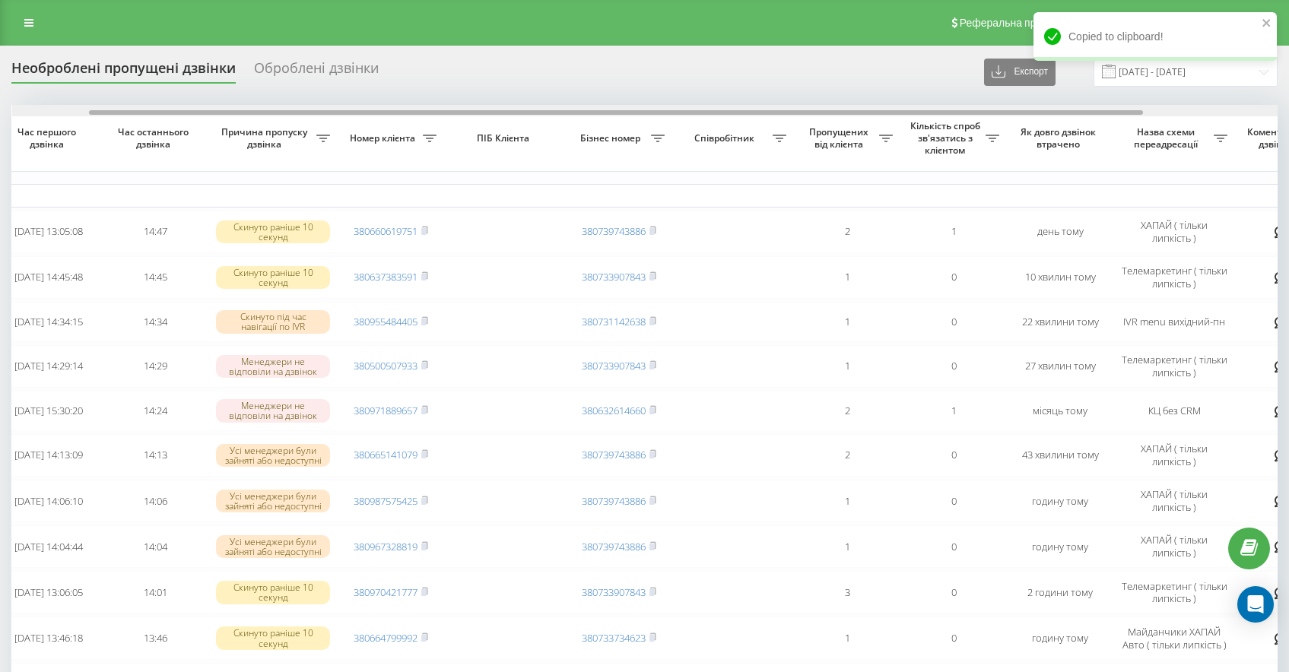
scroll to position [0, 98]
drag, startPoint x: 532, startPoint y: 115, endPoint x: 604, endPoint y: 126, distance: 72.3
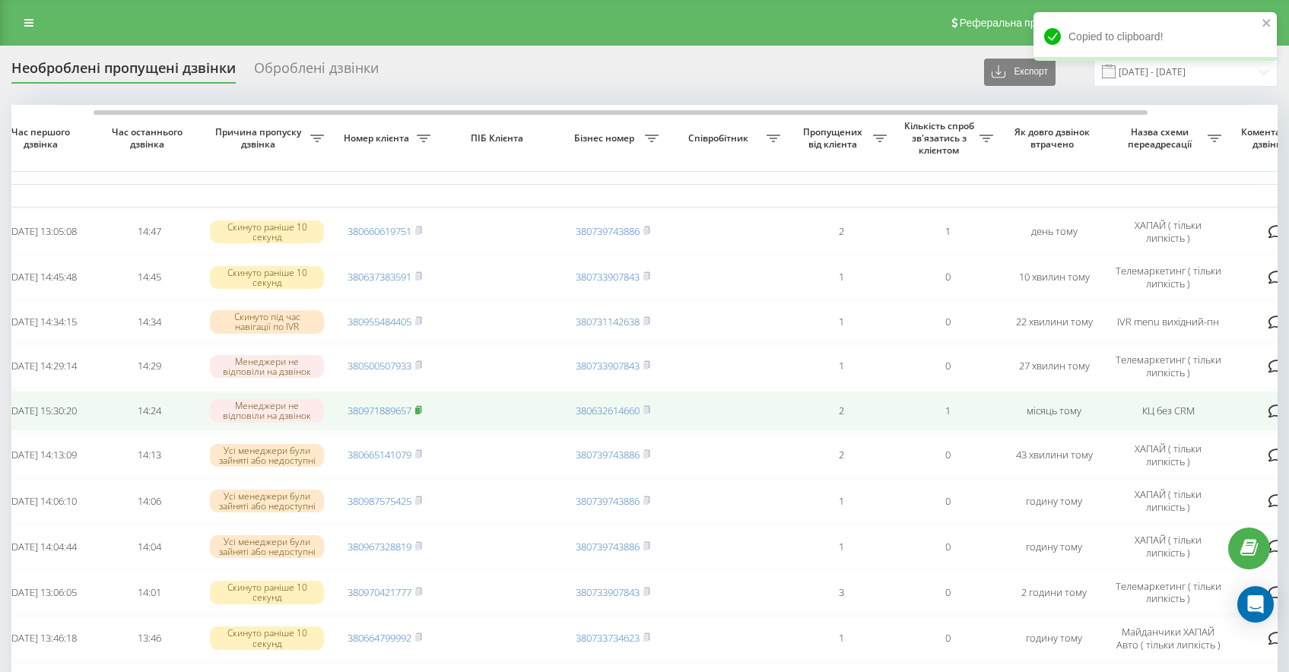
click at [420, 414] on rect at bounding box center [417, 411] width 5 height 7
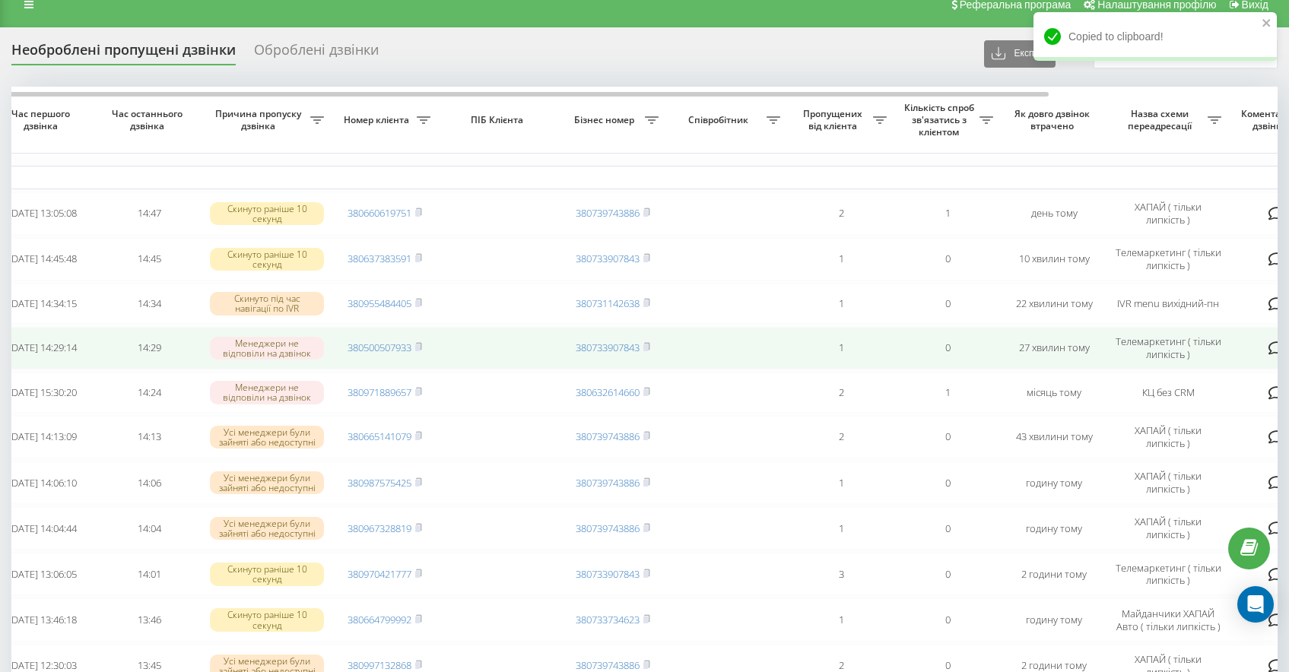
scroll to position [19, 0]
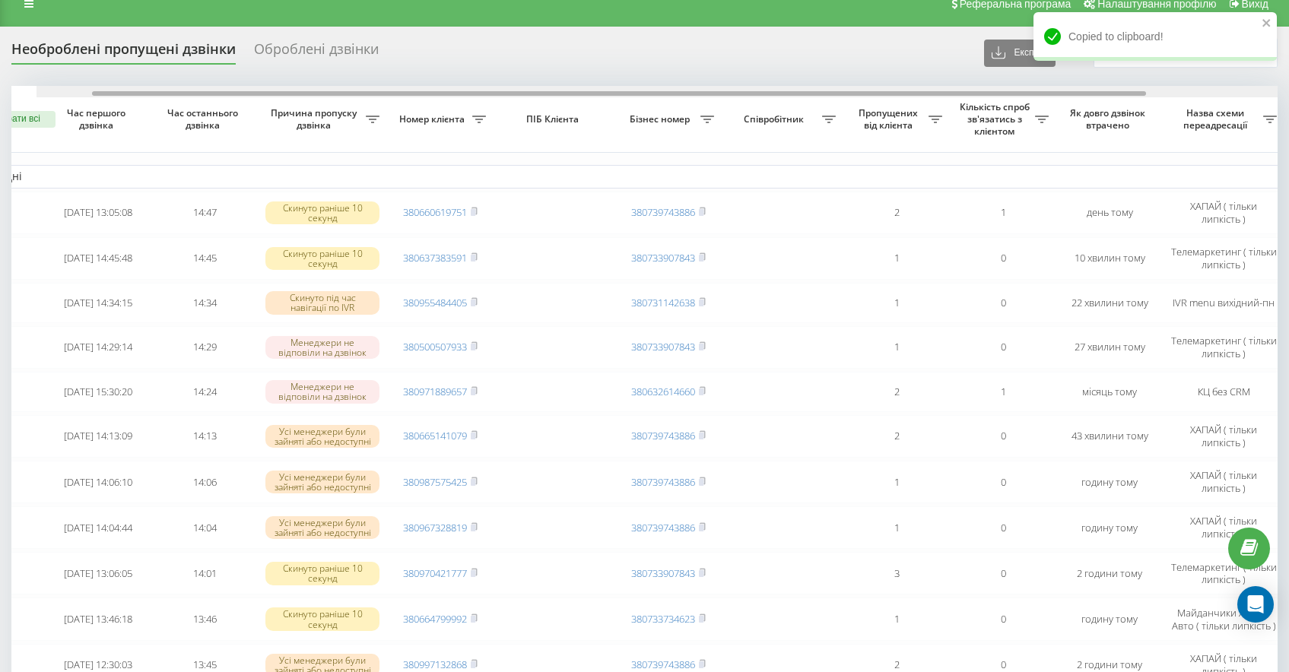
drag, startPoint x: 594, startPoint y: 92, endPoint x: 545, endPoint y: 80, distance: 50.2
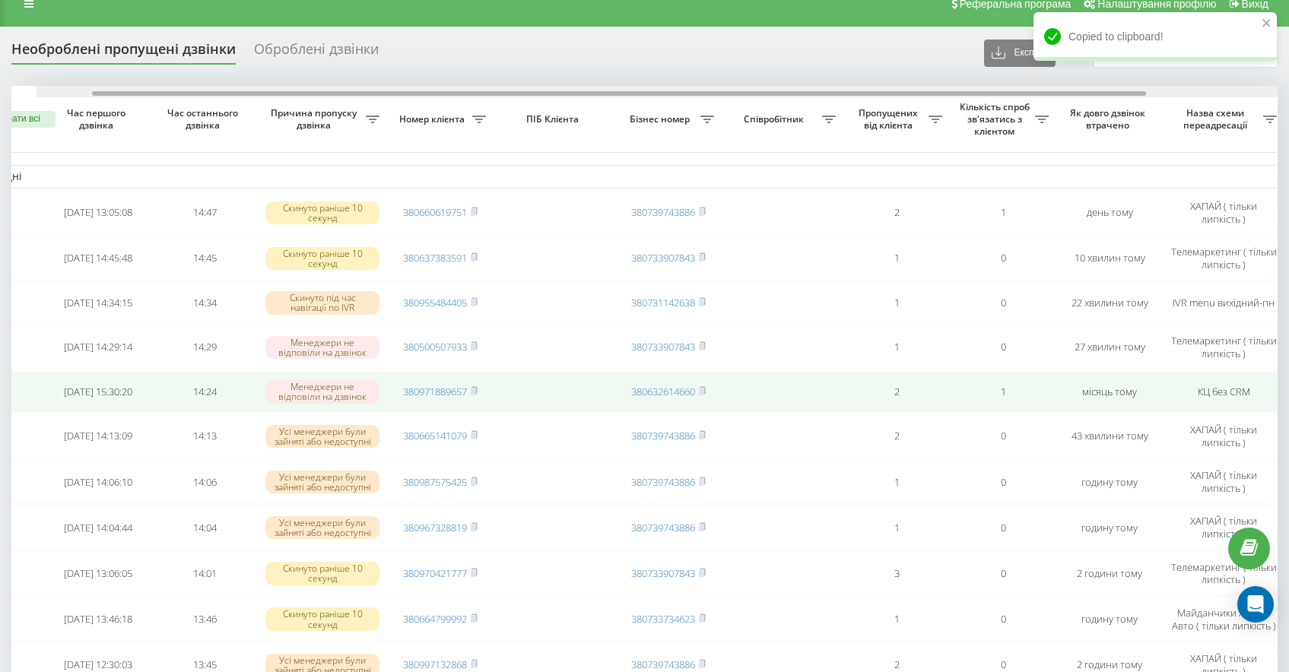
scroll to position [0, 40]
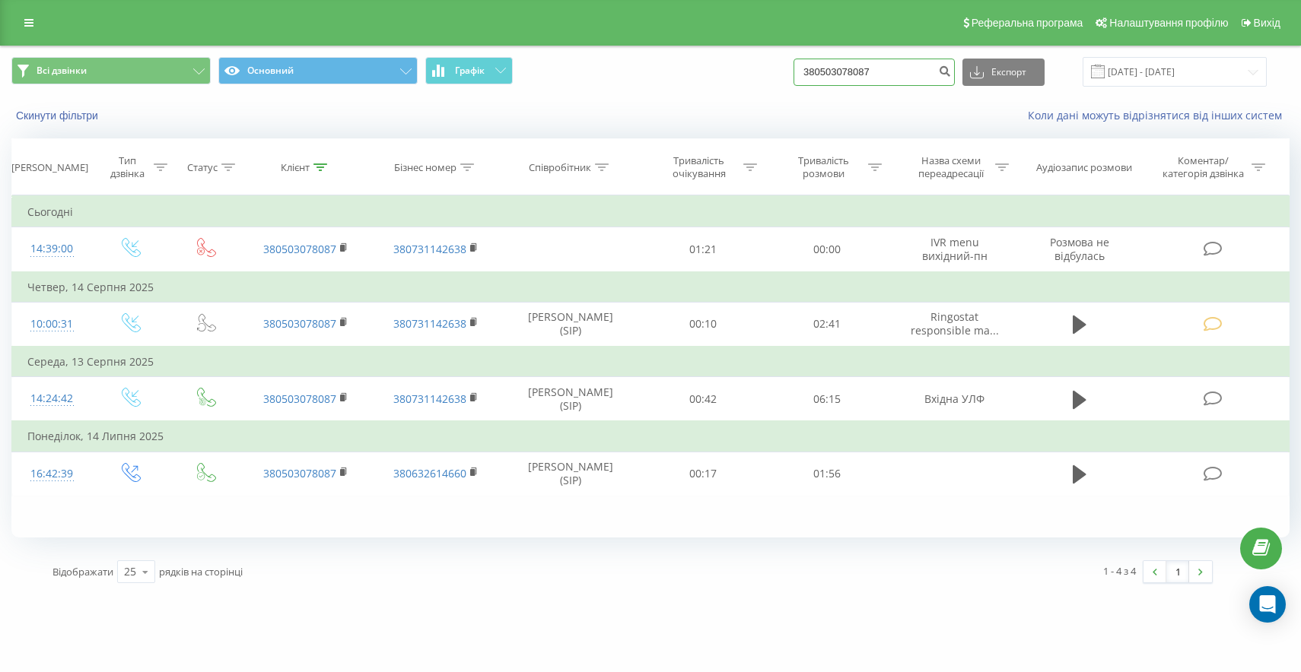
drag, startPoint x: 921, startPoint y: 69, endPoint x: 664, endPoint y: 37, distance: 259.2
click at [739, 49] on div "Всі дзвінки Основний Графік 380503078087 Експорт .csv .xls .xlsx 21.05.2025 - 2…" at bounding box center [650, 71] width 1299 height 51
paste input "380955484405"
type input "380955484405"
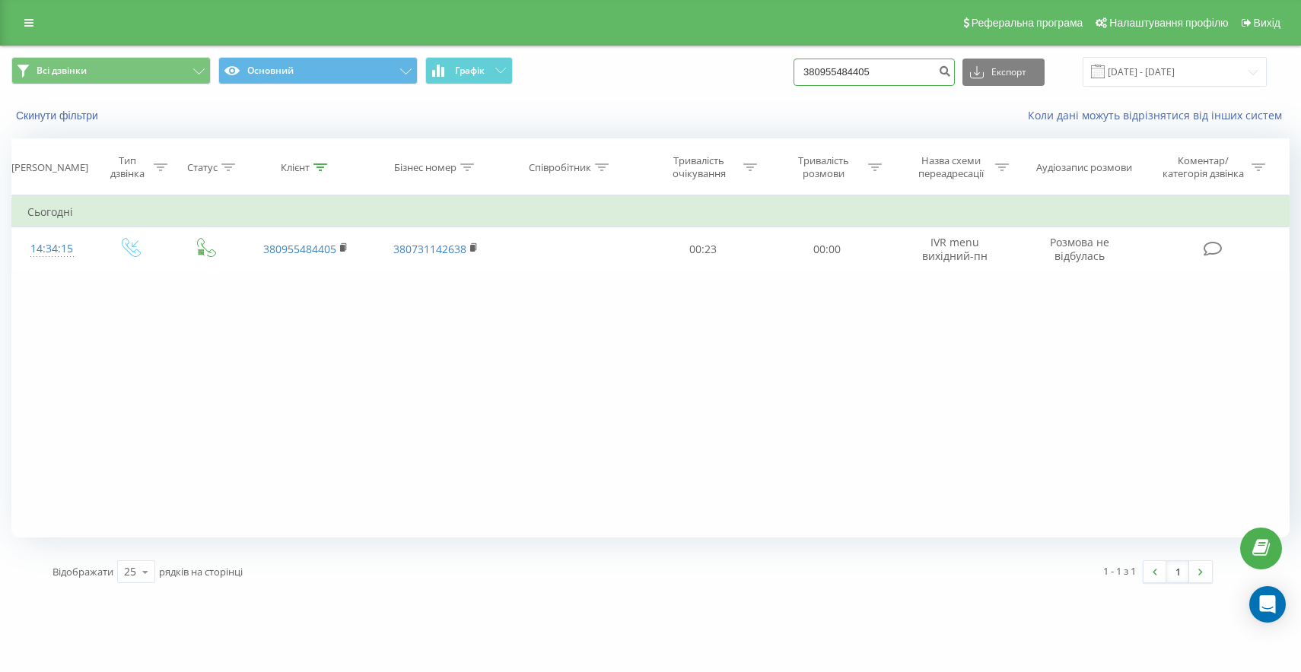
drag, startPoint x: 920, startPoint y: 78, endPoint x: 729, endPoint y: 39, distance: 195.6
click at [732, 37] on div "Реферальна програма Налаштування профілю Вихід Всі дзвінки Основний Графік 3809…" at bounding box center [650, 297] width 1301 height 595
paste input "380971889657"
type input "380971889657"
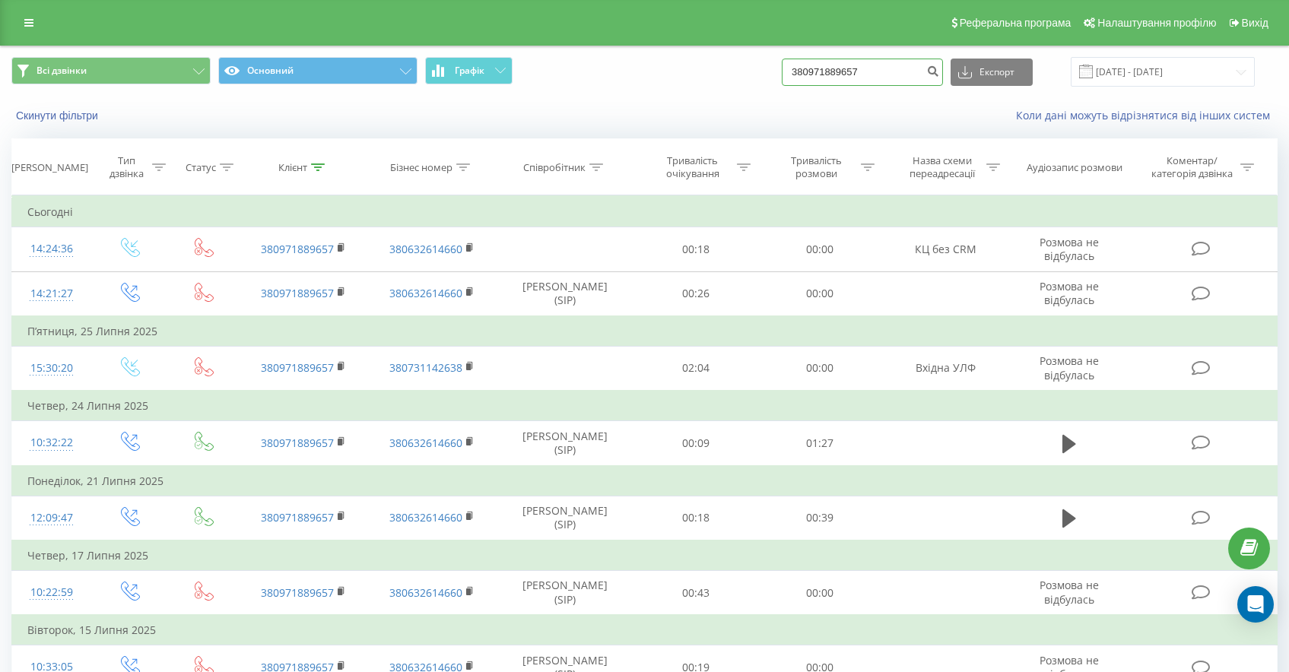
drag, startPoint x: 888, startPoint y: 65, endPoint x: 602, endPoint y: 52, distance: 286.3
click at [683, 54] on div "Всі дзвінки Основний Графік 380971889657 Експорт .csv .xls .xlsx 21.05.2025 - 2…" at bounding box center [645, 71] width 1288 height 51
paste input "380955484405"
type input "380955484405"
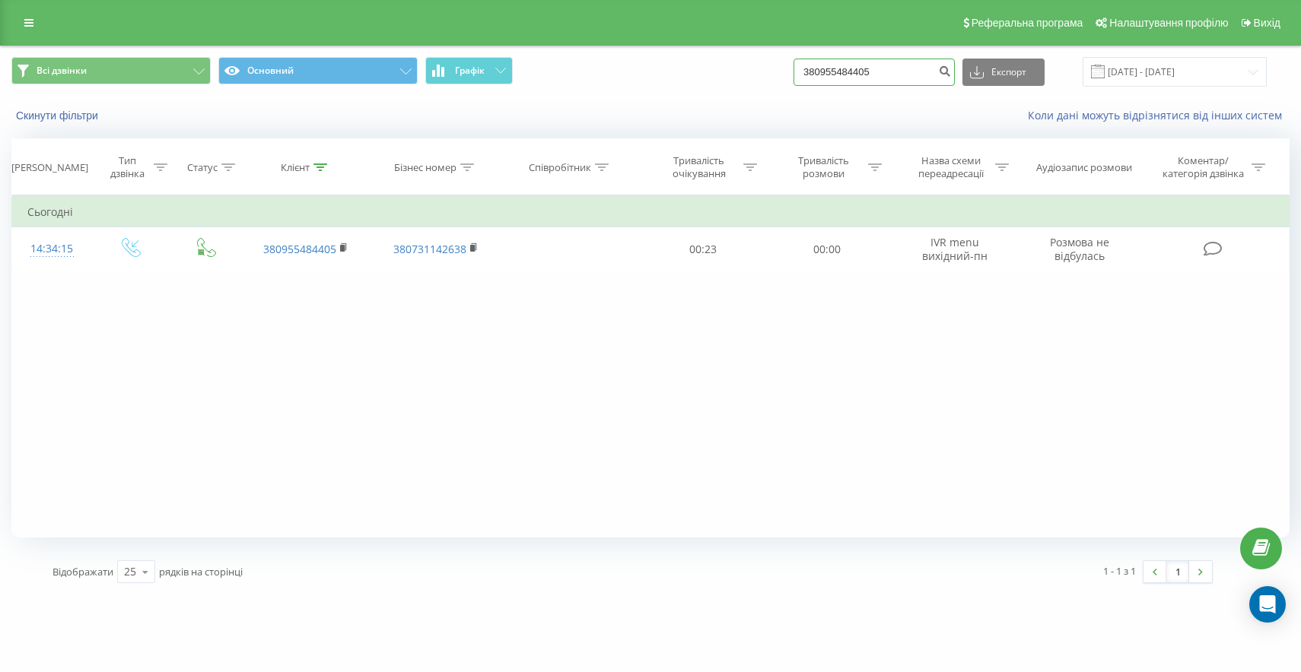
click at [914, 82] on input "380955484405" at bounding box center [873, 72] width 161 height 27
drag, startPoint x: 914, startPoint y: 77, endPoint x: 742, endPoint y: 21, distance: 179.9
click at [742, 21] on div "Реферальна програма Налаштування профілю Вихід Всі дзвінки Основний Графік 3809…" at bounding box center [650, 297] width 1301 height 595
paste input "380503078087"
type input "380503078087"
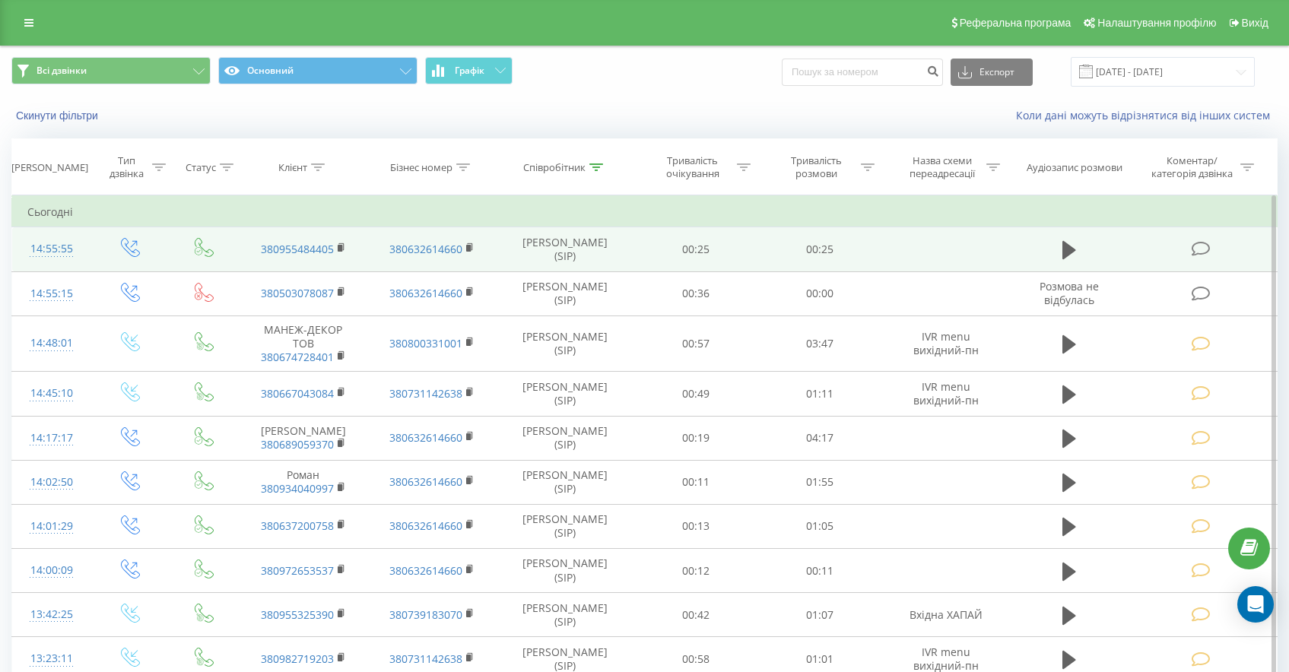
click at [1205, 247] on icon at bounding box center [1201, 249] width 19 height 16
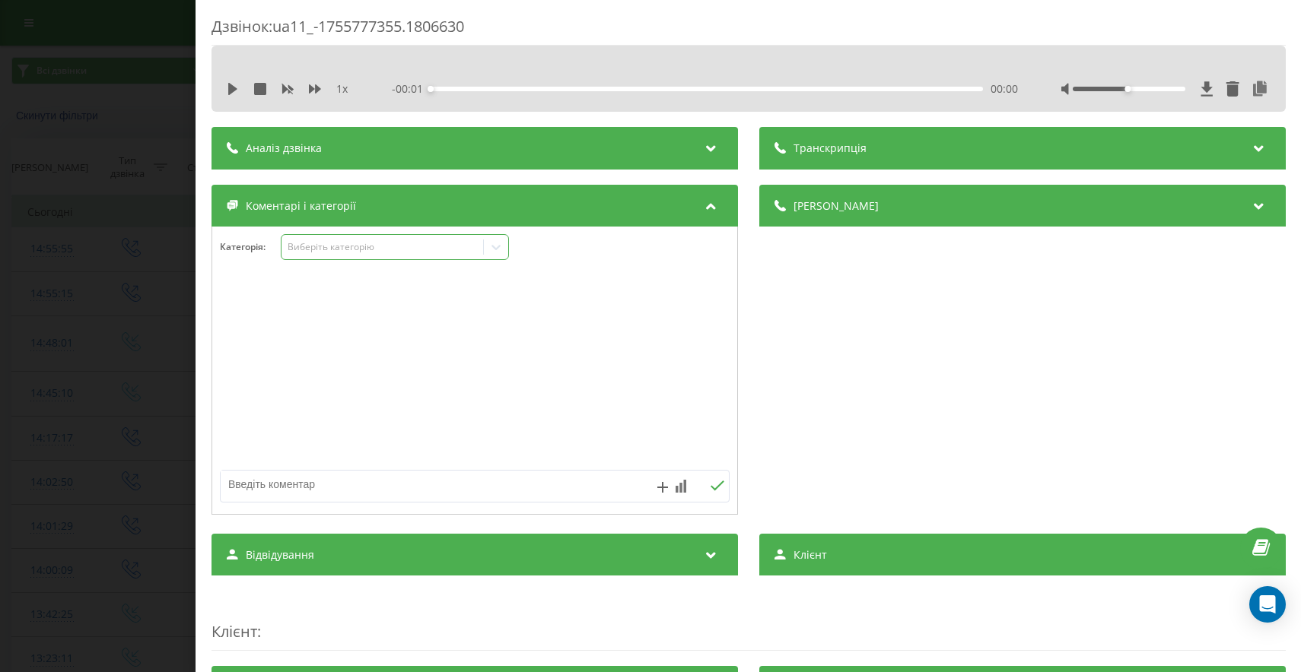
click at [378, 257] on div "Виберіть категорію" at bounding box center [395, 247] width 228 height 26
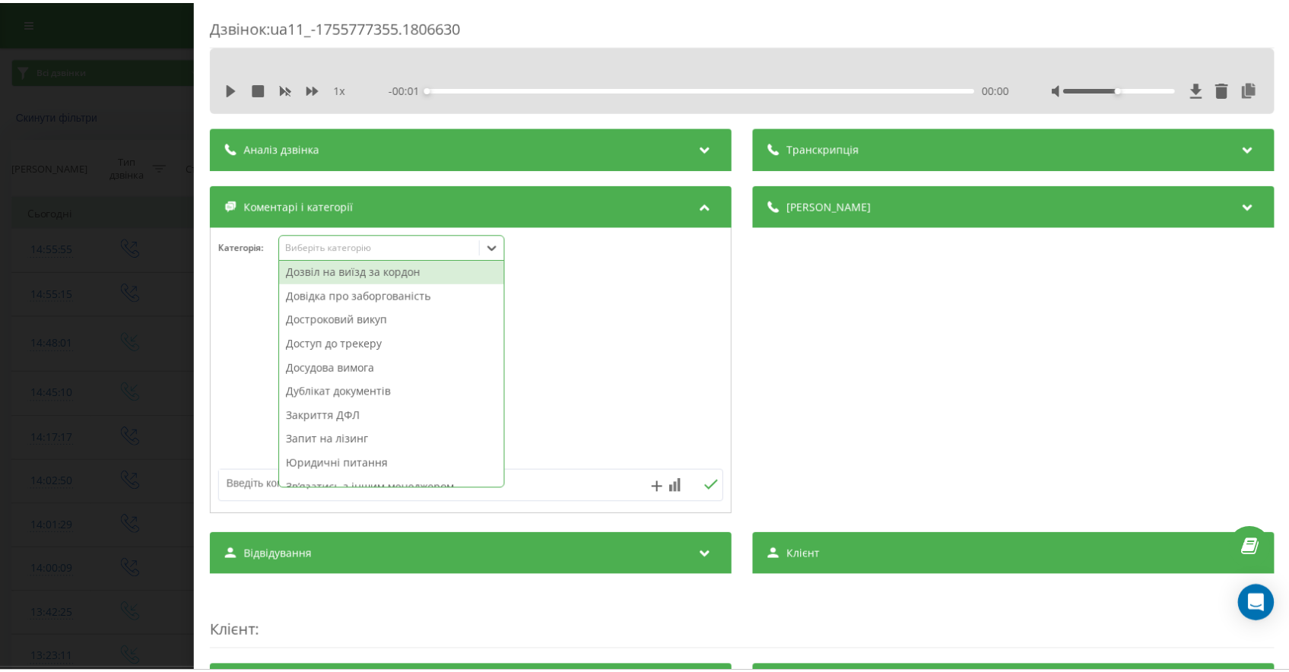
scroll to position [264, 0]
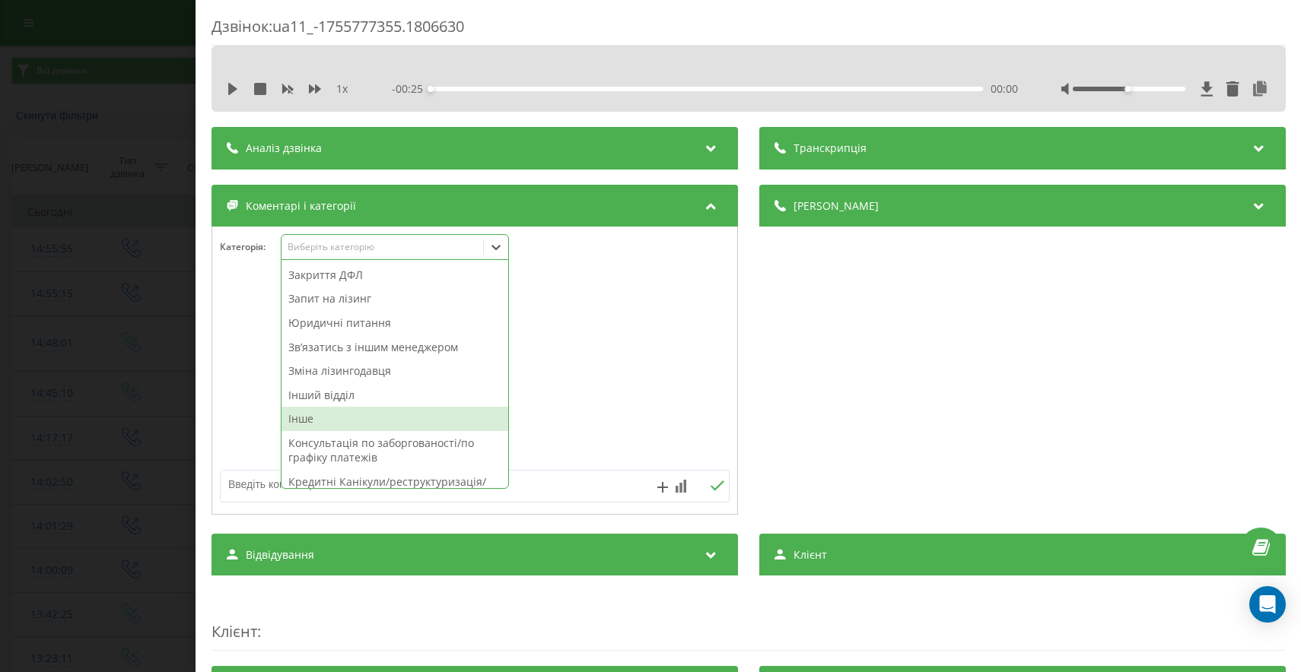
click at [320, 420] on div "Інше" at bounding box center [394, 419] width 227 height 24
click at [62, 408] on div "Дзвінок : ua11_-1755777355.1806630 1 x - 00:25 00:00 00:00 Транскрипція Для AI-…" at bounding box center [650, 336] width 1301 height 672
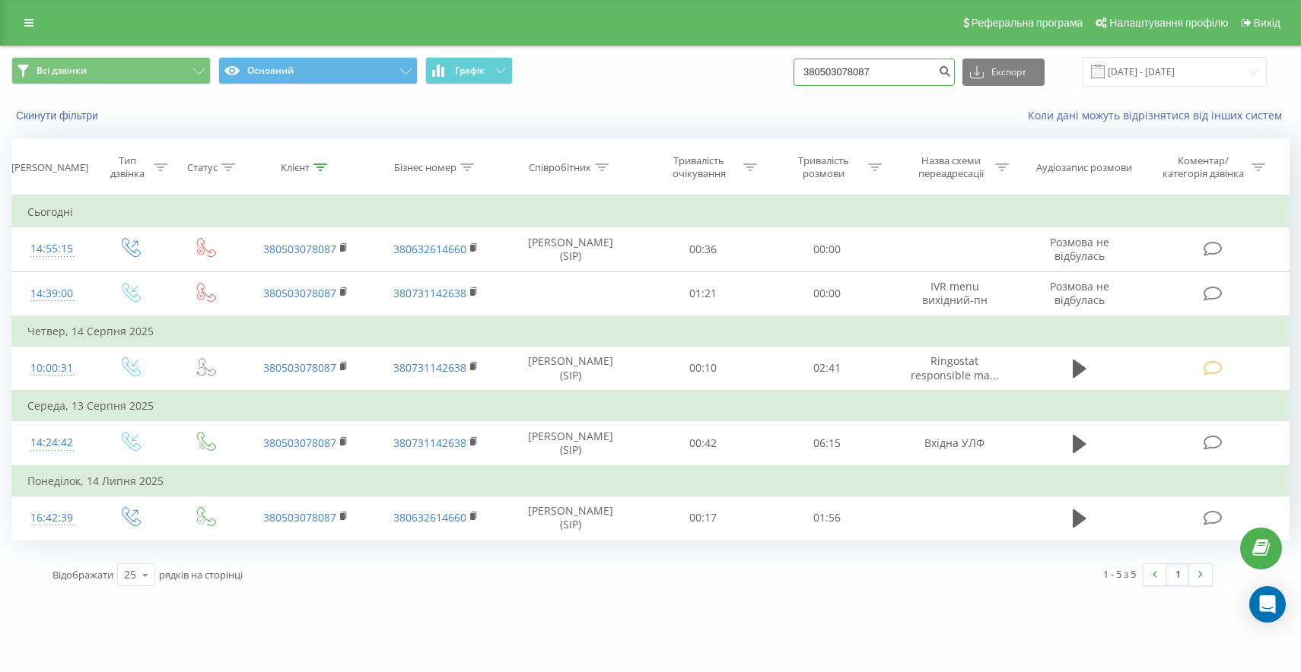
drag, startPoint x: 918, startPoint y: 71, endPoint x: 718, endPoint y: 56, distance: 200.6
click at [782, 68] on div "Всі дзвінки Основний Графік 380503078087 Експорт .csv .xls .xlsx 21.05.2025 - 2…" at bounding box center [650, 72] width 1278 height 30
click at [875, 85] on form at bounding box center [873, 72] width 161 height 27
click at [923, 77] on input at bounding box center [873, 72] width 161 height 27
paste input "0955325390"
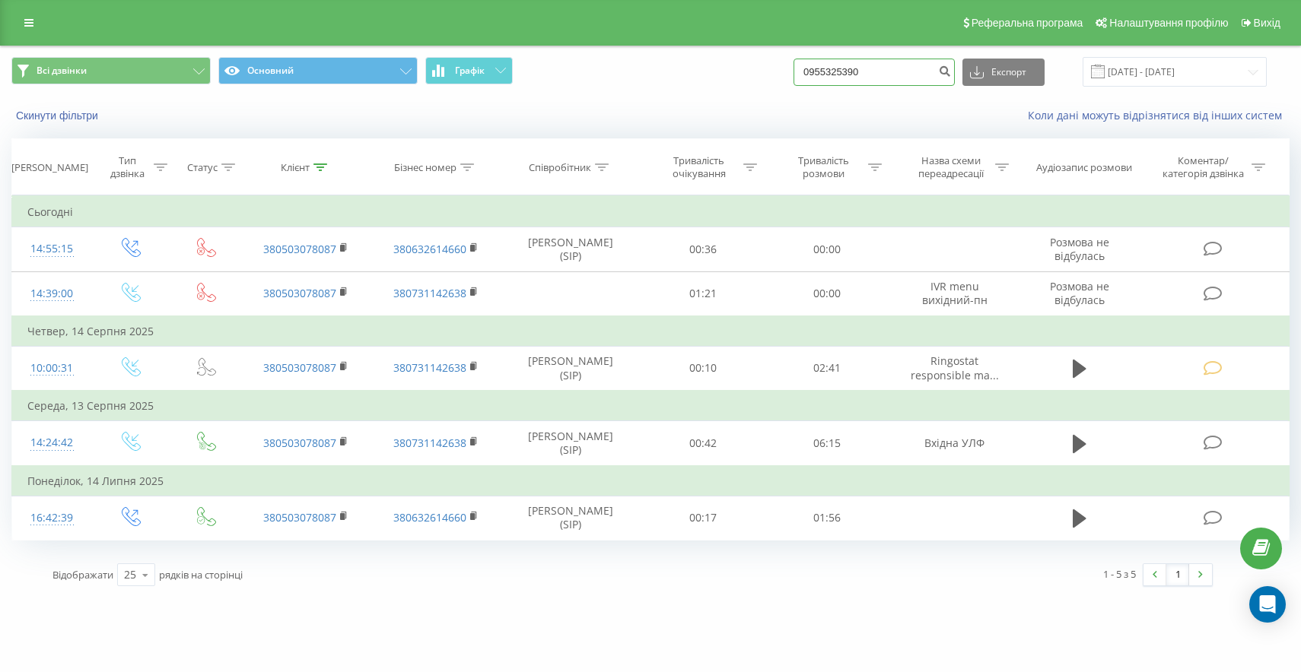
drag, startPoint x: 906, startPoint y: 75, endPoint x: 936, endPoint y: 54, distance: 36.1
click at [906, 75] on input "0955325390" at bounding box center [873, 72] width 161 height 27
type input "0955325390"
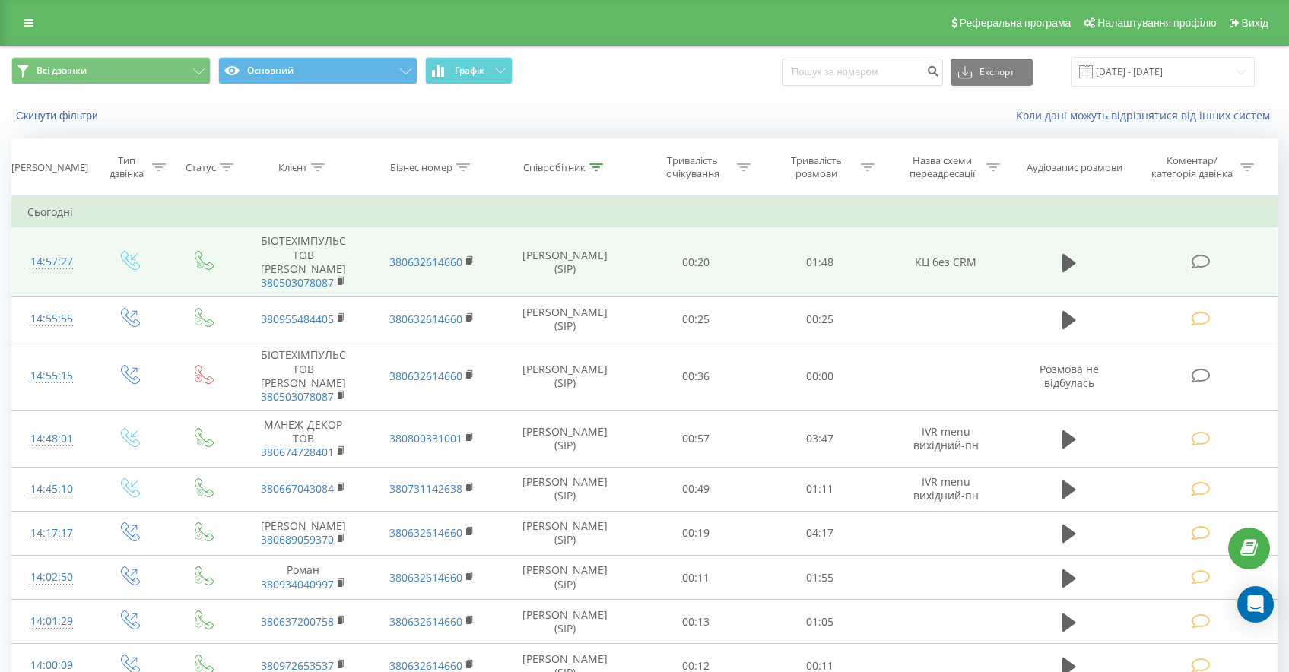
click at [1193, 260] on icon at bounding box center [1201, 262] width 19 height 16
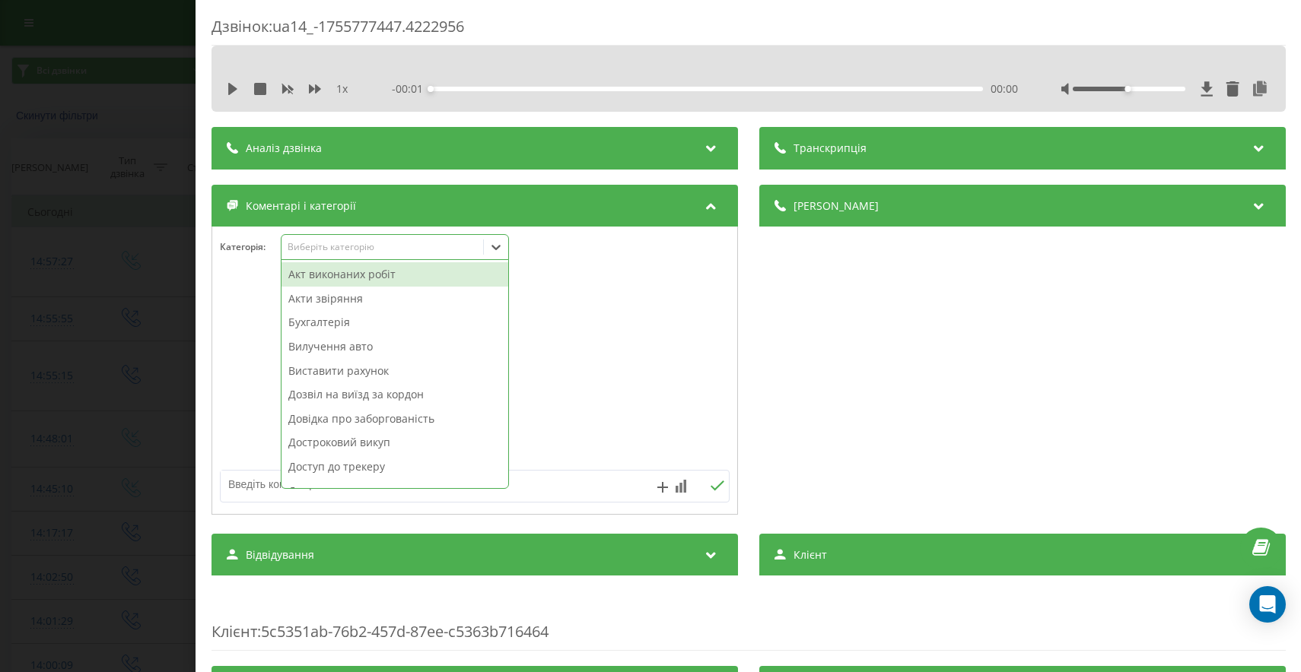
click at [392, 246] on div "Виберіть категорію" at bounding box center [382, 247] width 190 height 12
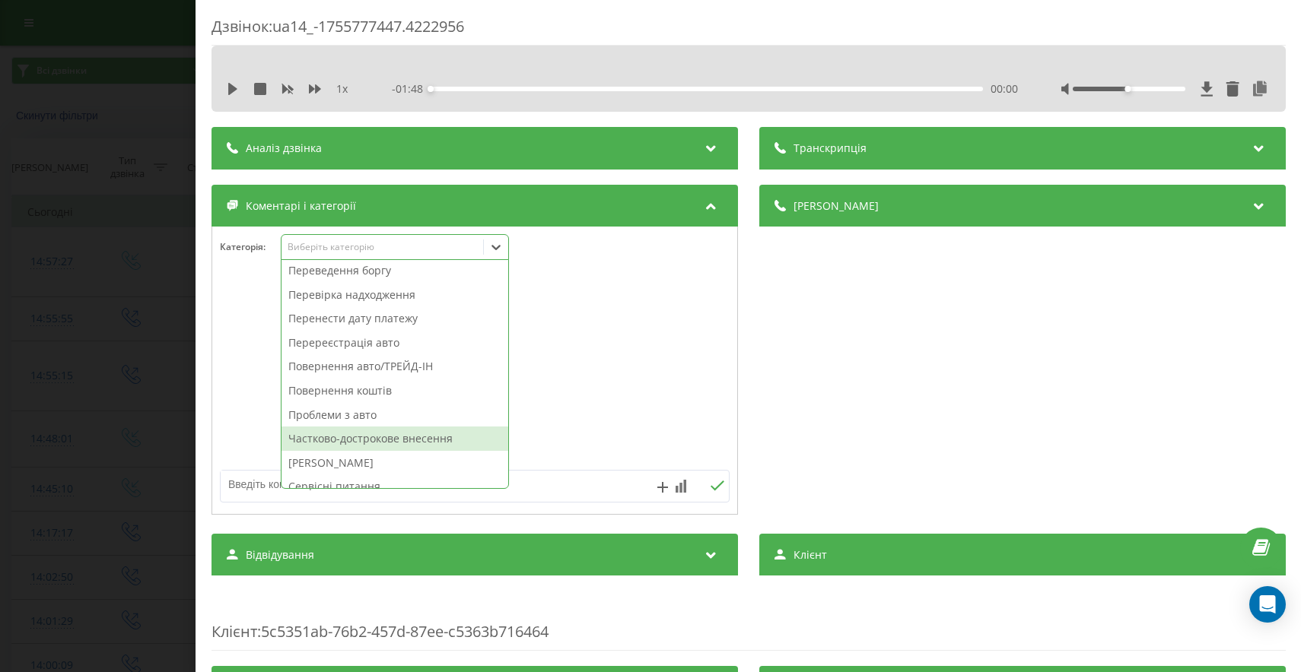
scroll to position [617, 0]
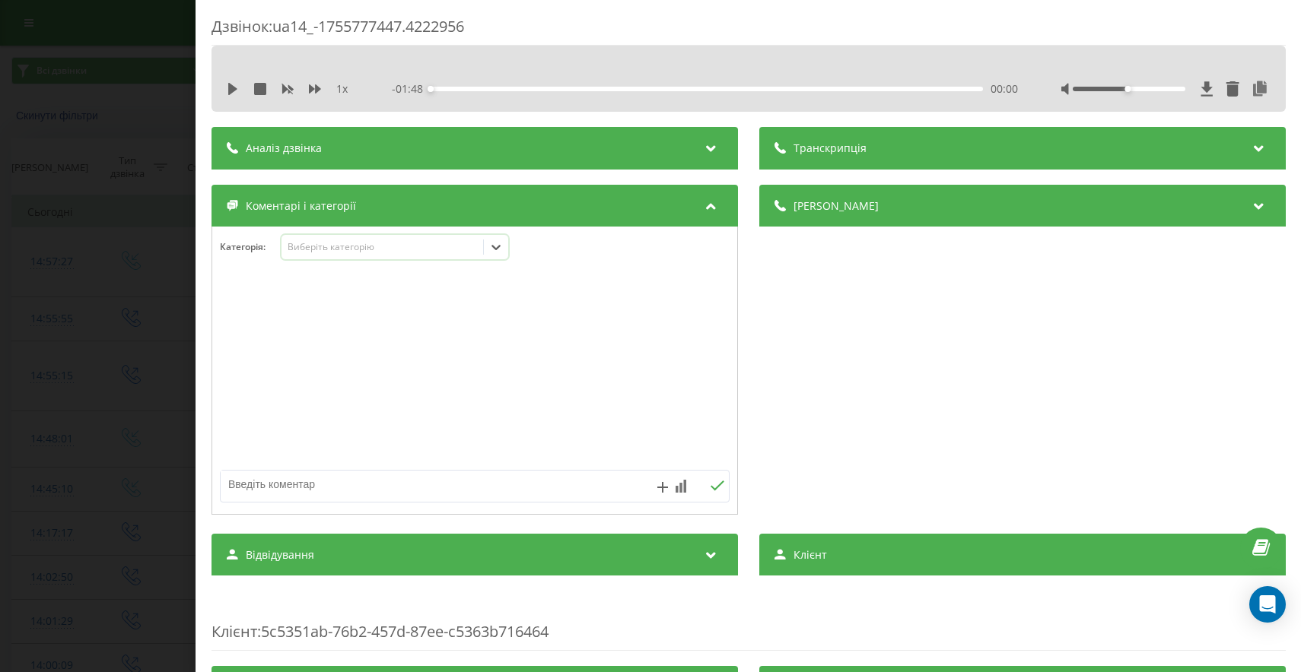
click at [49, 47] on div "Дзвінок : ua14_-1755777447.4222956 1 x - 01:48 00:00 00:00 Транскрипція Для AI-…" at bounding box center [650, 336] width 1301 height 672
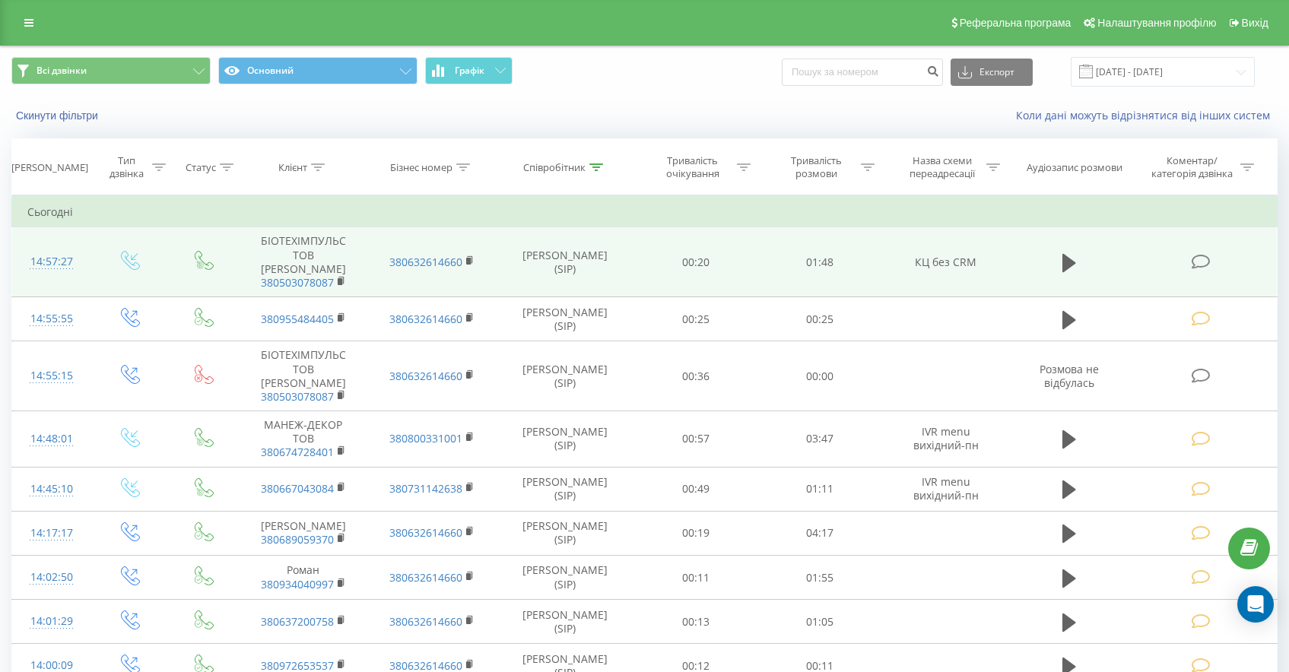
click at [1201, 254] on span at bounding box center [1202, 261] width 21 height 14
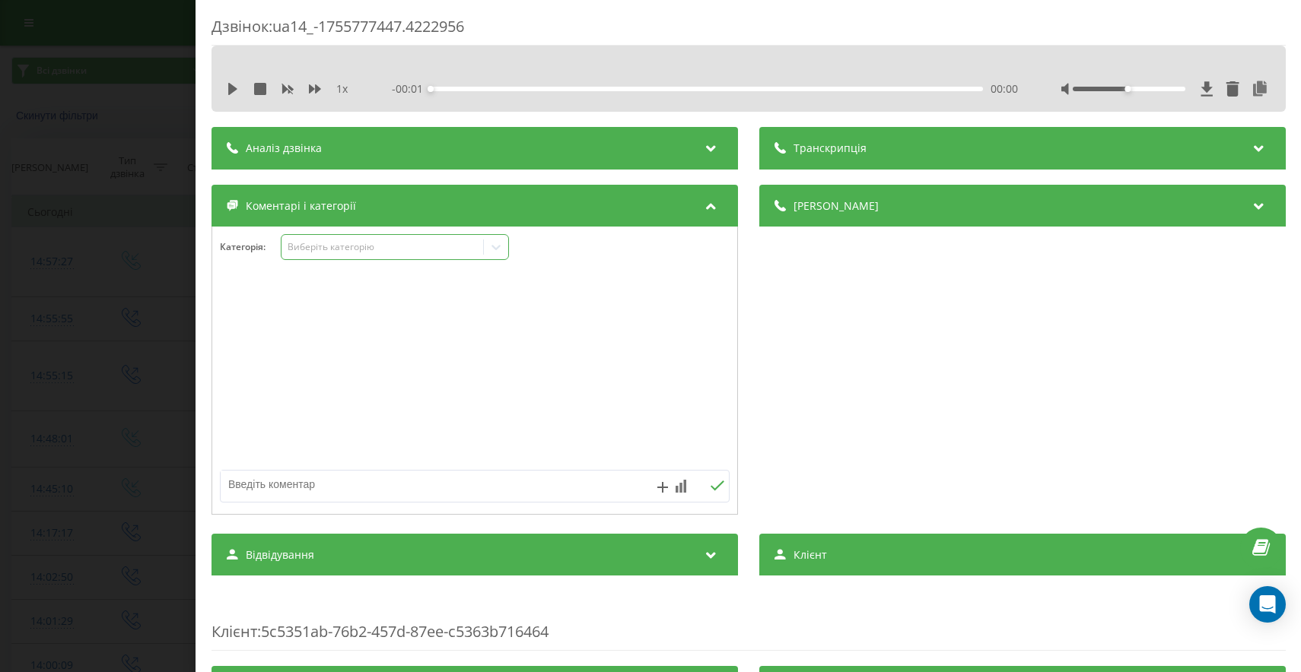
click at [377, 246] on div "Виберіть категорію" at bounding box center [382, 247] width 190 height 12
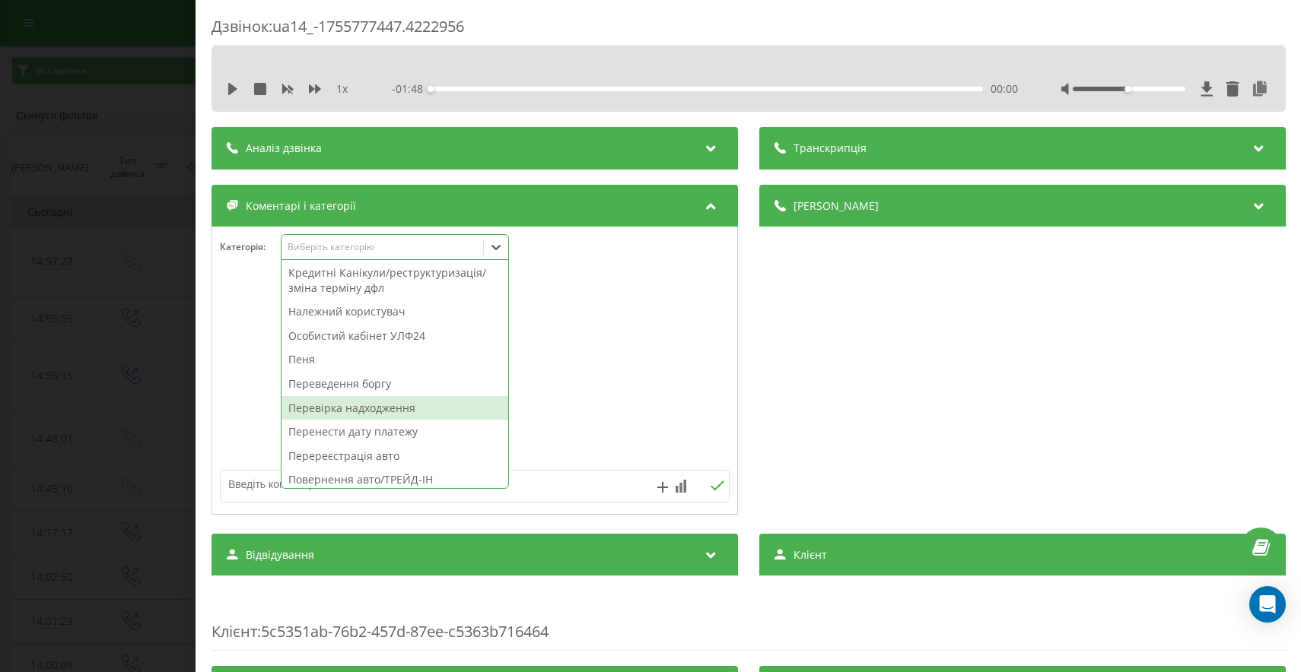
scroll to position [470, 0]
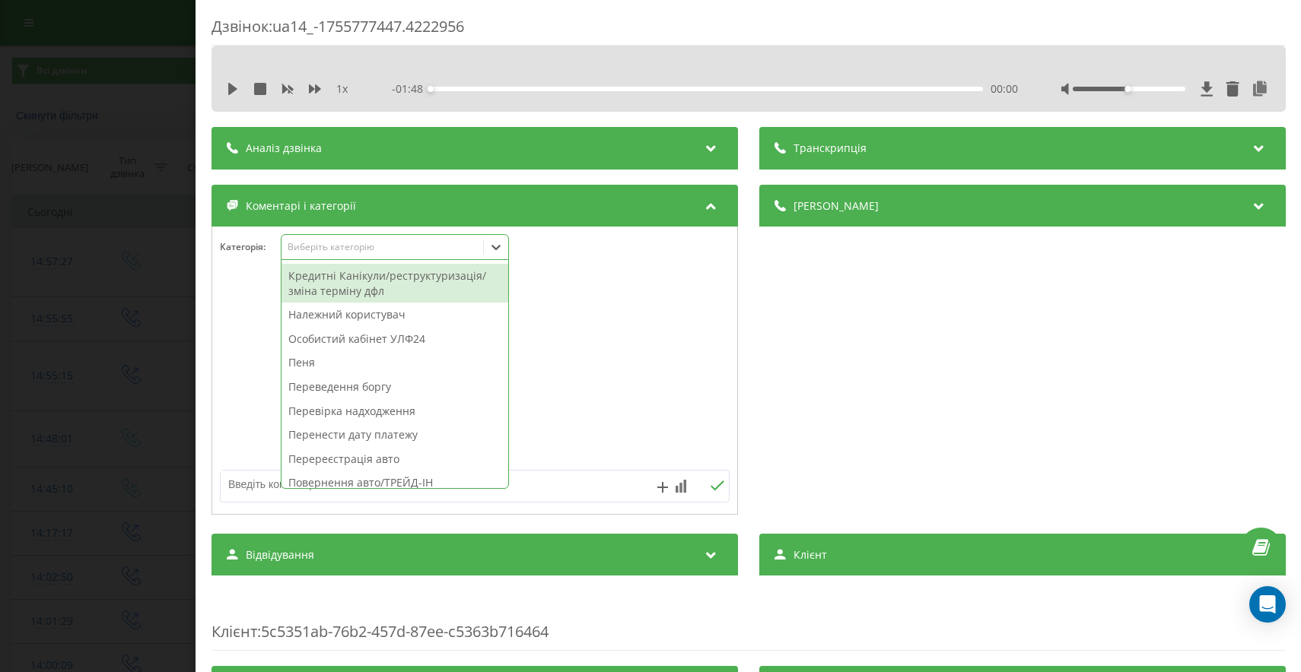
click at [408, 299] on div "Кредитні Канікули/реструктуризація/зміна терміну дфл" at bounding box center [394, 283] width 227 height 39
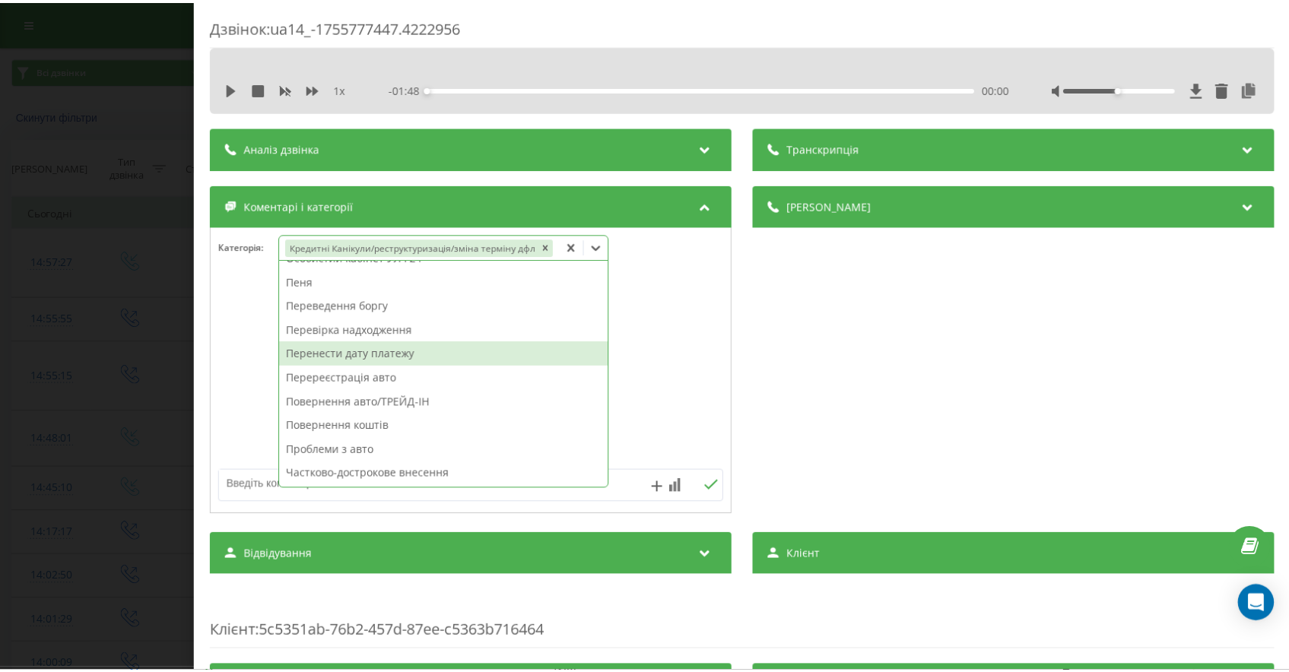
scroll to position [505, 0]
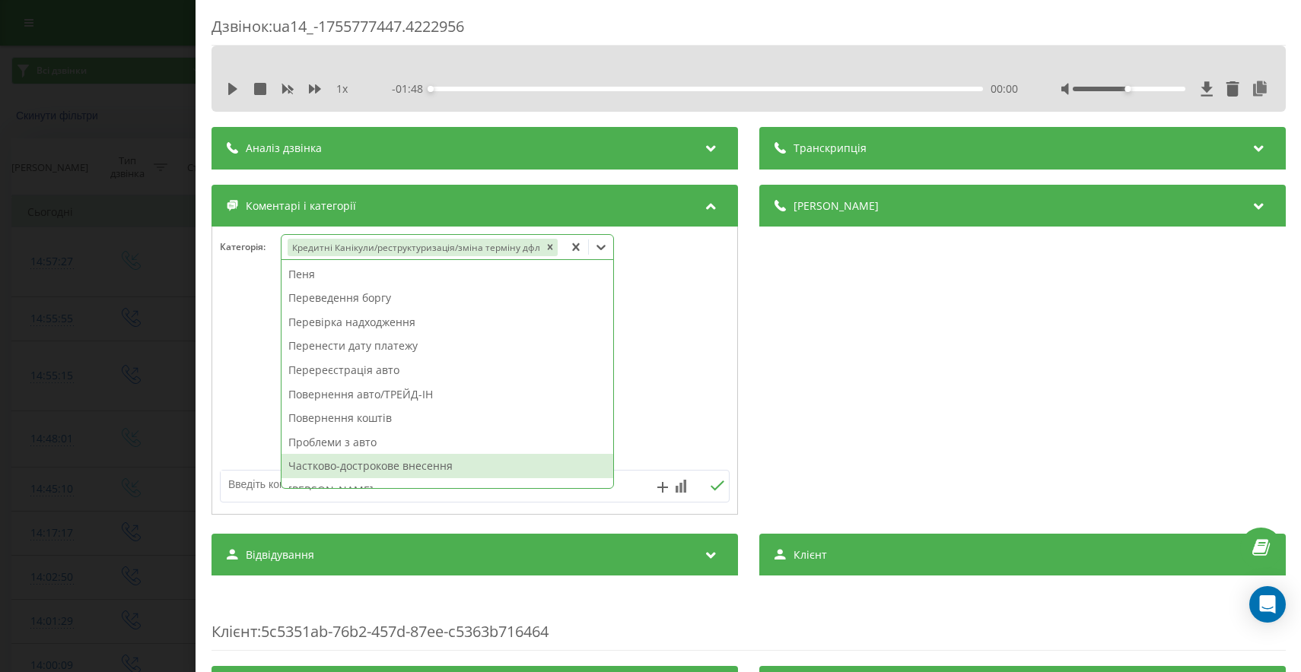
click at [69, 402] on div "Дзвінок : ua14_-1755777447.4222956 1 x - 01:48 00:00 00:00 Транскрипція Для AI-…" at bounding box center [650, 336] width 1301 height 672
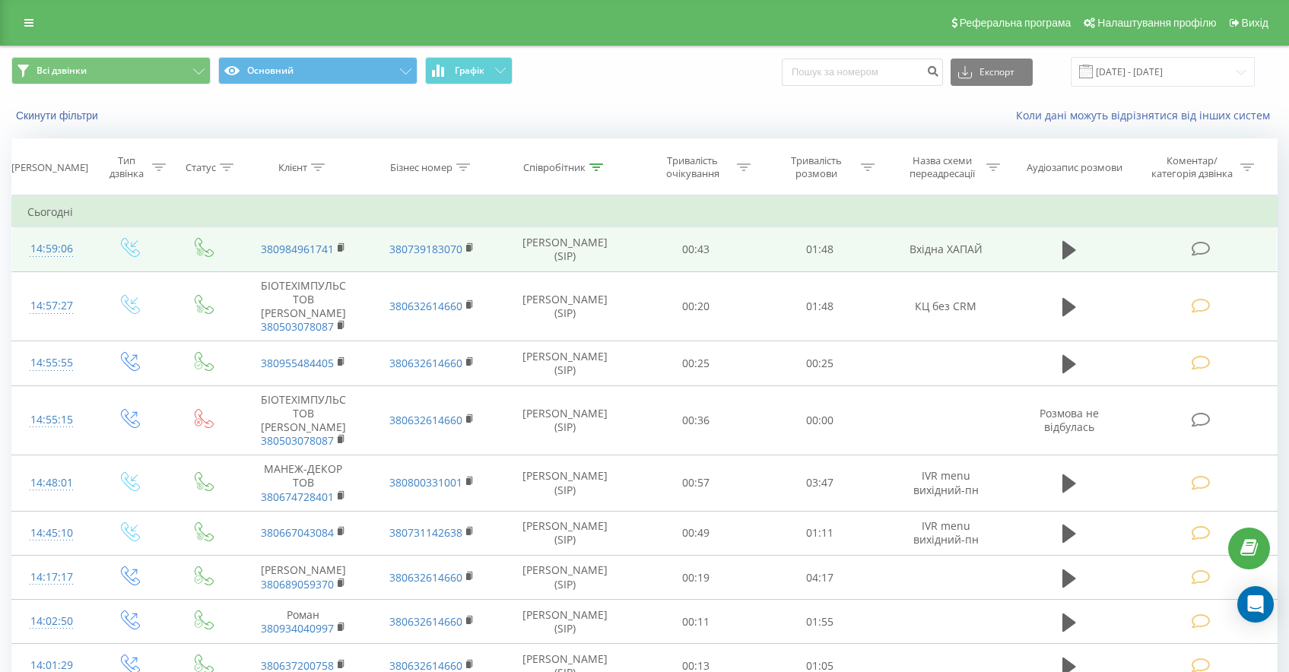
click at [1200, 248] on icon at bounding box center [1201, 249] width 19 height 16
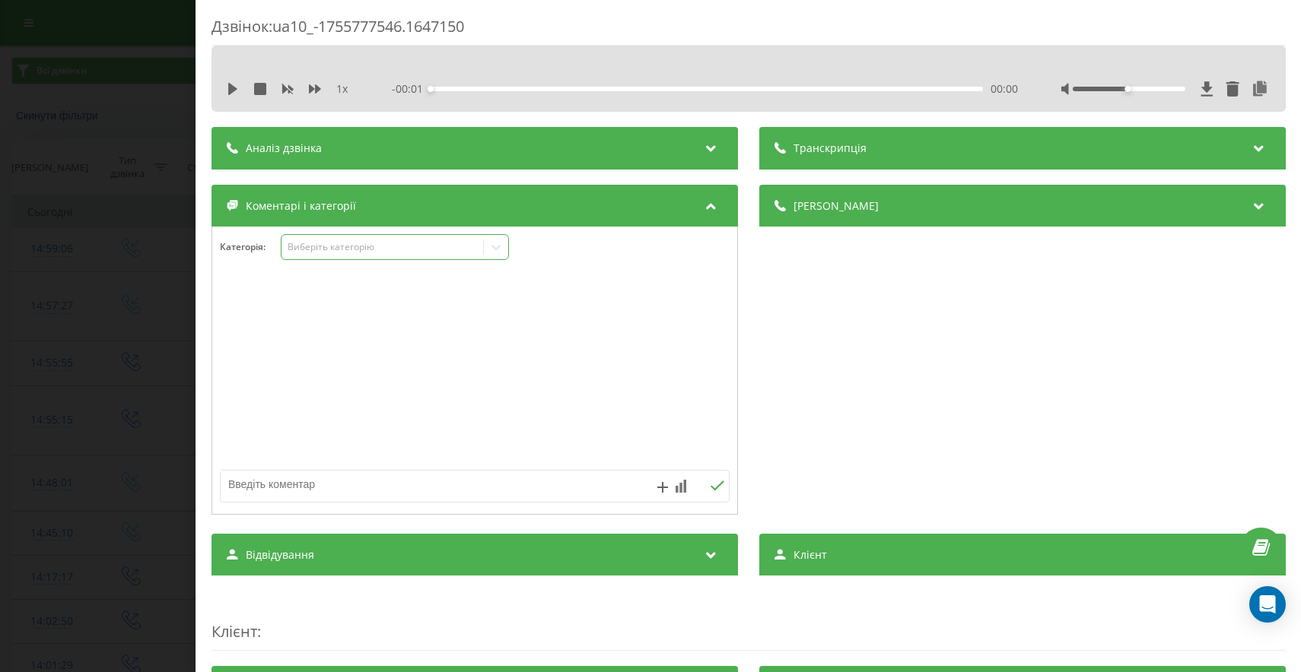
click at [424, 246] on div "Виберіть категорію" at bounding box center [382, 247] width 190 height 12
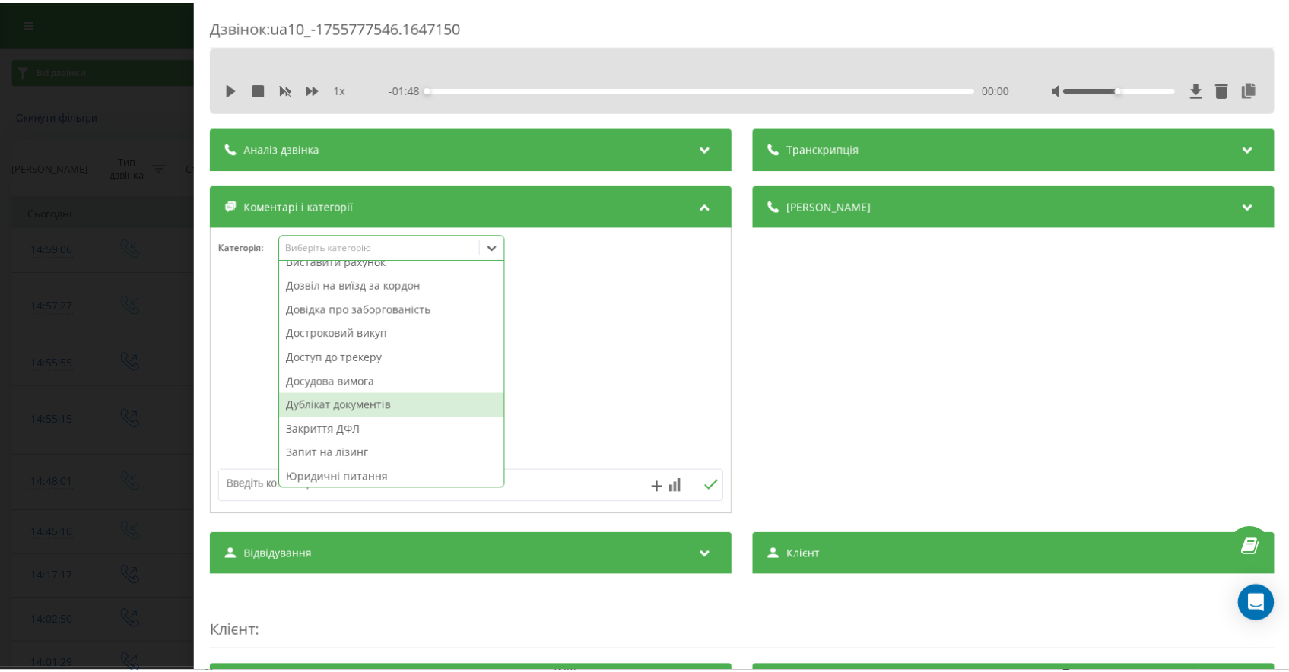
scroll to position [127, 0]
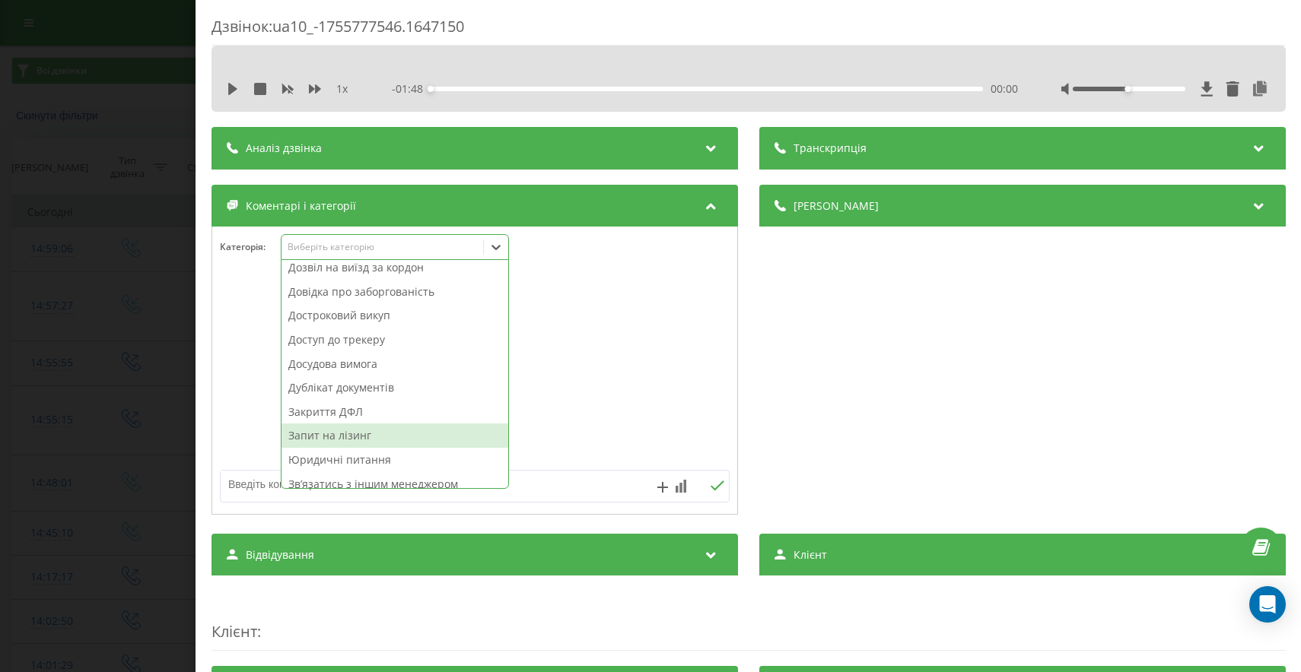
click at [340, 437] on div "Запит на лізинг" at bounding box center [394, 436] width 227 height 24
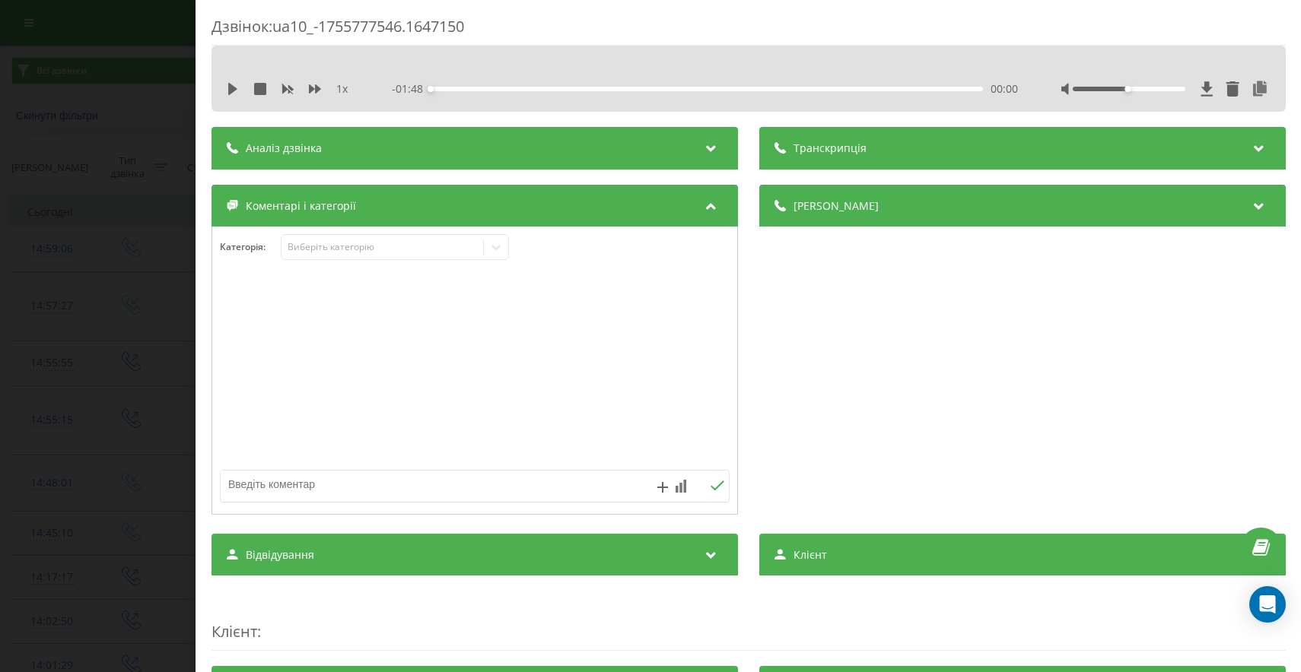
click at [31, 380] on div "Дзвінок : ua10_-1755777546.1647150 1 x - 01:48 00:00 00:00 Транскрипція Для AI-…" at bounding box center [650, 336] width 1301 height 672
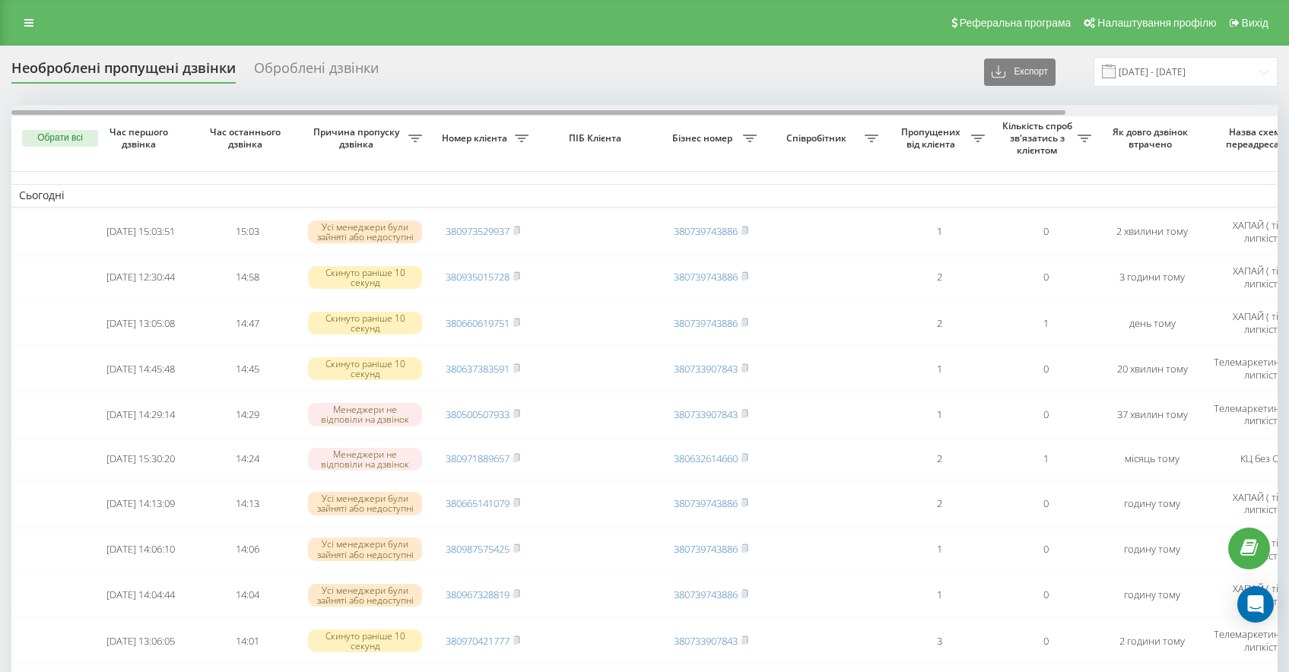
click at [707, 109] on div at bounding box center [644, 110] width 1266 height 11
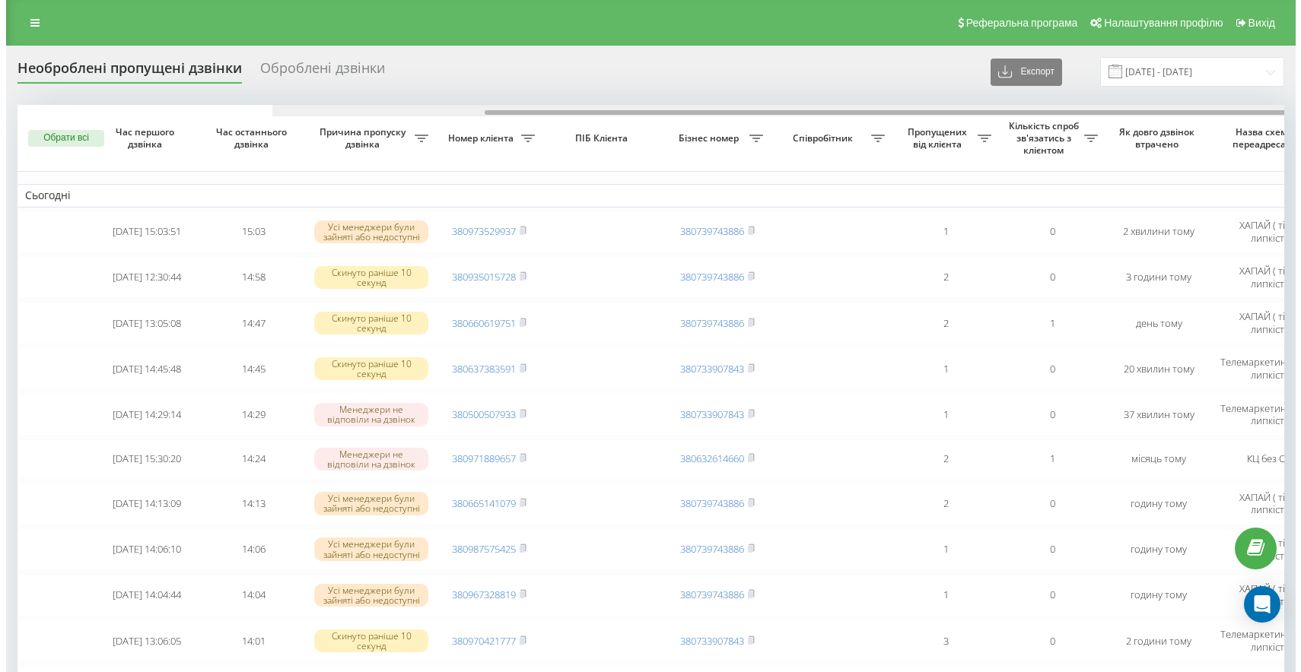
scroll to position [0, 255]
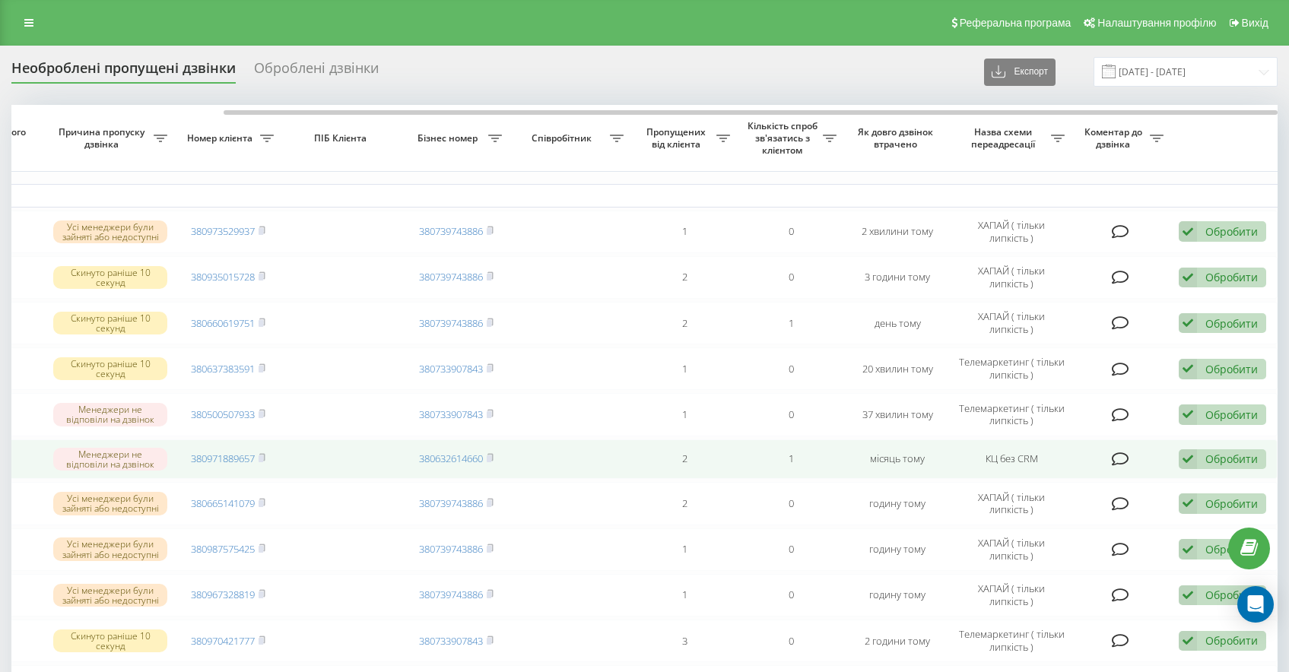
click at [1200, 466] on div "Обробити Не вдалося зв'язатися Зв'язався з клієнтом за допомогою іншого каналу …" at bounding box center [1222, 460] width 87 height 21
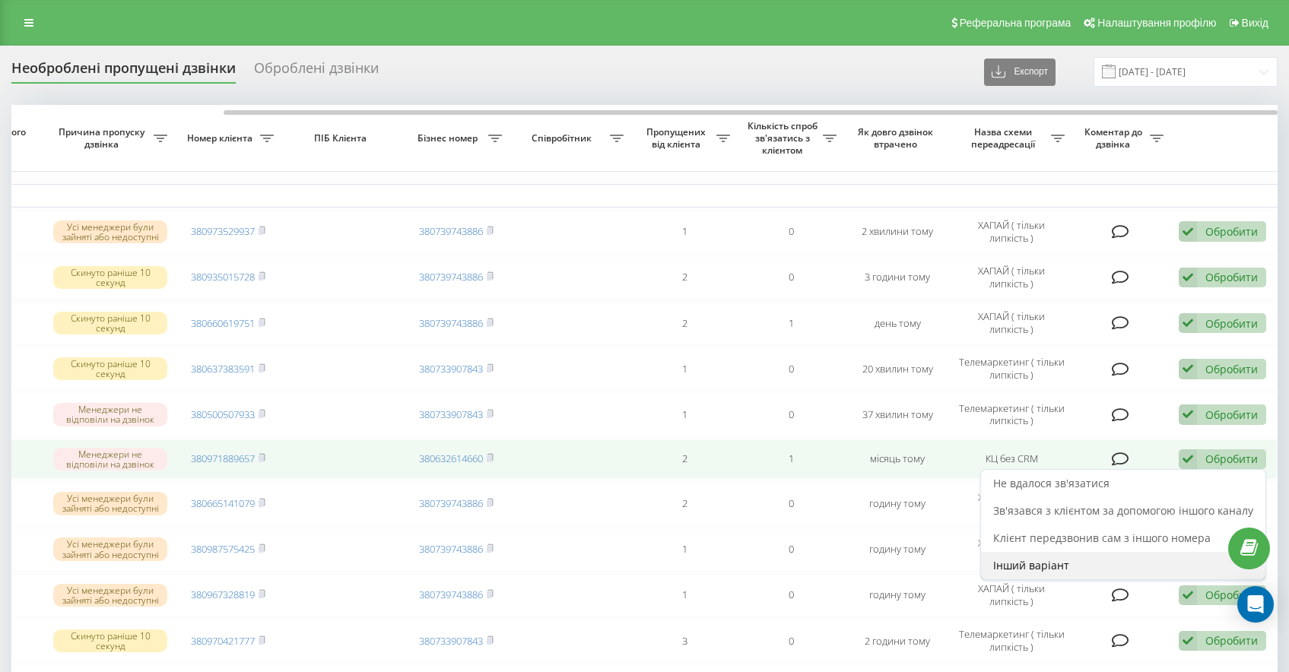
click at [1017, 568] on span "Інший варіант" at bounding box center [1031, 565] width 76 height 14
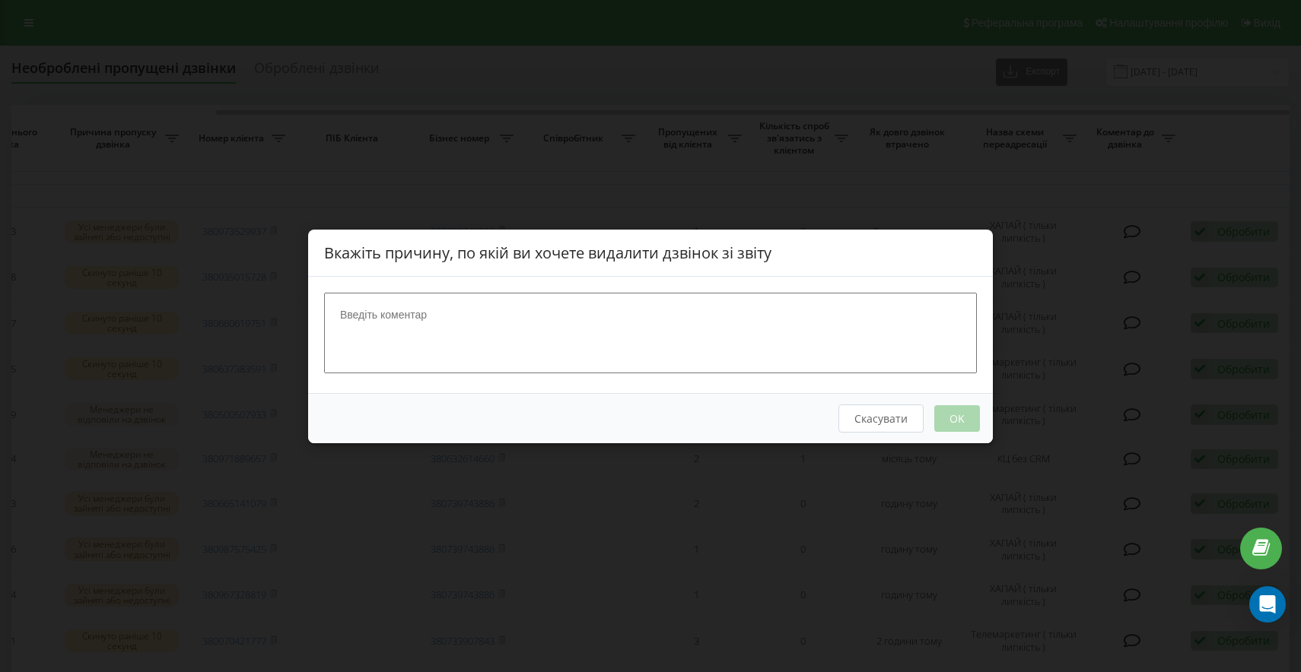
click at [485, 366] on textarea at bounding box center [650, 332] width 653 height 81
type textarea "[PERSON_NAME]"
click at [955, 424] on button "OK" at bounding box center [957, 418] width 46 height 27
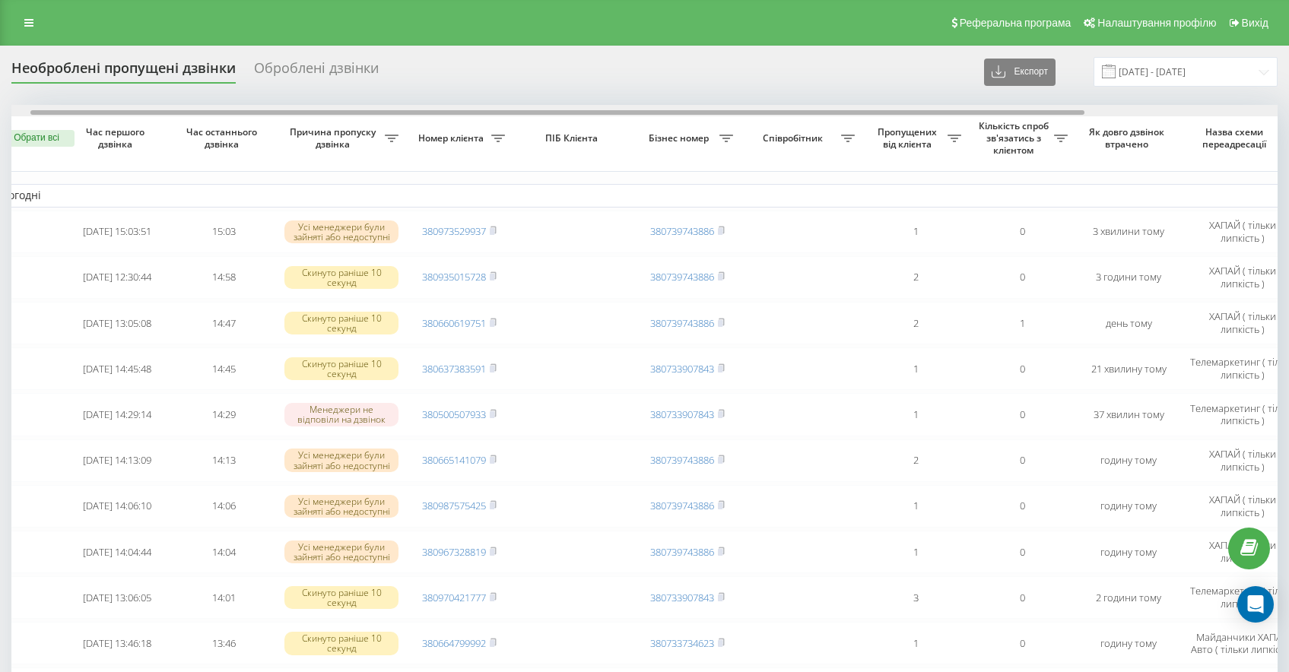
scroll to position [0, 23]
drag, startPoint x: 605, startPoint y: 114, endPoint x: 698, endPoint y: 150, distance: 99.4
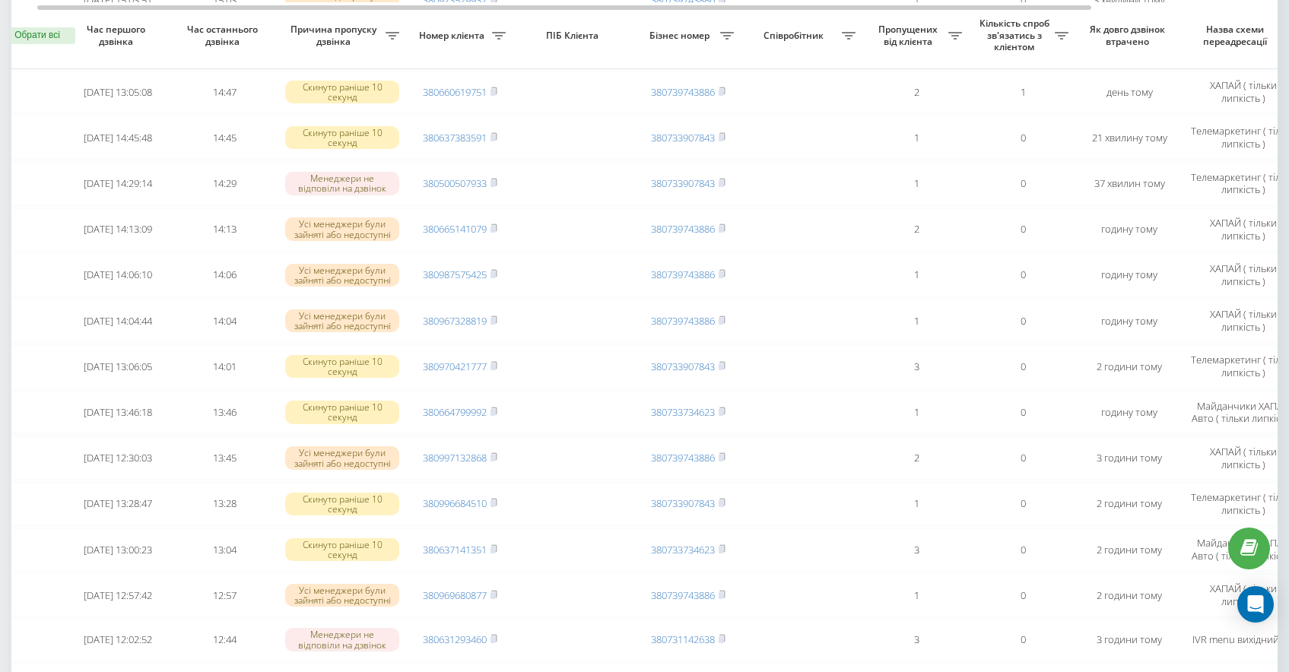
scroll to position [0, 0]
